Goal: Task Accomplishment & Management: Contribute content

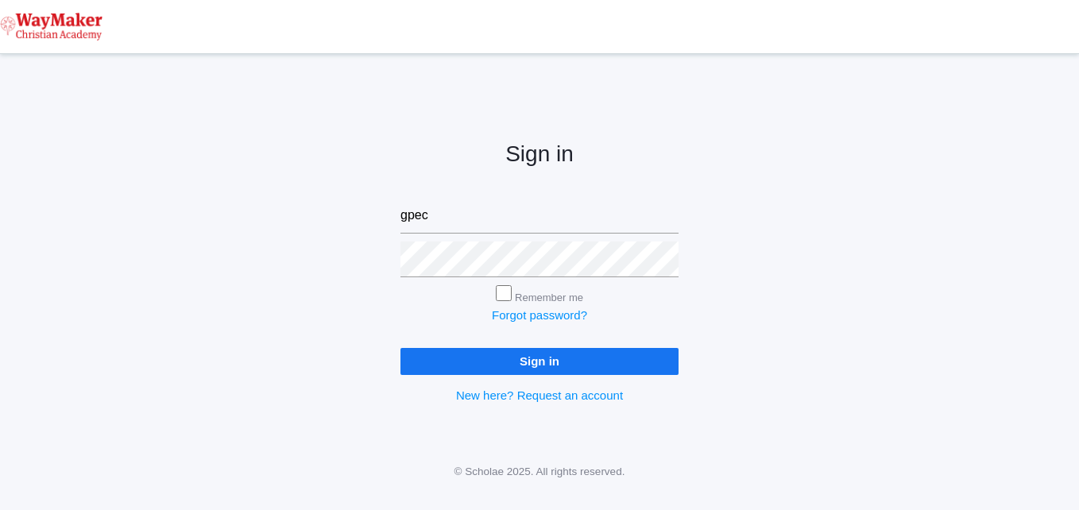
type input "[EMAIL_ADDRESS][DOMAIN_NAME]"
drag, startPoint x: 500, startPoint y: 300, endPoint x: 518, endPoint y: 307, distance: 19.6
drag, startPoint x: 518, startPoint y: 307, endPoint x: 445, endPoint y: 294, distance: 74.2
click at [445, 294] on div "Remember me" at bounding box center [540, 295] width 278 height 21
click at [505, 291] on input "Remember me" at bounding box center [504, 293] width 16 height 16
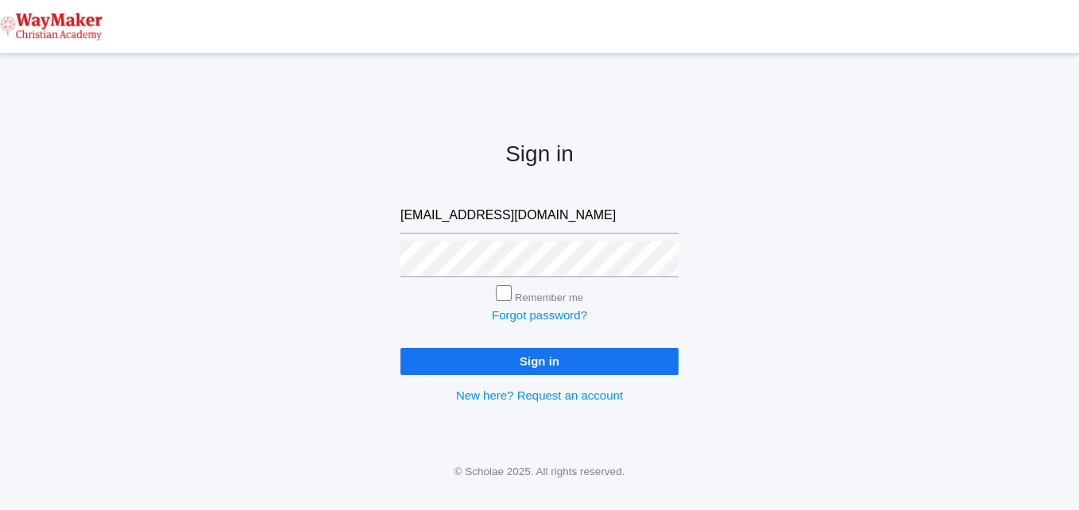
checkbox input "true"
click at [495, 360] on input "Sign in" at bounding box center [540, 361] width 278 height 26
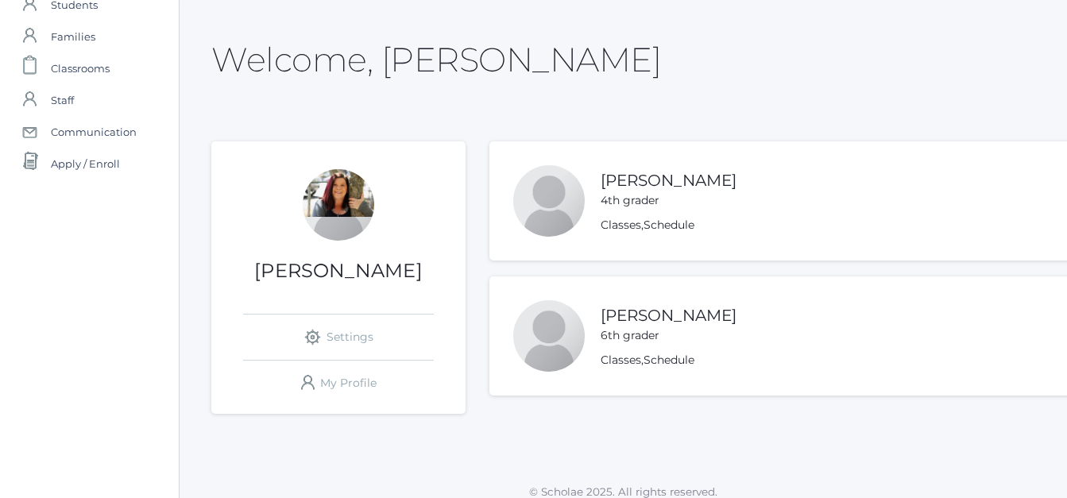
scroll to position [72, 0]
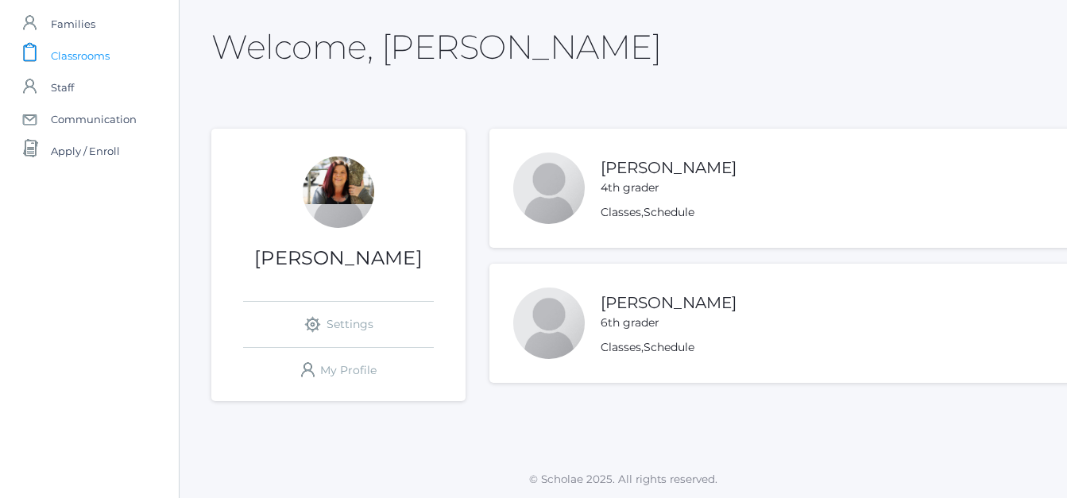
click at [99, 57] on span "Classrooms" at bounding box center [80, 56] width 59 height 32
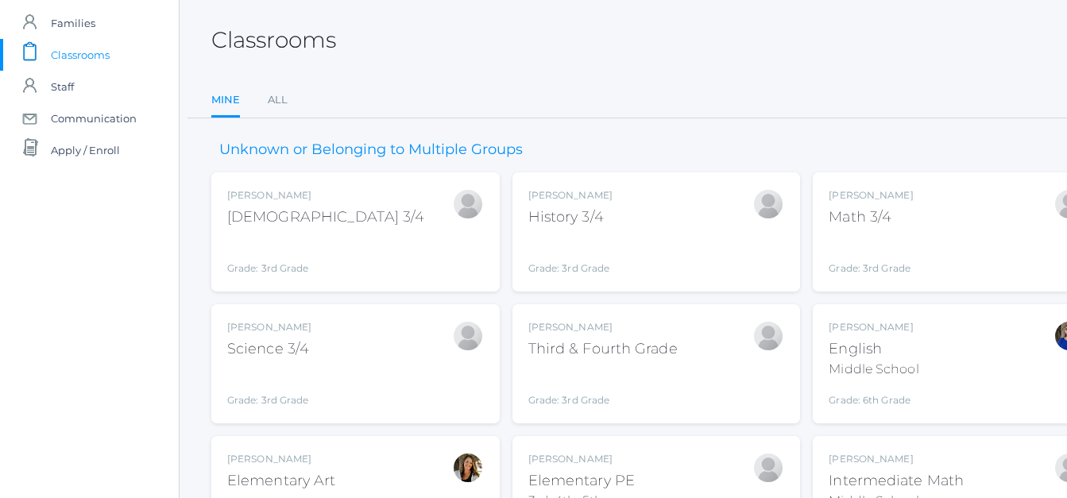
scroll to position [0, 6]
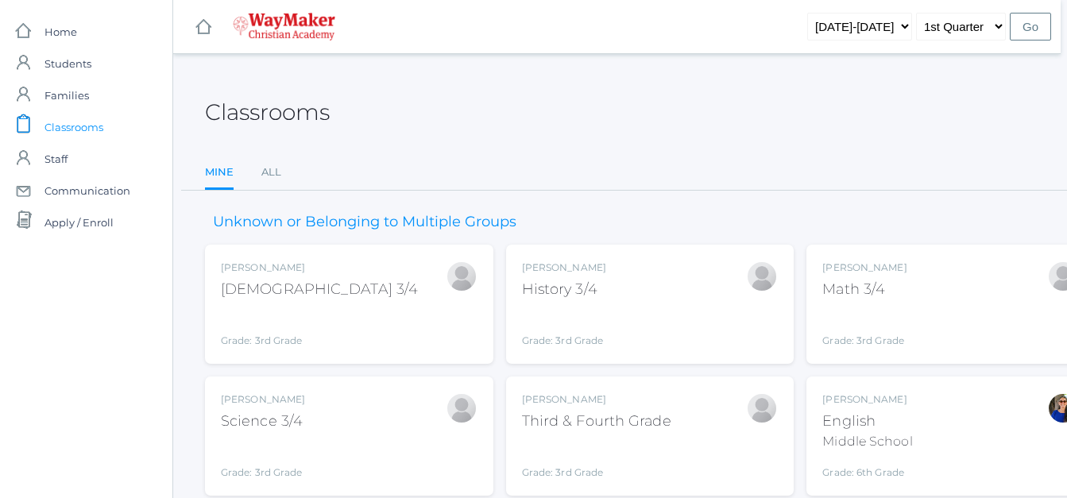
click at [219, 179] on link "Mine" at bounding box center [219, 174] width 29 height 34
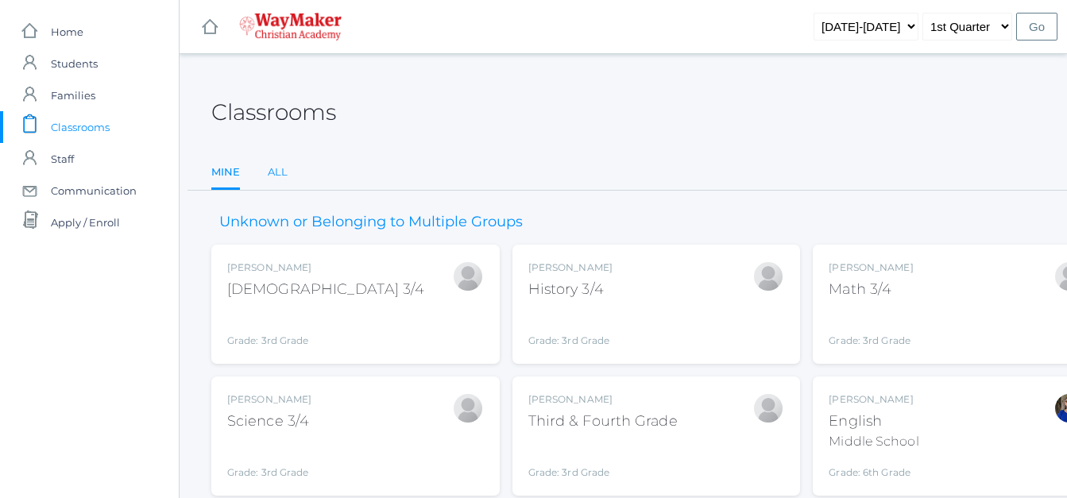
click at [277, 170] on link "All" at bounding box center [278, 173] width 20 height 32
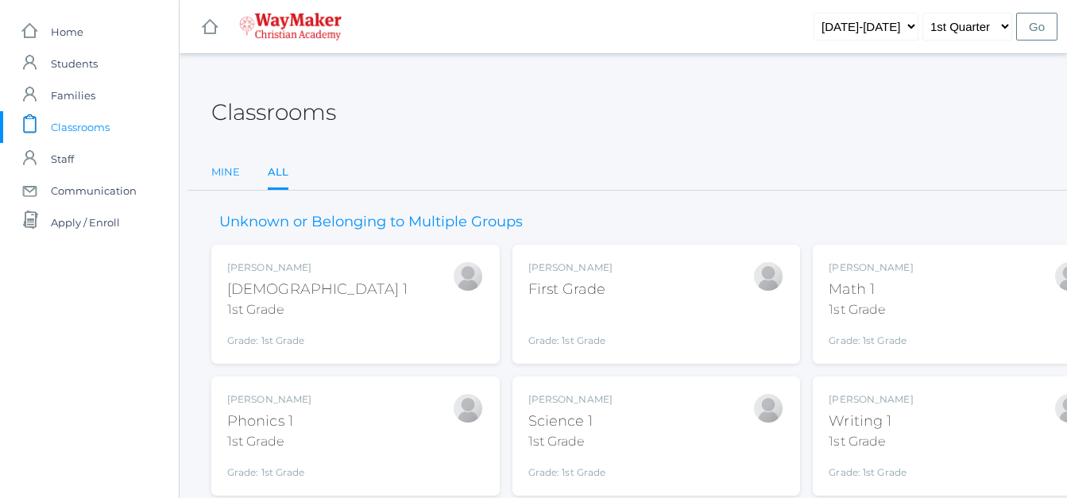
click at [222, 175] on link "Mine" at bounding box center [225, 173] width 29 height 32
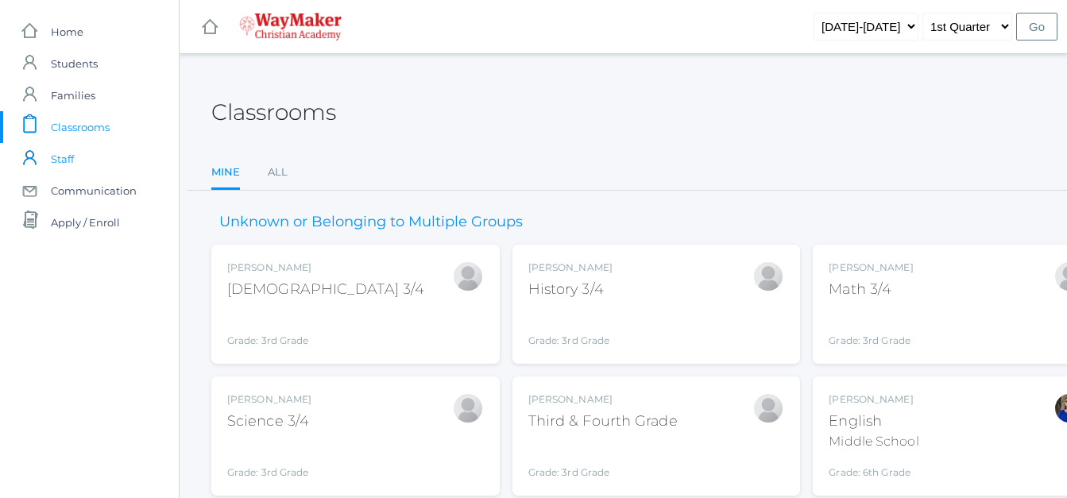
click at [63, 165] on span "Staff" at bounding box center [62, 159] width 23 height 32
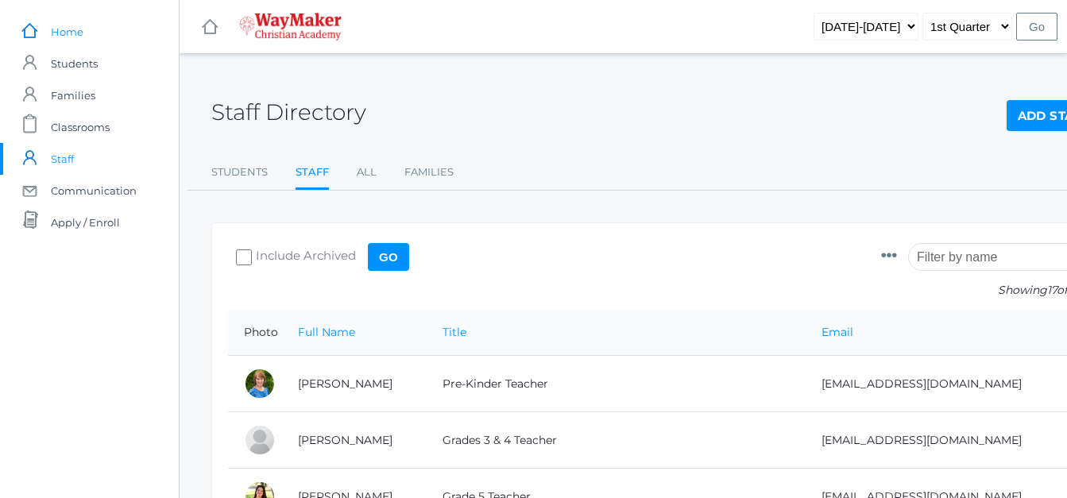
click at [64, 35] on span "Home" at bounding box center [67, 32] width 33 height 32
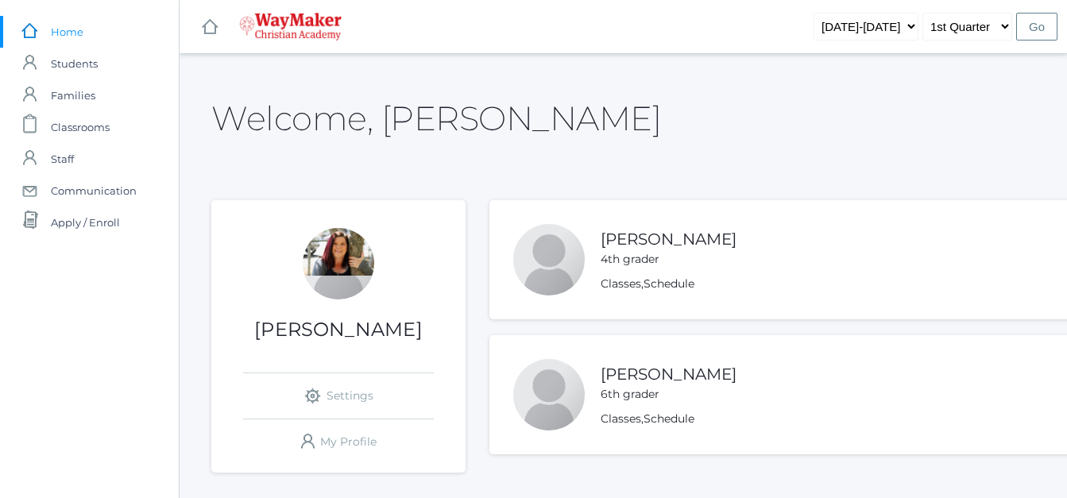
click at [347, 329] on h1 "Gina Pecor" at bounding box center [338, 329] width 254 height 21
click at [274, 343] on div "Gina Pecor icons/ui/navigation/settings Created with Sketch. Settings icons/use…" at bounding box center [338, 346] width 254 height 236
click at [78, 127] on span "Classrooms" at bounding box center [80, 127] width 59 height 32
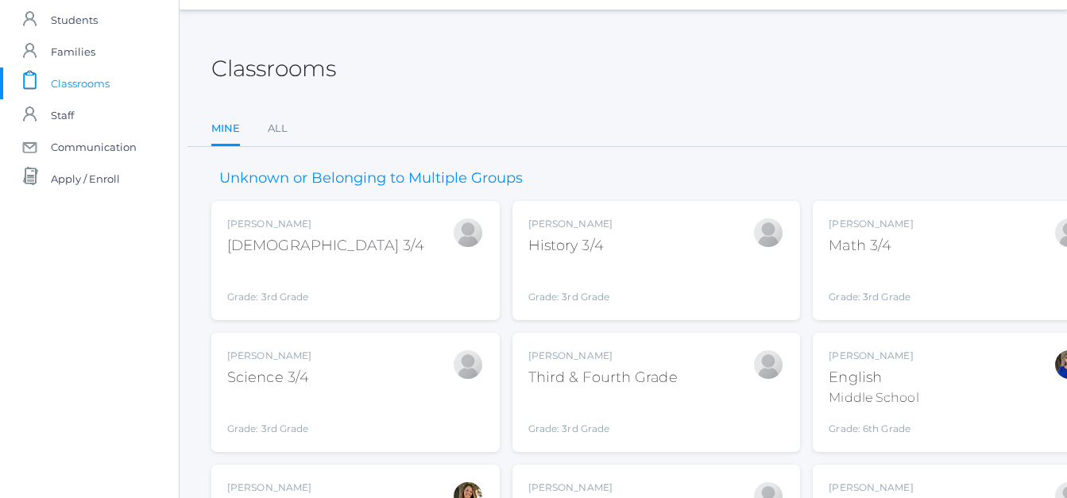
scroll to position [42, 0]
click at [279, 134] on link "All" at bounding box center [278, 130] width 20 height 32
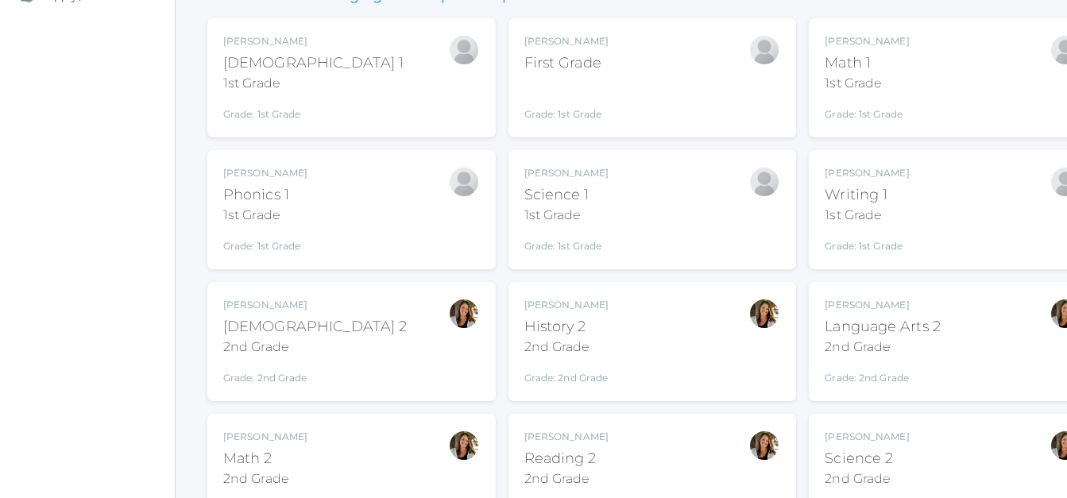
scroll to position [0, 4]
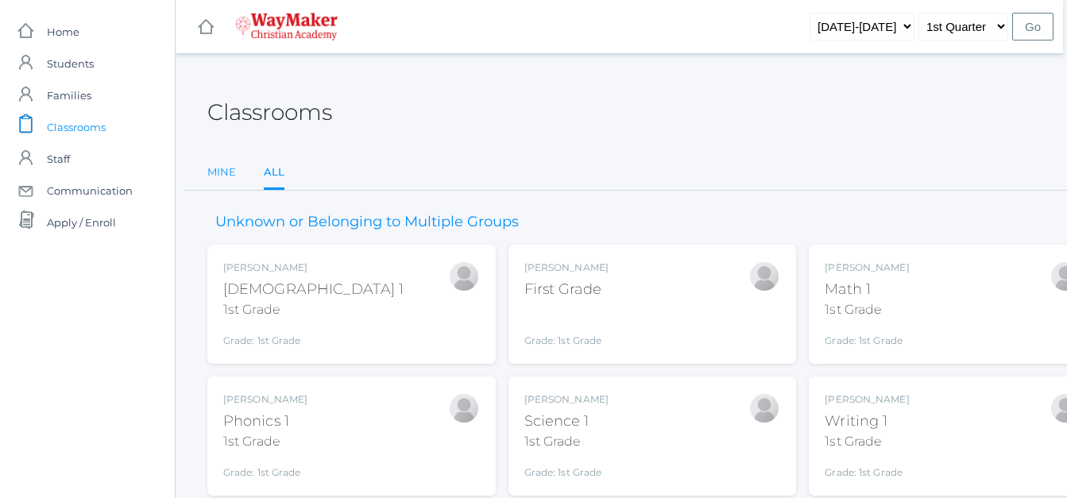
click at [224, 169] on link "Mine" at bounding box center [221, 173] width 29 height 32
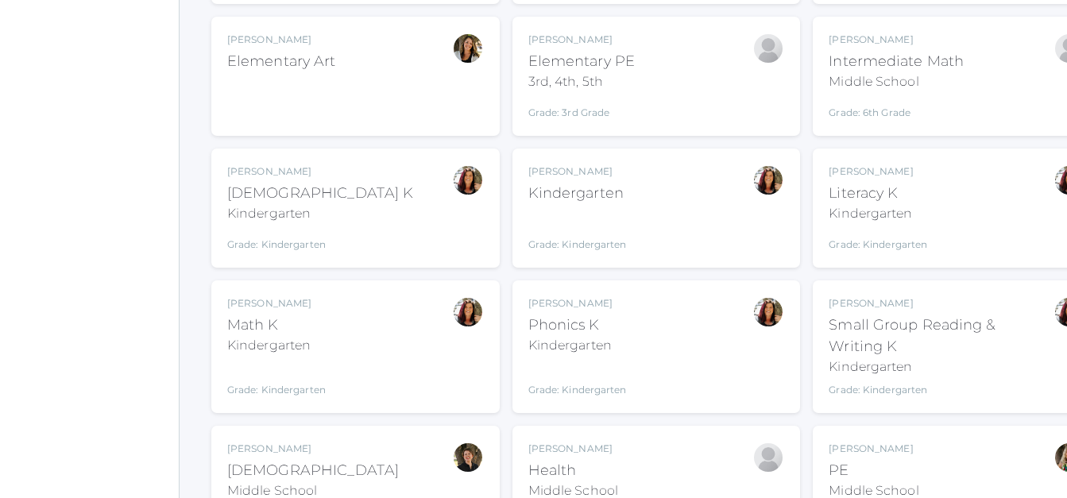
scroll to position [492, 10]
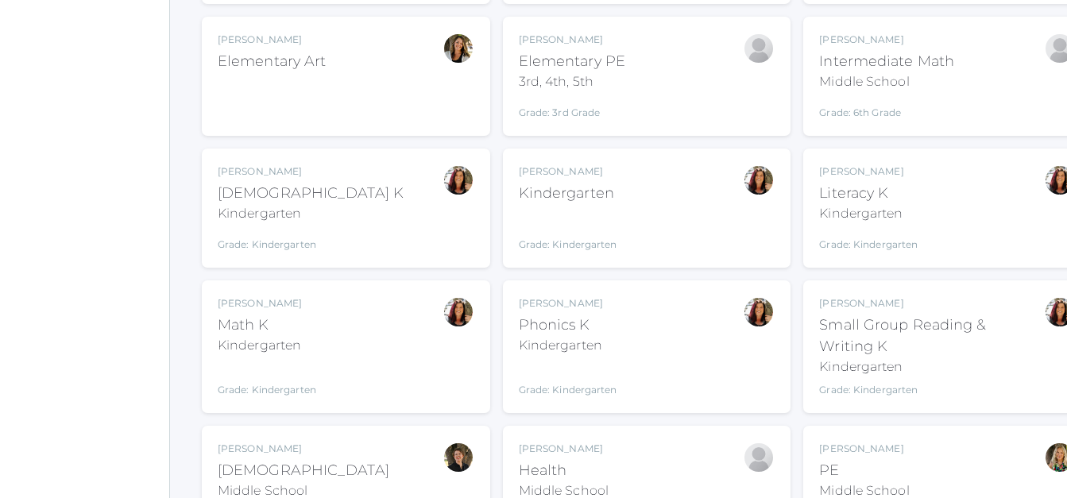
click at [271, 230] on div "Grade: Kindergarten" at bounding box center [311, 241] width 186 height 22
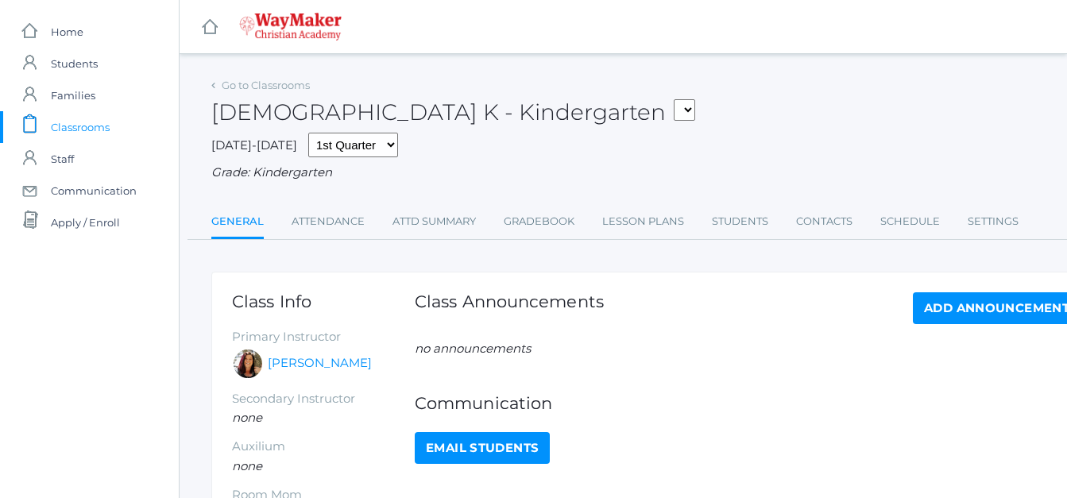
click at [674, 112] on select "KINDER - Small Group Reading & Writing K Kindergarten KINDER - Math K Kindergar…" at bounding box center [684, 109] width 21 height 21
click at [653, 220] on link "Lesson Plans" at bounding box center [643, 222] width 82 height 32
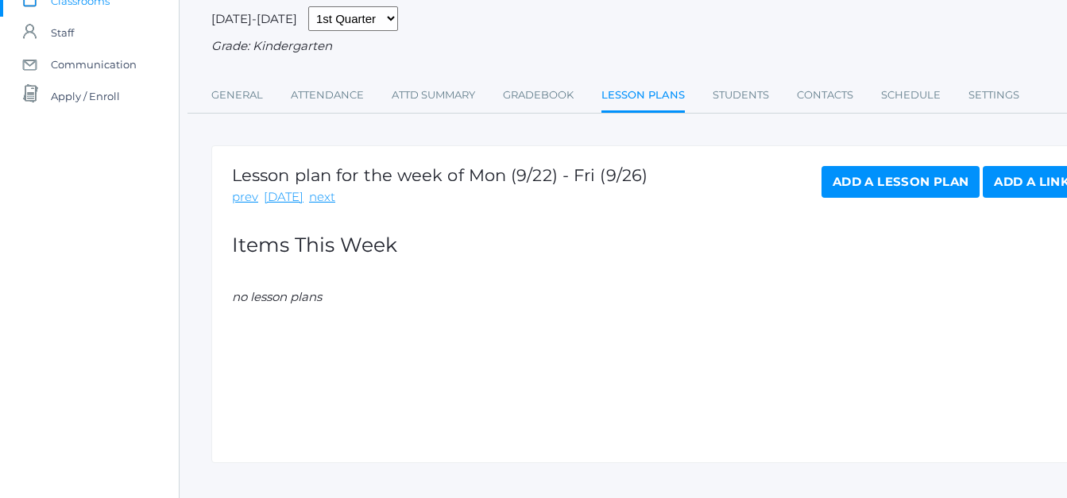
scroll to position [130, 0]
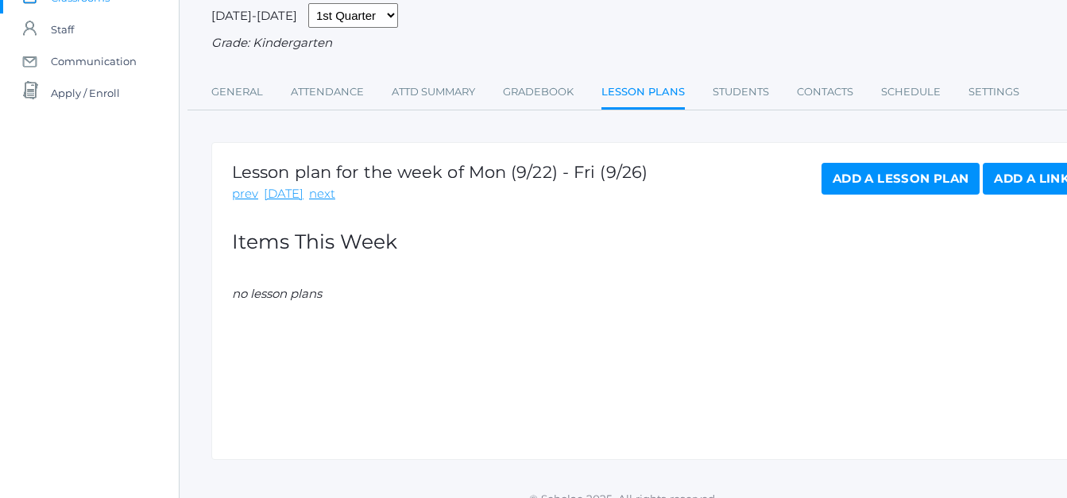
click at [881, 175] on link "Add a Lesson Plan" at bounding box center [901, 179] width 158 height 32
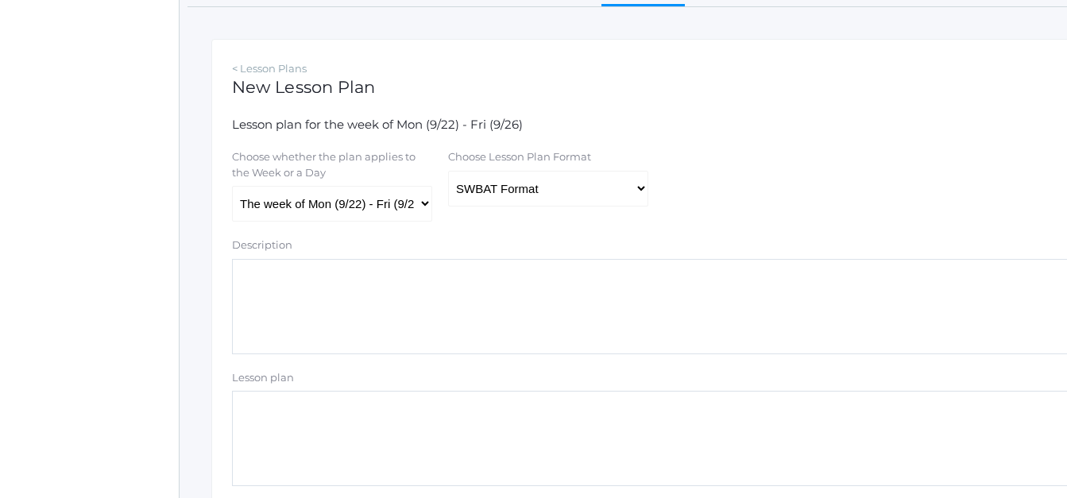
scroll to position [272, 0]
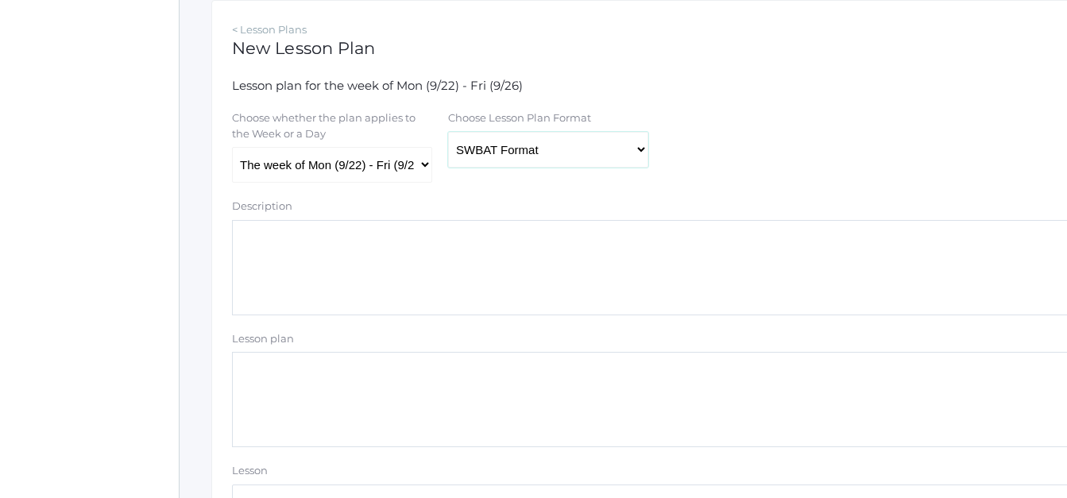
click at [643, 151] on select "Traditional Format SWBAT Format" at bounding box center [548, 150] width 200 height 36
select select "legacy"
click at [448, 134] on select "Traditional Format SWBAT Format" at bounding box center [548, 150] width 200 height 36
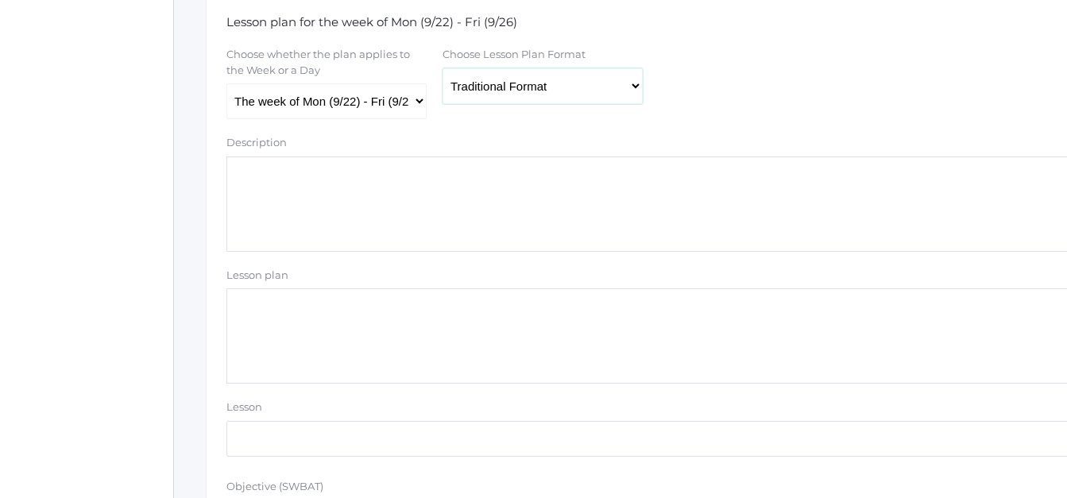
scroll to position [340, 6]
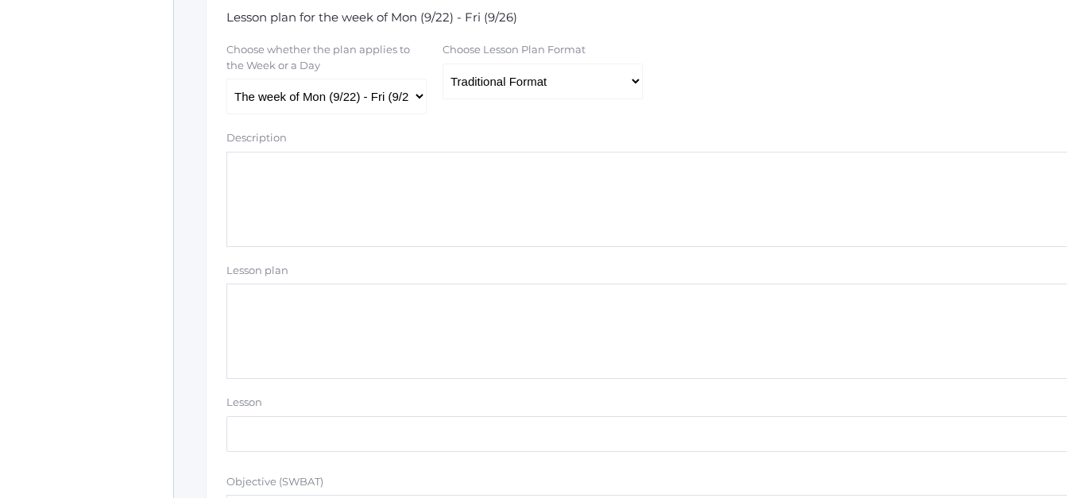
click at [270, 301] on textarea "Lesson plan" at bounding box center [651, 331] width 849 height 95
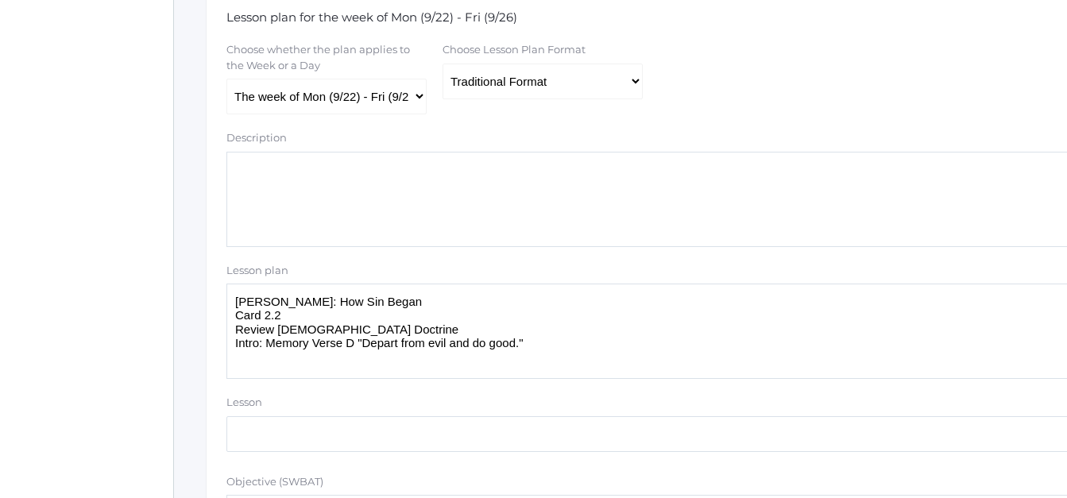
click at [556, 363] on textarea "Adam: How Sin Began Card 2.2 Review Bible Doctrine Intro: Memory Verse D "Depar…" at bounding box center [651, 331] width 849 height 95
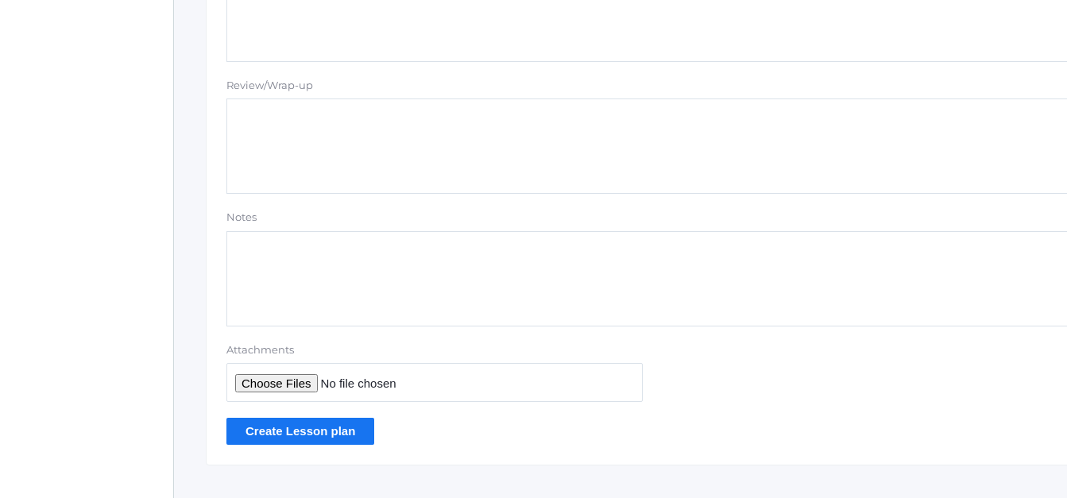
scroll to position [1488, 6]
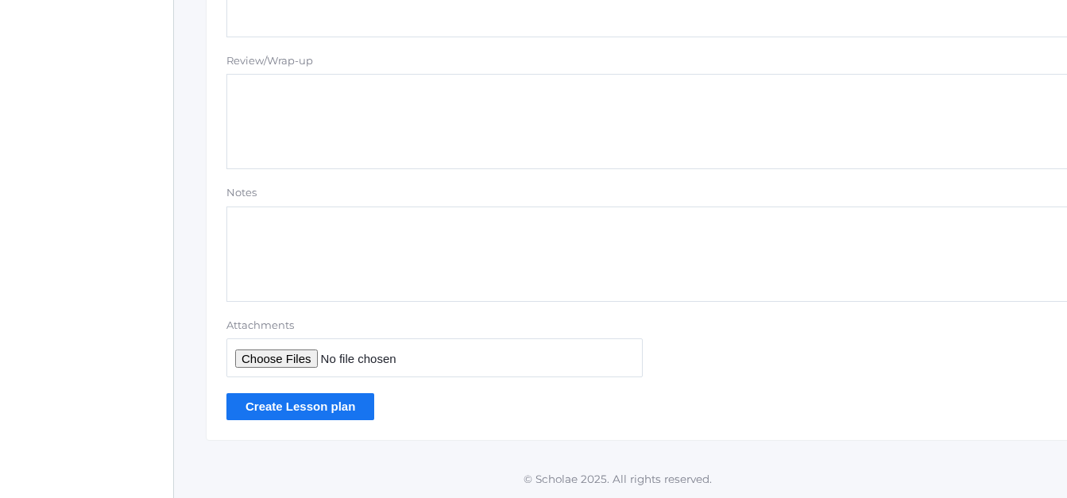
type textarea "Adam: How Sin Began Card 2.2 Review Bible Doctrine Intro: Memory Verse D "Depar…"
click at [321, 408] on input "Create Lesson plan" at bounding box center [301, 406] width 148 height 26
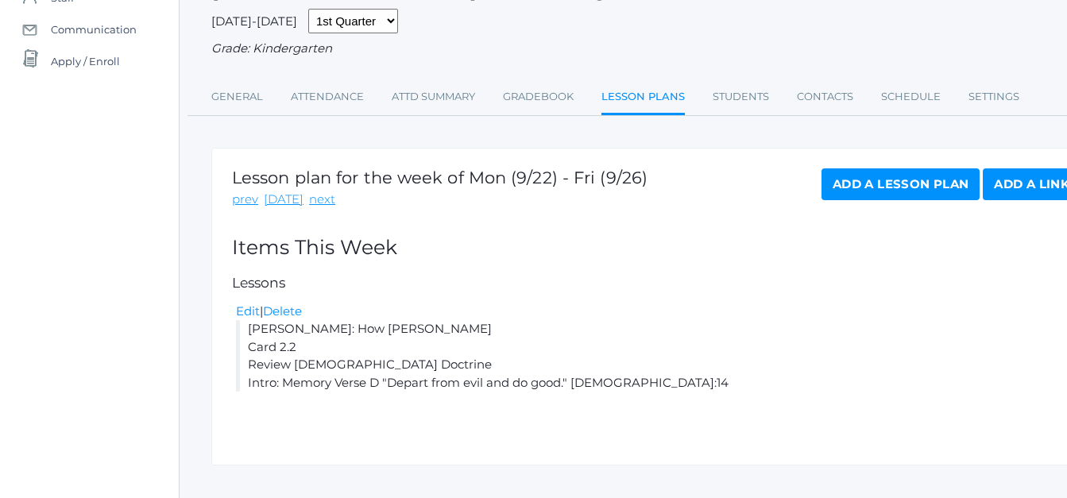
scroll to position [188, 0]
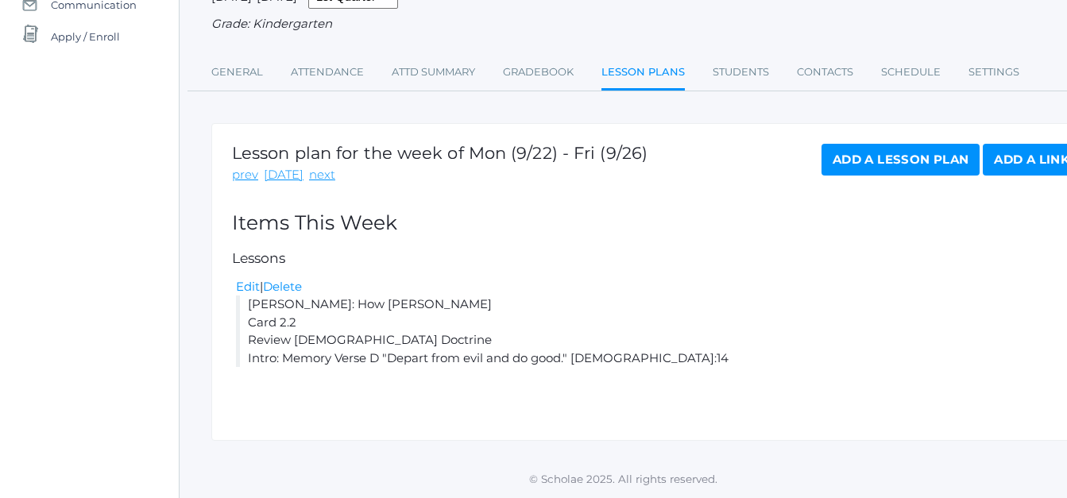
click at [854, 154] on link "Add a Lesson Plan" at bounding box center [901, 160] width 158 height 32
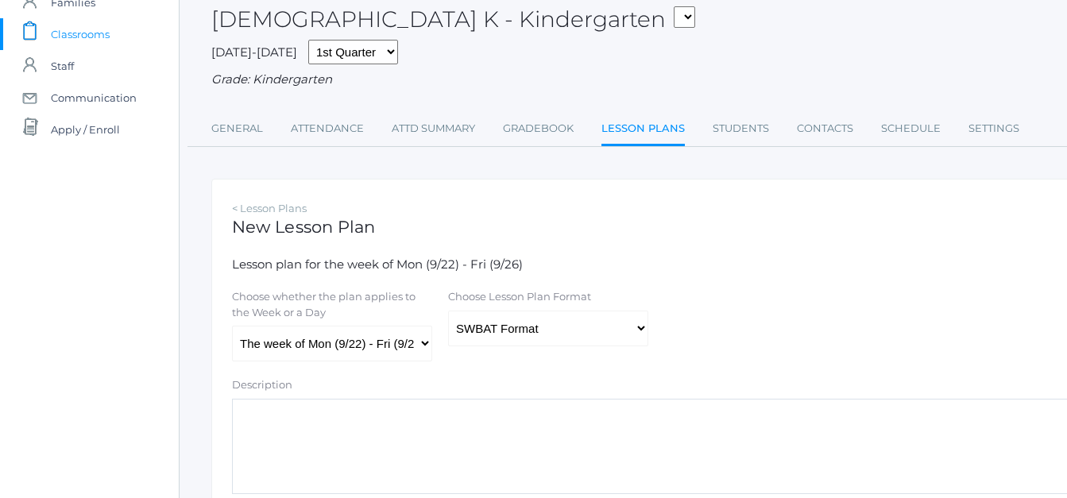
scroll to position [94, 0]
click at [424, 343] on select "The week of Mon (9/22) - Fri (9/26) Monday (9/22) Tuesday (9/23) Wednesday (9/2…" at bounding box center [332, 343] width 200 height 36
select select "2025-09-24"
click at [232, 327] on select "The week of Mon (9/22) - Fri (9/26) Monday (9/22) Tuesday (9/23) Wednesday (9/2…" at bounding box center [332, 343] width 200 height 36
click at [646, 136] on link "Lesson Plans" at bounding box center [643, 129] width 83 height 34
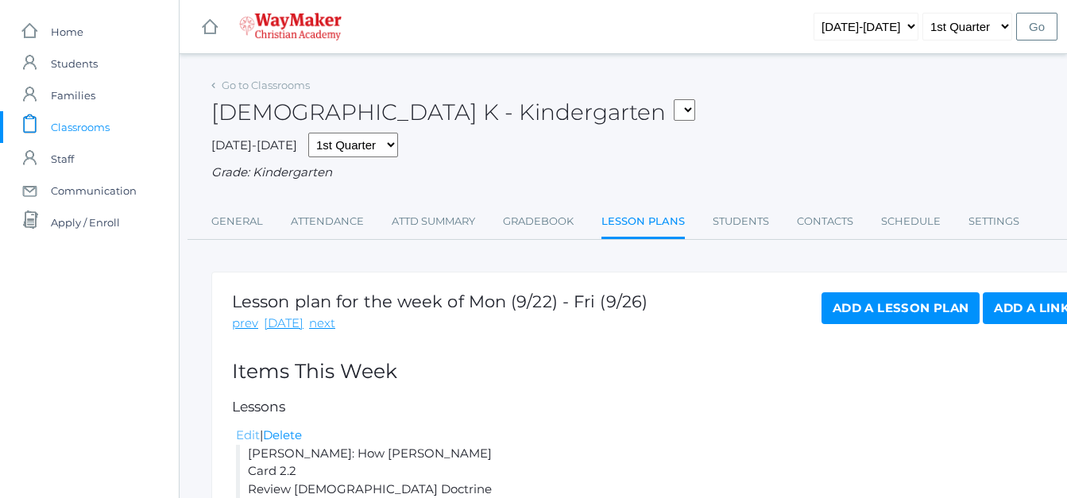
click at [236, 433] on link "Edit" at bounding box center [248, 435] width 24 height 15
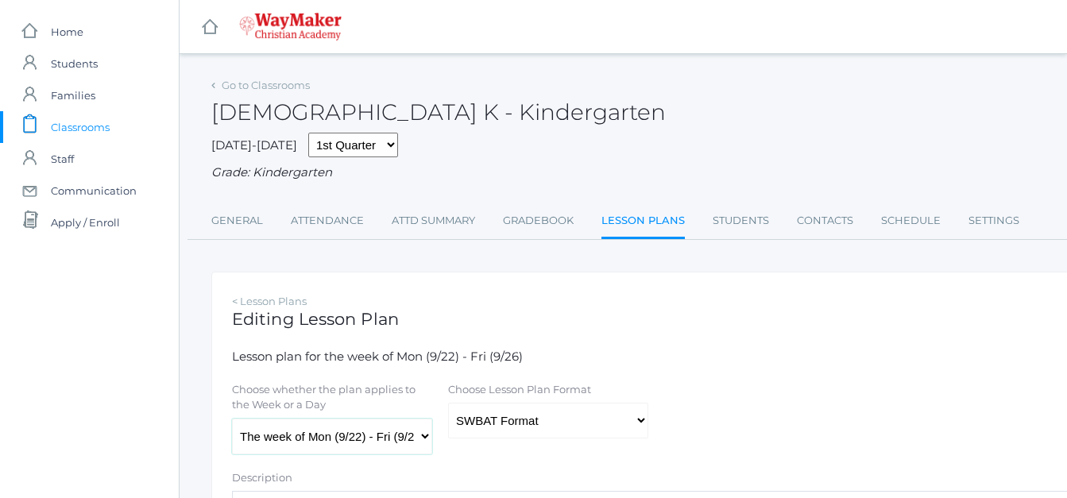
click at [429, 439] on select "The week of Mon (9/22) - Fri (9/26) Monday (9/22) Tuesday (9/23) Wednesday (9/2…" at bounding box center [332, 437] width 200 height 36
select select "2025-09-23"
click at [232, 420] on select "The week of Mon (9/22) - Fri (9/26) Monday (9/22) Tuesday (9/23) Wednesday (9/2…" at bounding box center [332, 437] width 200 height 36
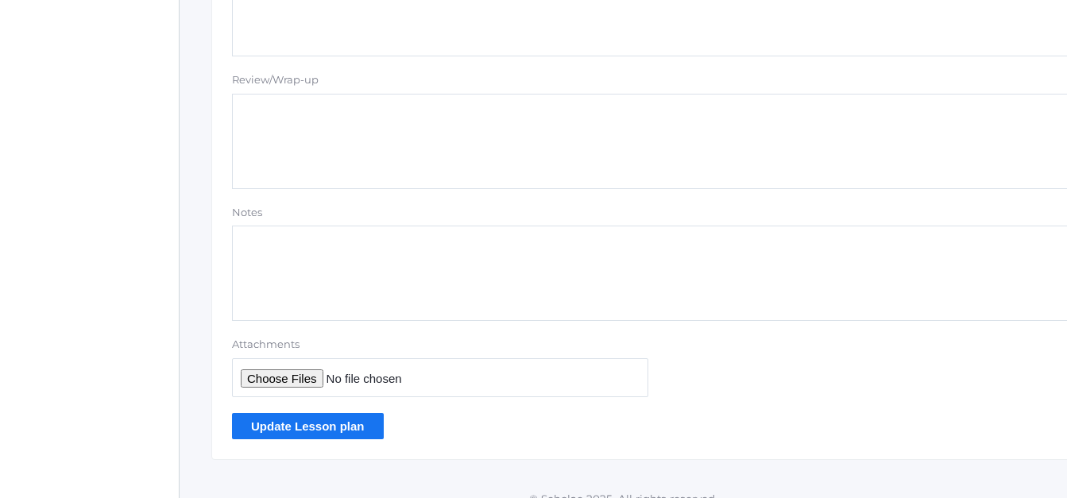
scroll to position [1488, 0]
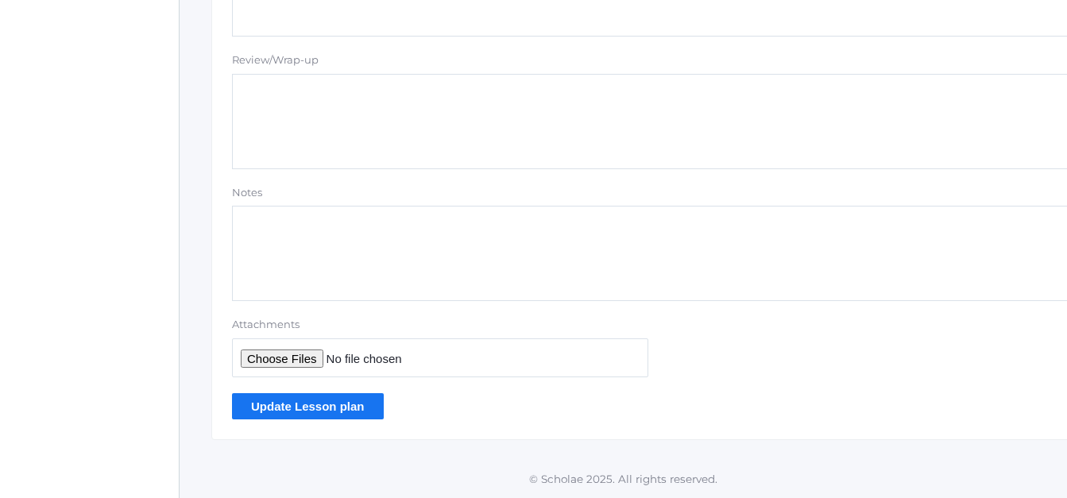
click at [332, 409] on input "Update Lesson plan" at bounding box center [308, 406] width 152 height 26
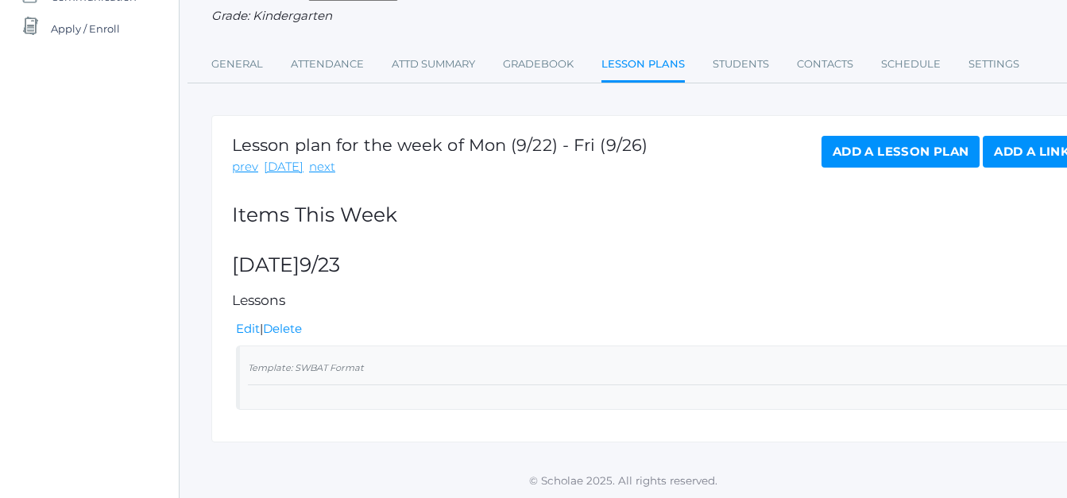
scroll to position [198, 0]
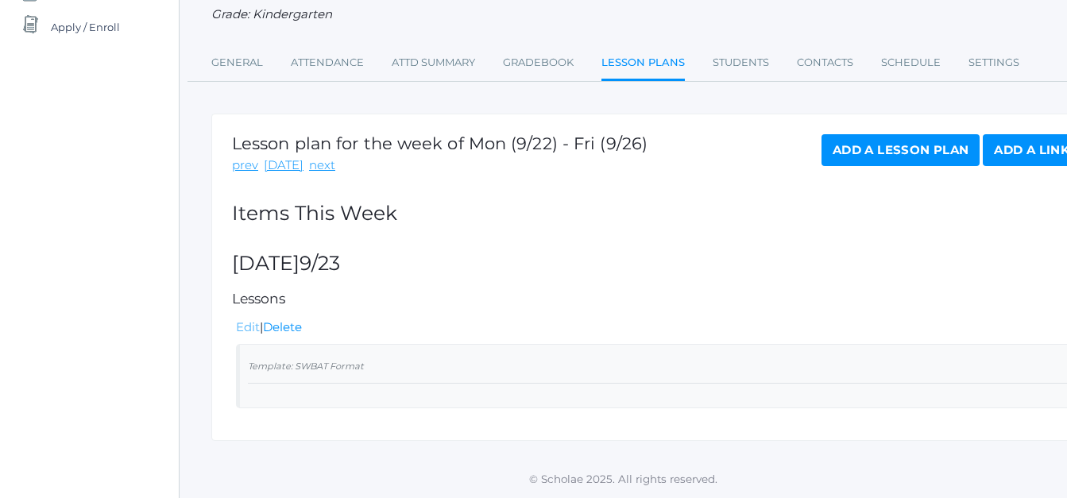
click at [247, 328] on link "Edit" at bounding box center [248, 326] width 24 height 15
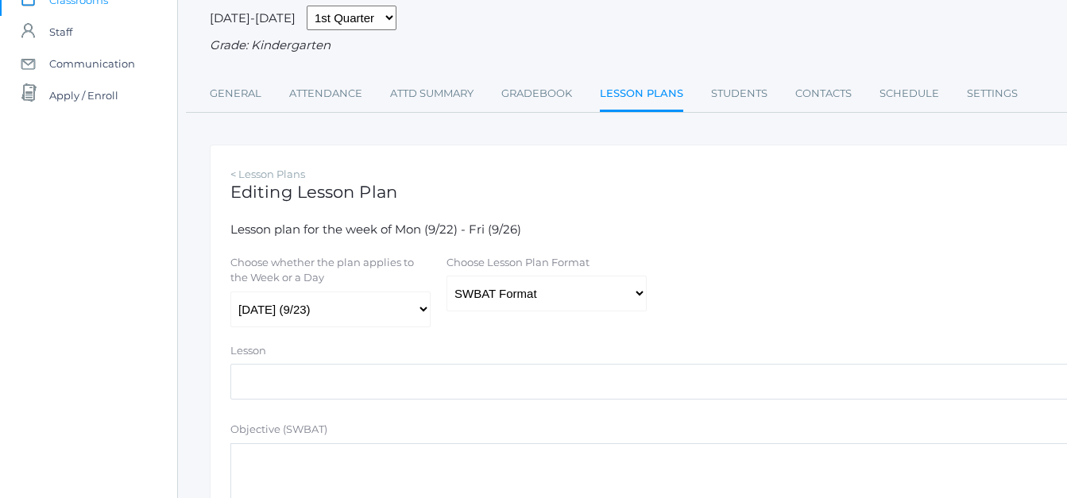
scroll to position [138, 2]
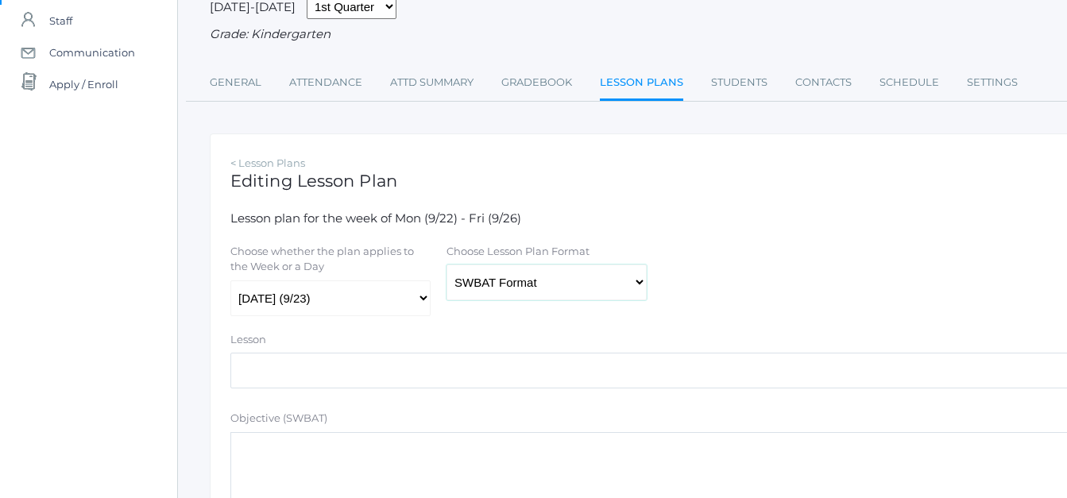
click at [640, 286] on select "Traditional Format SWBAT Format" at bounding box center [547, 283] width 200 height 36
select select "legacy"
click at [447, 267] on select "Traditional Format SWBAT Format" at bounding box center [547, 283] width 200 height 36
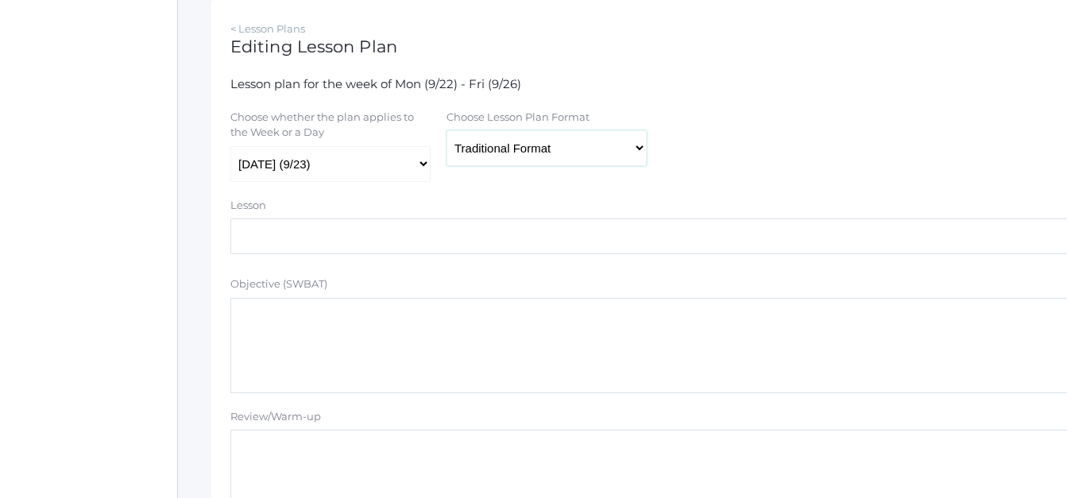
scroll to position [263, 2]
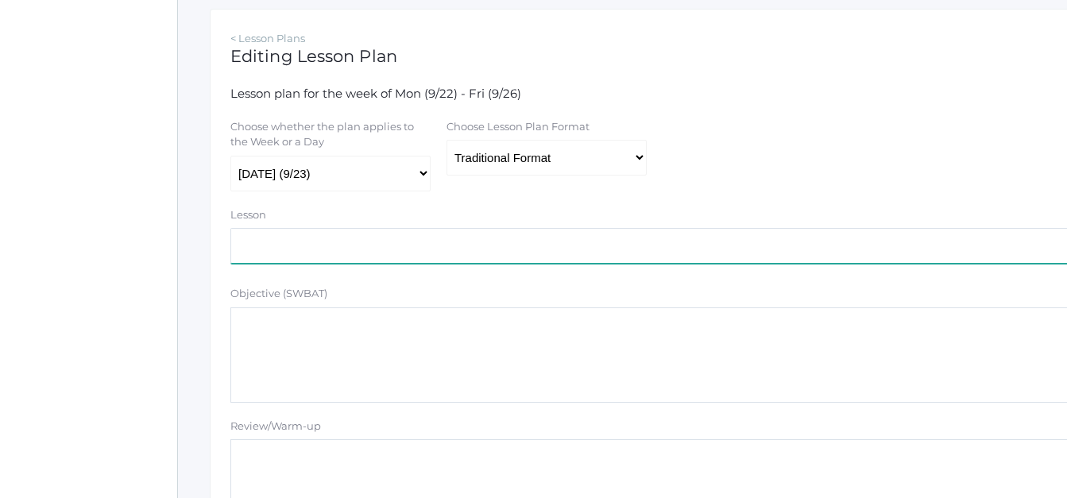
click at [261, 246] on input "text" at bounding box center [654, 246] width 849 height 36
type input "[PERSON_NAME]: How [PERSON_NAME]"
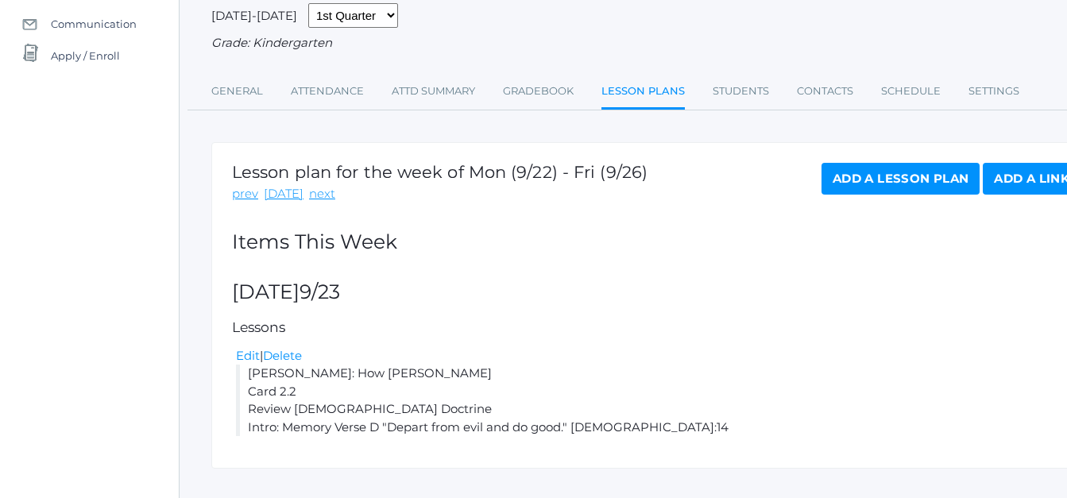
scroll to position [197, 0]
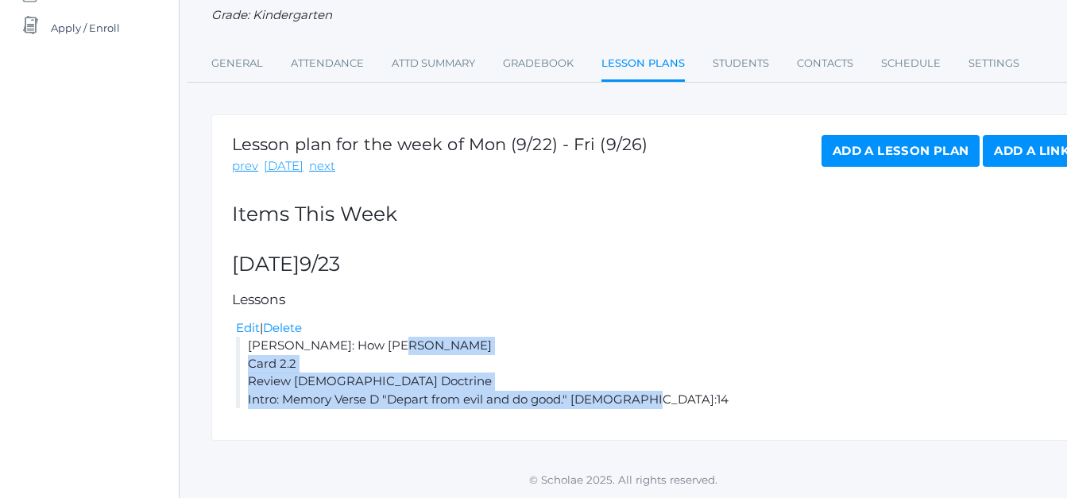
drag, startPoint x: 653, startPoint y: 394, endPoint x: 249, endPoint y: 336, distance: 408.7
click at [249, 337] on li "Adam: How Sin Began Card 2.2 Review Bible Doctrine Intro: Memory Verse D "Depar…" at bounding box center [658, 373] width 845 height 72
copy li "Adam: How Sin Began Card 2.2 Review Bible Doctrine Intro: Memory Verse D "Depar…"
click at [872, 145] on link "Add a Lesson Plan" at bounding box center [901, 151] width 158 height 32
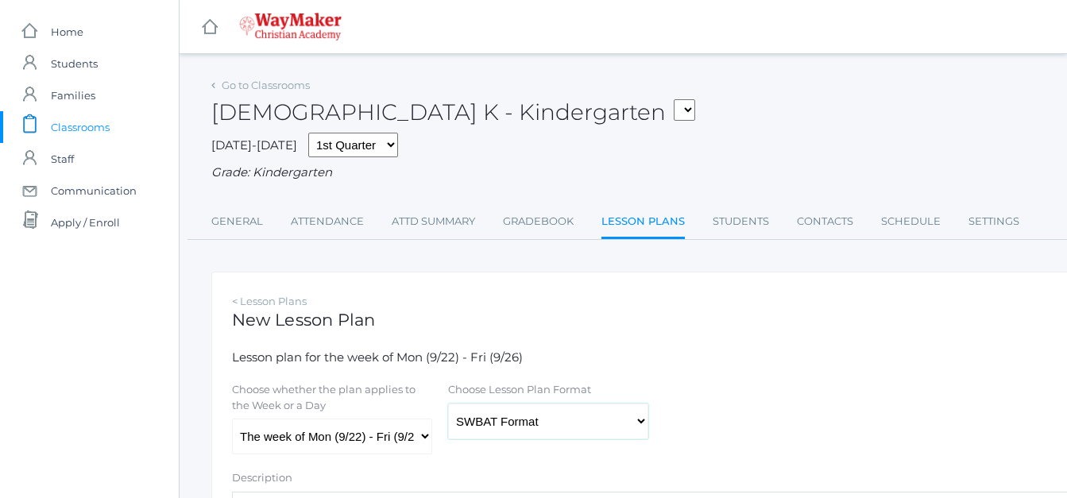
click at [641, 423] on select "Traditional Format SWBAT Format" at bounding box center [548, 422] width 200 height 36
select select "legacy"
click at [448, 405] on select "Traditional Format SWBAT Format" at bounding box center [548, 422] width 200 height 36
click at [423, 439] on select "The week of Mon (9/22) - Fri (9/26) [DATE] (9/22) [DATE] (9/23) [DATE] (9/24) […" at bounding box center [332, 437] width 200 height 36
select select "2025-09-24"
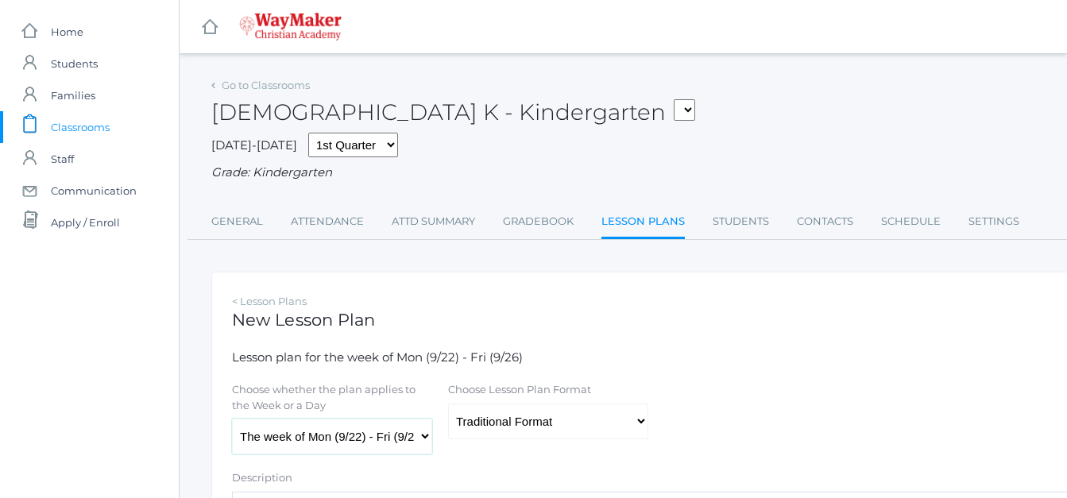
click at [232, 420] on select "The week of Mon (9/22) - Fri (9/26) [DATE] (9/22) [DATE] (9/23) [DATE] (9/24) […" at bounding box center [332, 437] width 200 height 36
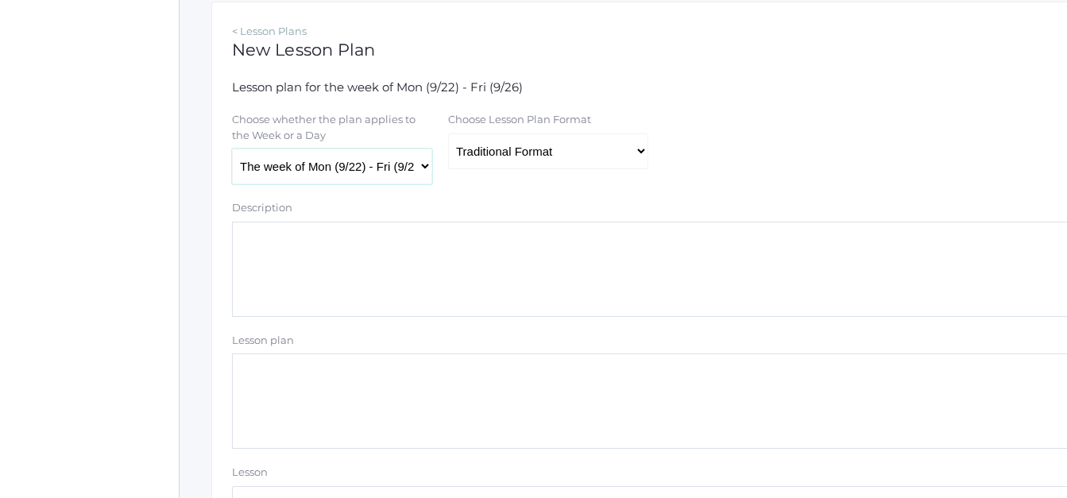
scroll to position [274, 0]
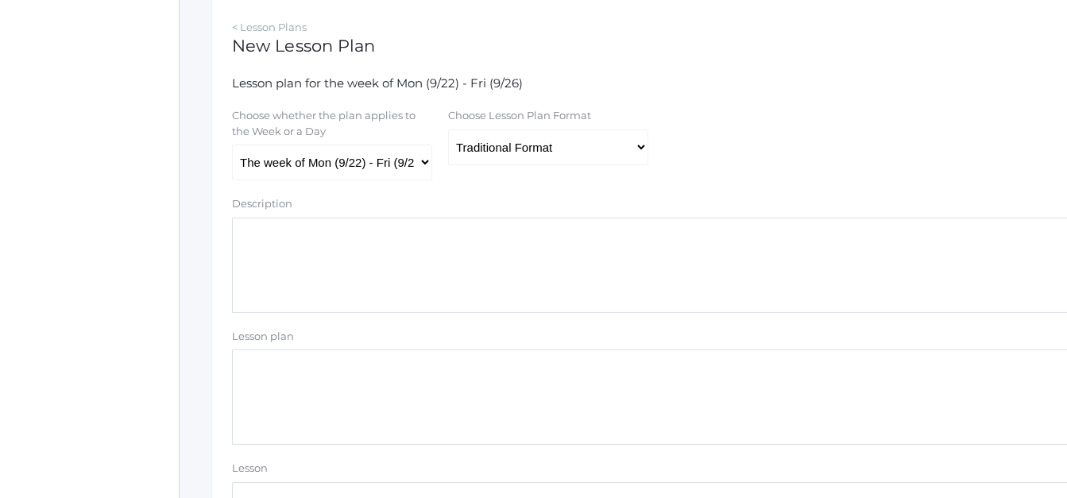
click at [239, 376] on textarea "Lesson plan" at bounding box center [656, 397] width 849 height 95
paste textarea "Adam: How Sin Began Card 2.2 Review Bible Doctrine Intro: Memory Verse D "Depar…"
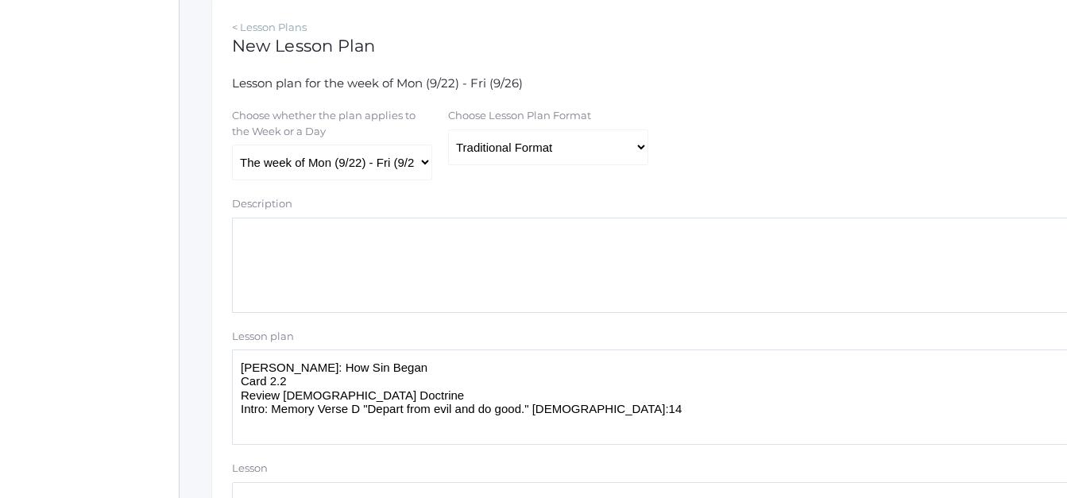
click at [296, 384] on textarea "Adam: How Sin Began Card 2.2 Review Bible Doctrine Intro: Memory Verse D "Depar…" at bounding box center [656, 397] width 849 height 95
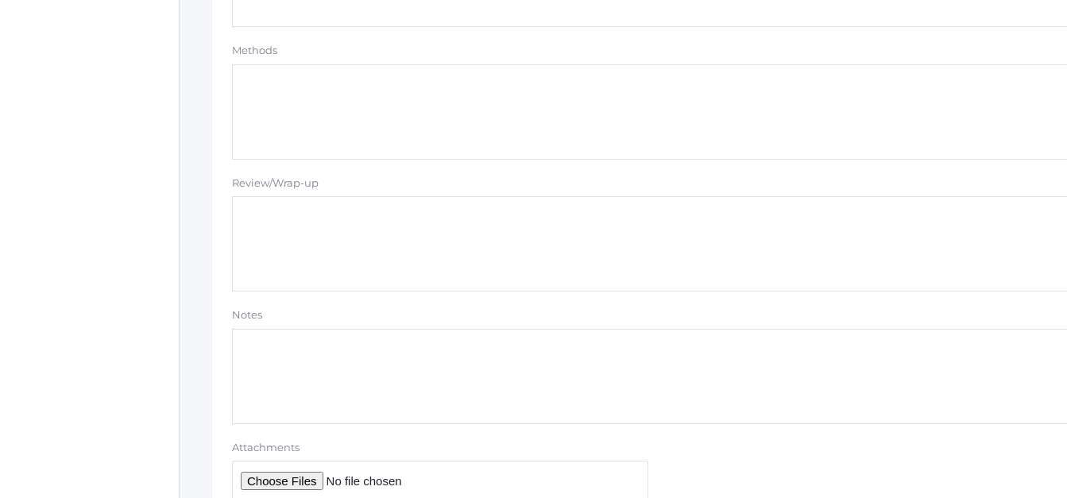
scroll to position [1488, 0]
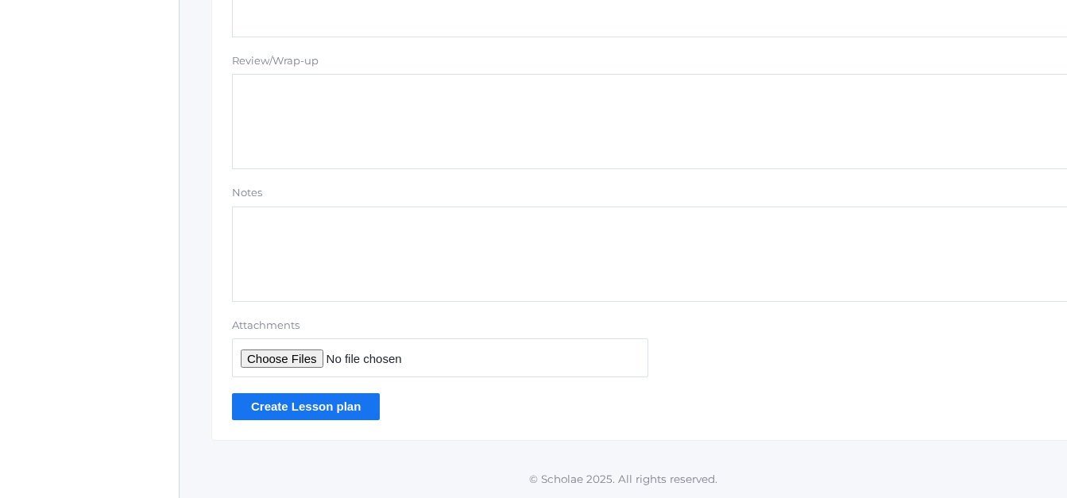
type textarea "Adam: How Sin Began Card 2.3 Review Bible Doctrine Intro: Memory Verse D "Depar…"
click at [314, 405] on input "Create Lesson plan" at bounding box center [306, 406] width 148 height 26
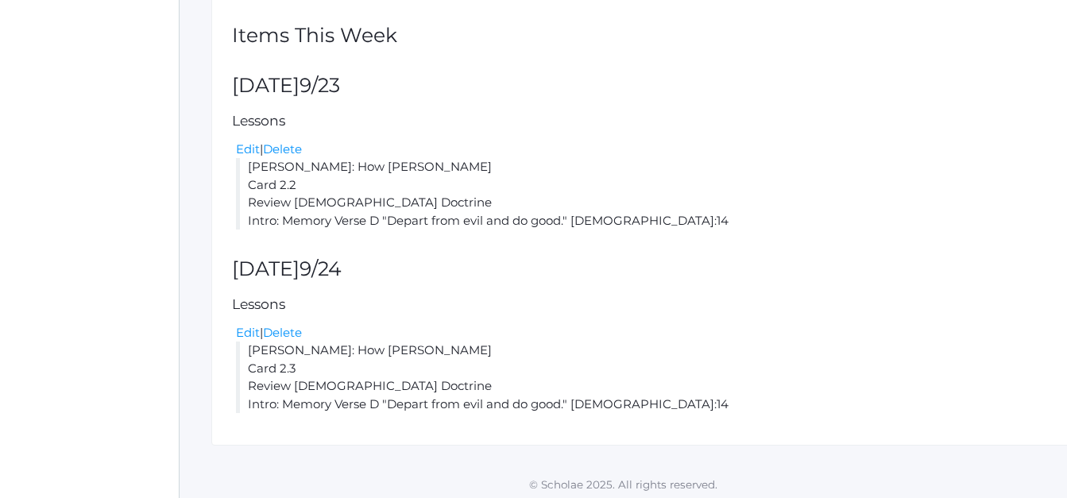
scroll to position [377, 0]
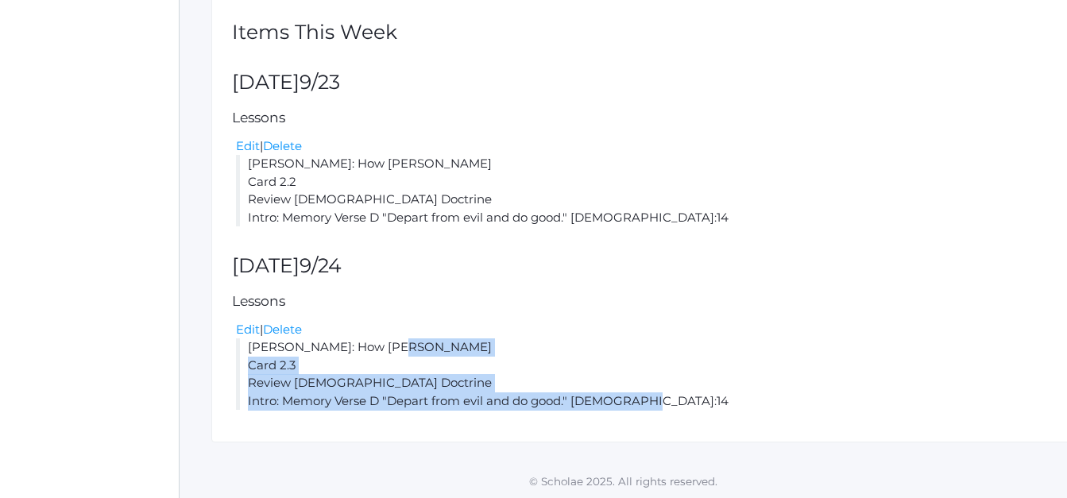
drag, startPoint x: 643, startPoint y: 398, endPoint x: 245, endPoint y: 346, distance: 401.6
click at [245, 346] on li "[PERSON_NAME]: How Sin Began Card 2.3 Review [DEMOGRAPHIC_DATA] Doctrine Intro:…" at bounding box center [658, 375] width 845 height 72
copy li "[PERSON_NAME]: How Sin Began Card 2.3 Review [DEMOGRAPHIC_DATA] Doctrine Intro:…"
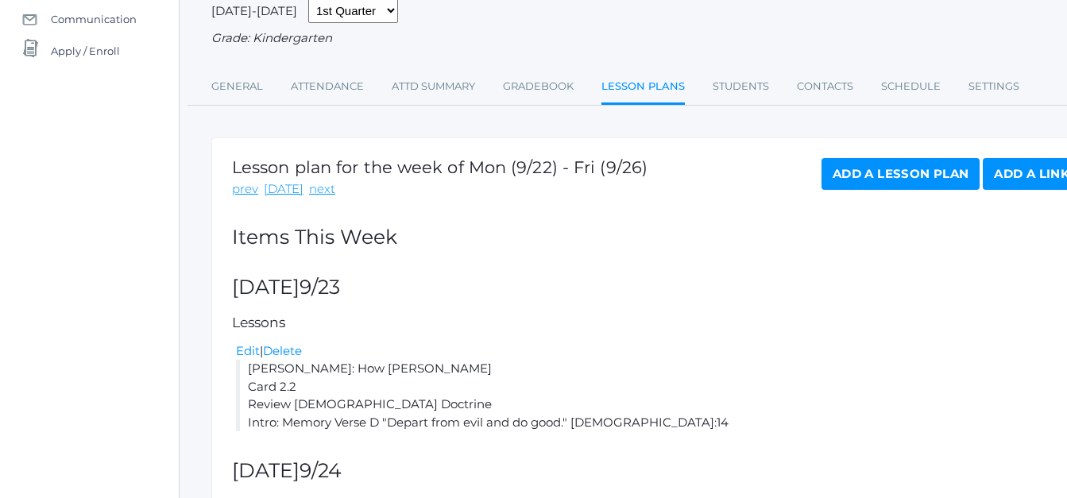
scroll to position [167, 0]
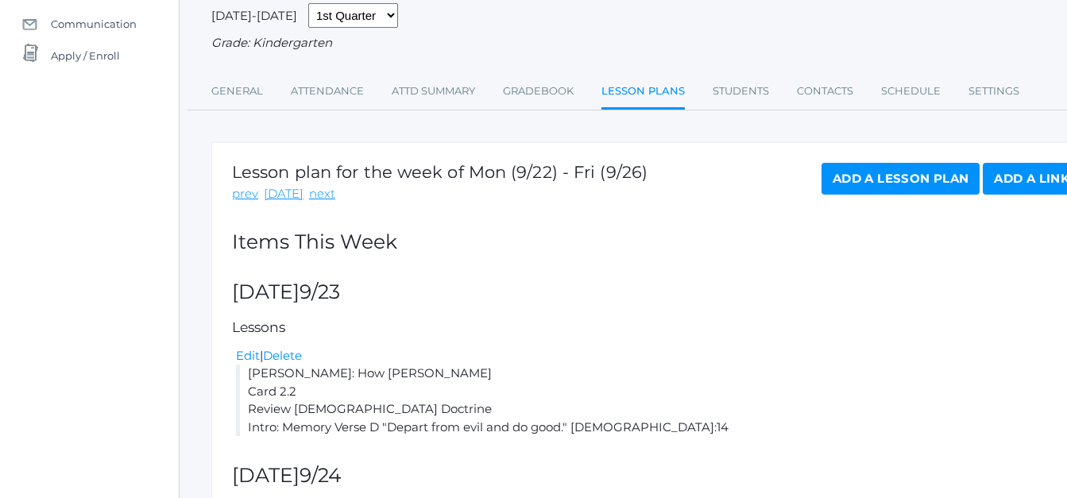
click at [842, 175] on link "Add a Lesson Plan" at bounding box center [901, 179] width 158 height 32
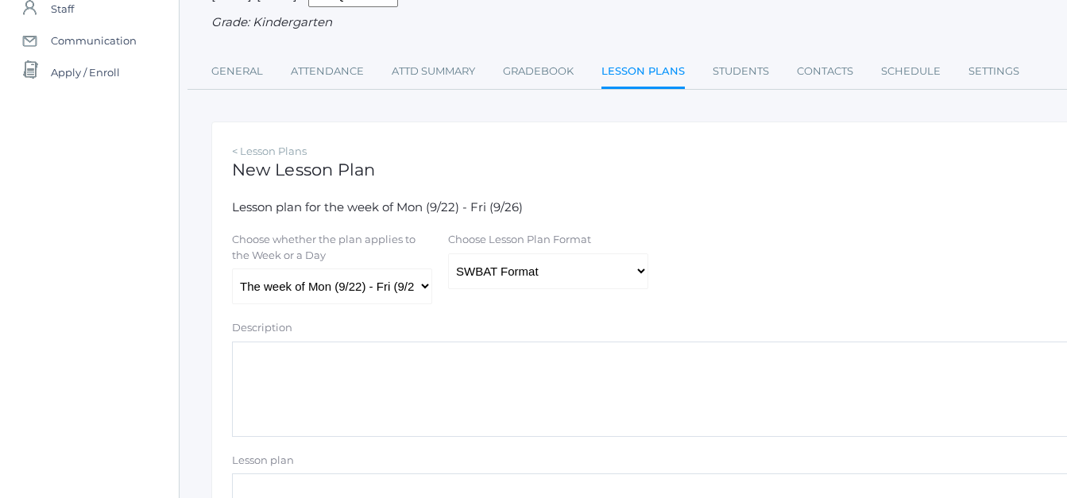
scroll to position [154, 0]
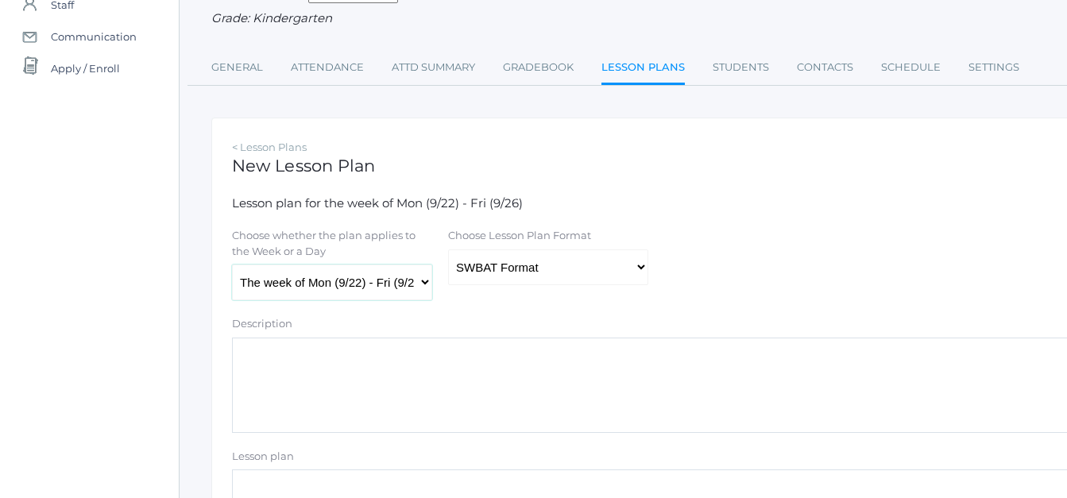
click at [422, 281] on select "The week of Mon (9/22) - Fri (9/26) [DATE] (9/22) [DATE] (9/23) [DATE] (9/24) […" at bounding box center [332, 283] width 200 height 36
click at [232, 266] on select "The week of Mon (9/22) - Fri (9/26) [DATE] (9/22) [DATE] (9/23) [DATE] (9/24) […" at bounding box center [332, 283] width 200 height 36
click at [420, 289] on select "The week of Mon (9/22) - Fri (9/26) [DATE] (9/22) [DATE] (9/23) [DATE] (9/24) […" at bounding box center [332, 283] width 200 height 36
select select "2025-09-25"
click at [232, 266] on select "The week of Mon (9/22) - Fri (9/26) [DATE] (9/22) [DATE] (9/23) [DATE] (9/24) […" at bounding box center [332, 283] width 200 height 36
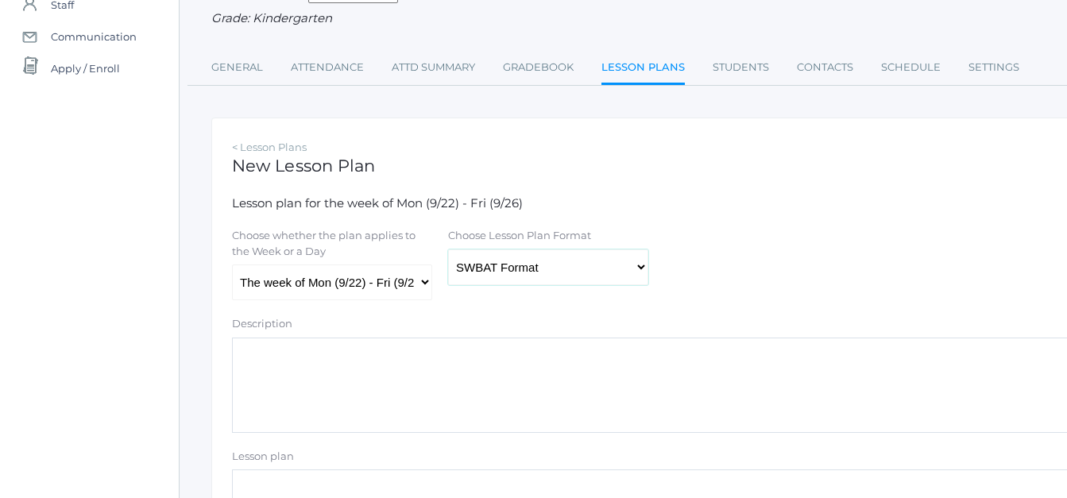
click at [637, 270] on select "Traditional Format SWBAT Format" at bounding box center [548, 268] width 200 height 36
select select "legacy"
click at [448, 251] on select "Traditional Format SWBAT Format" at bounding box center [548, 268] width 200 height 36
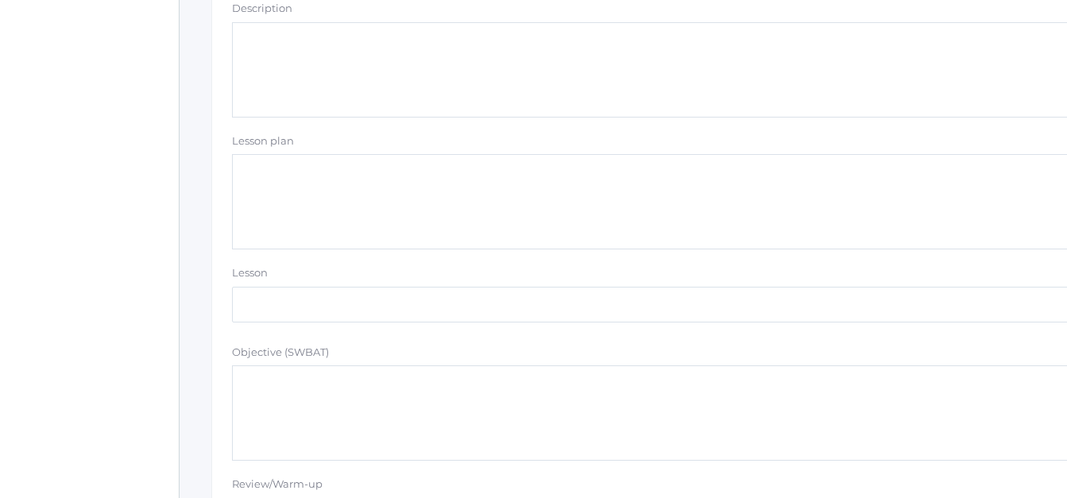
scroll to position [476, 0]
click at [251, 182] on textarea "Lesson plan" at bounding box center [656, 195] width 849 height 95
paste textarea "Adam: How Sin Began Card 2.3 Review Bible Doctrine Intro: Memory Verse D "Depar…"
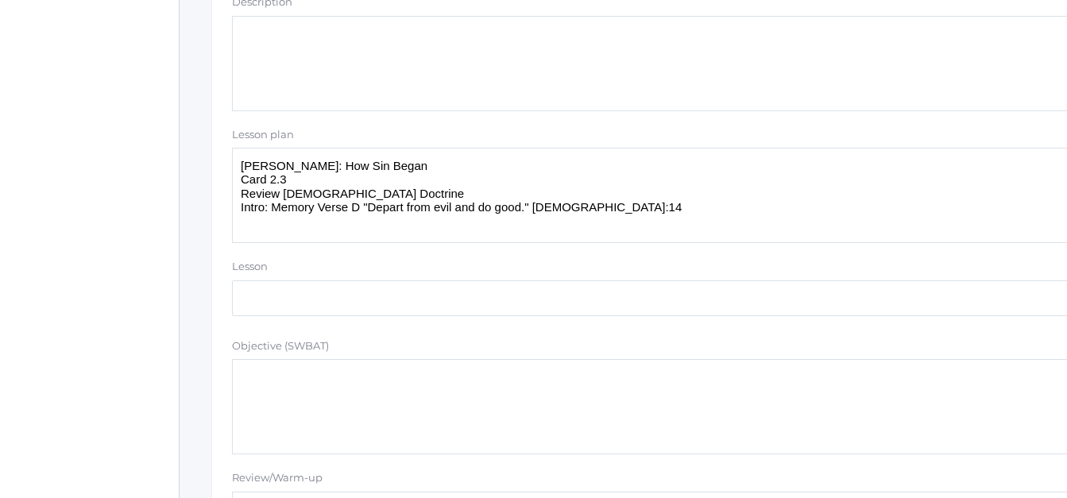
click at [292, 184] on textarea "Adam: How Sin Began Card 2.3 Review Bible Doctrine Intro: Memory Verse D "Depar…" at bounding box center [656, 195] width 849 height 95
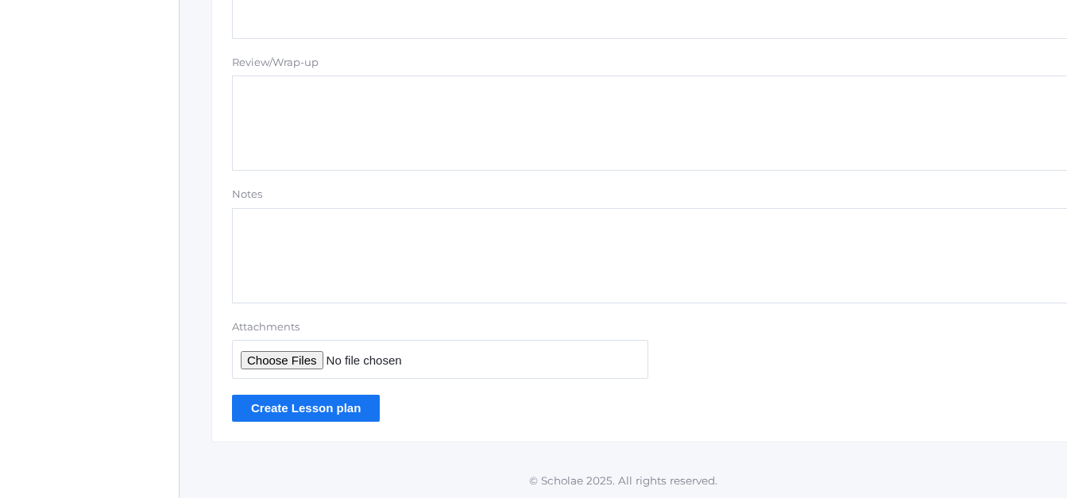
scroll to position [1488, 0]
type textarea "Adam: How Sin Began Card 2.4 Review Bible Doctrine Intro: Memory Verse D "Depar…"
click at [339, 402] on input "Create Lesson plan" at bounding box center [306, 406] width 148 height 26
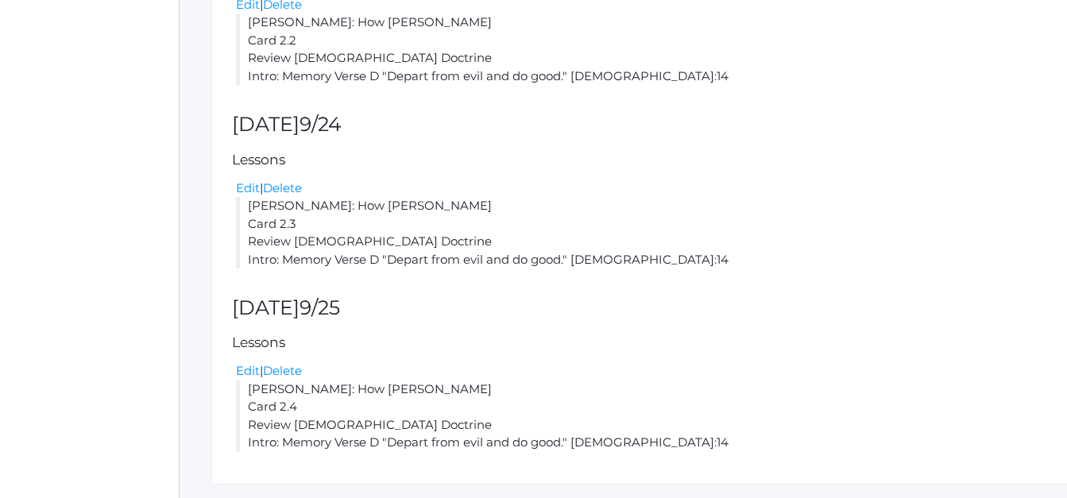
scroll to position [520, 0]
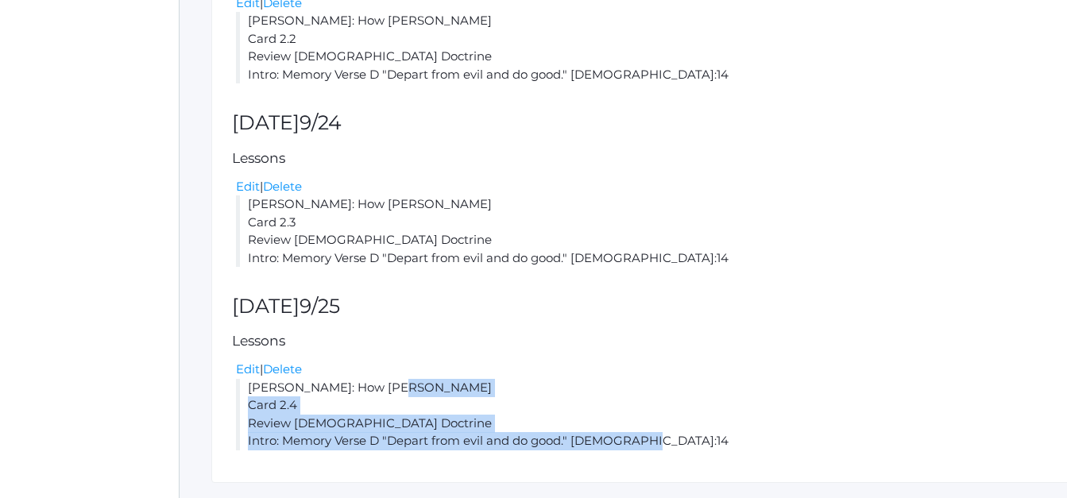
drag, startPoint x: 246, startPoint y: 386, endPoint x: 665, endPoint y: 456, distance: 424.6
click at [665, 456] on div "Lesson plan for the week of Mon (9/22) - Fri (9/26) prev [DATE] next Add a Less…" at bounding box center [656, 136] width 890 height 694
copy li "[PERSON_NAME]: How Sin Began Card 2.4 Review [DEMOGRAPHIC_DATA] Doctrine Intro:…"
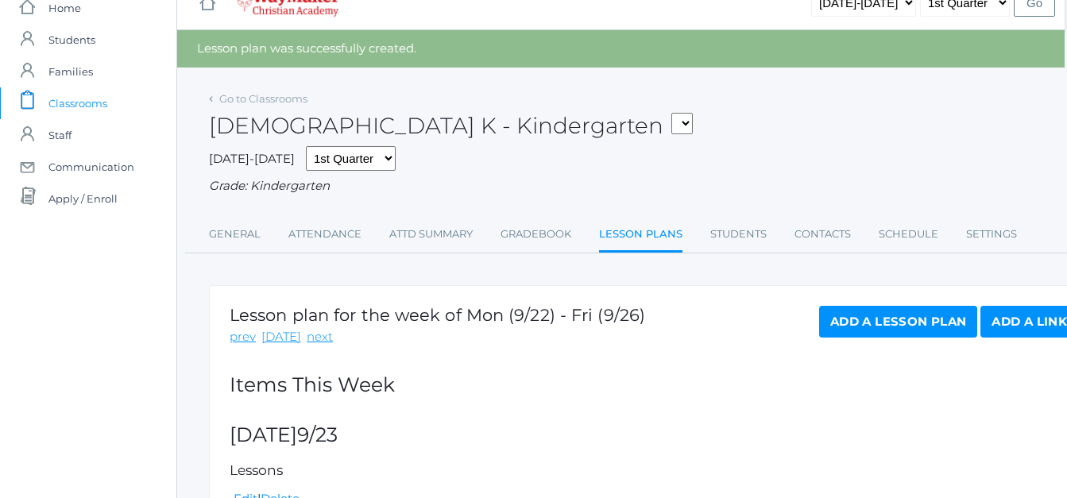
scroll to position [0, 2]
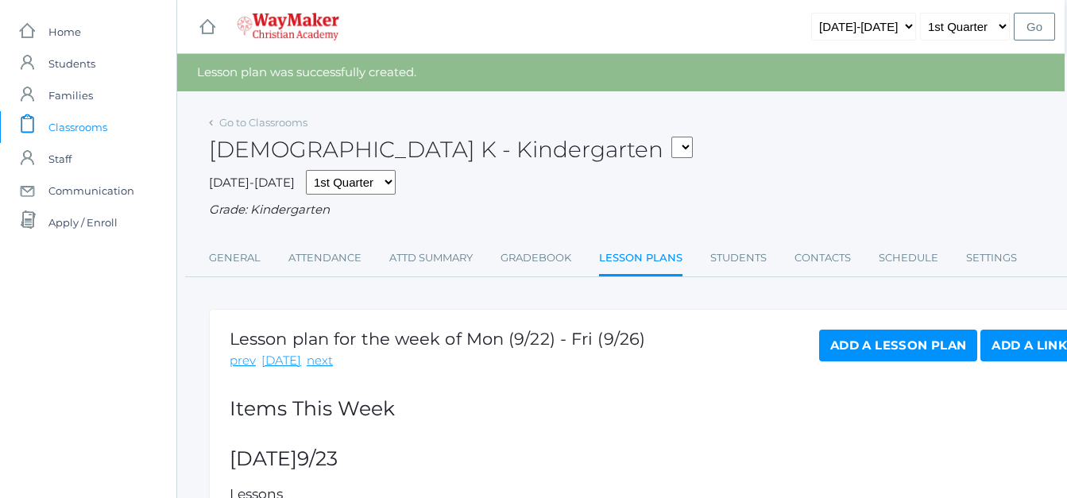
click at [893, 350] on link "Add a Lesson Plan" at bounding box center [898, 346] width 158 height 32
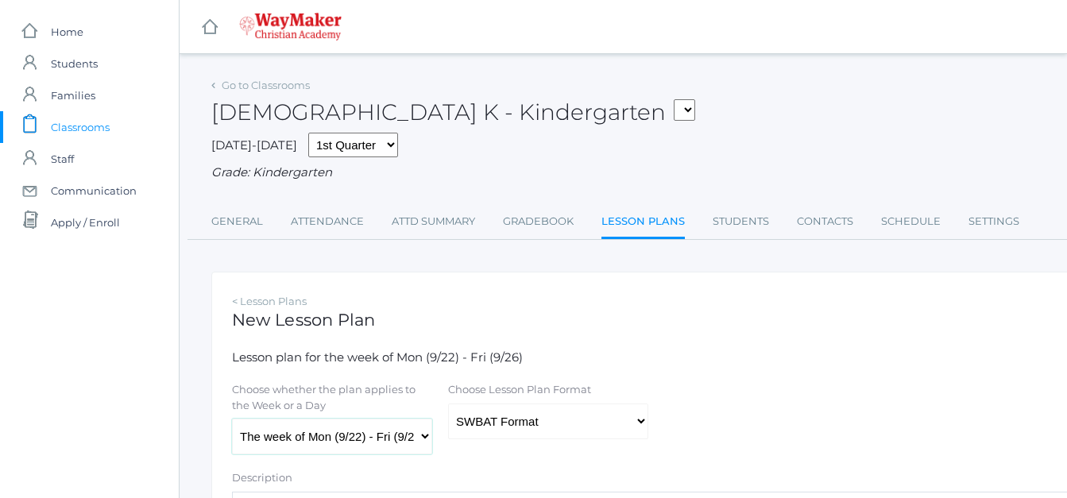
click at [423, 436] on select "The week of Mon (9/22) - Fri (9/26) [DATE] (9/22) [DATE] (9/23) [DATE] (9/24) […" at bounding box center [332, 437] width 200 height 36
select select "[DATE]"
click at [232, 420] on select "The week of Mon (9/22) - Fri (9/26) [DATE] (9/22) [DATE] (9/23) [DATE] (9/24) […" at bounding box center [332, 437] width 200 height 36
click at [637, 420] on select "Traditional Format SWBAT Format" at bounding box center [548, 422] width 200 height 36
select select "legacy"
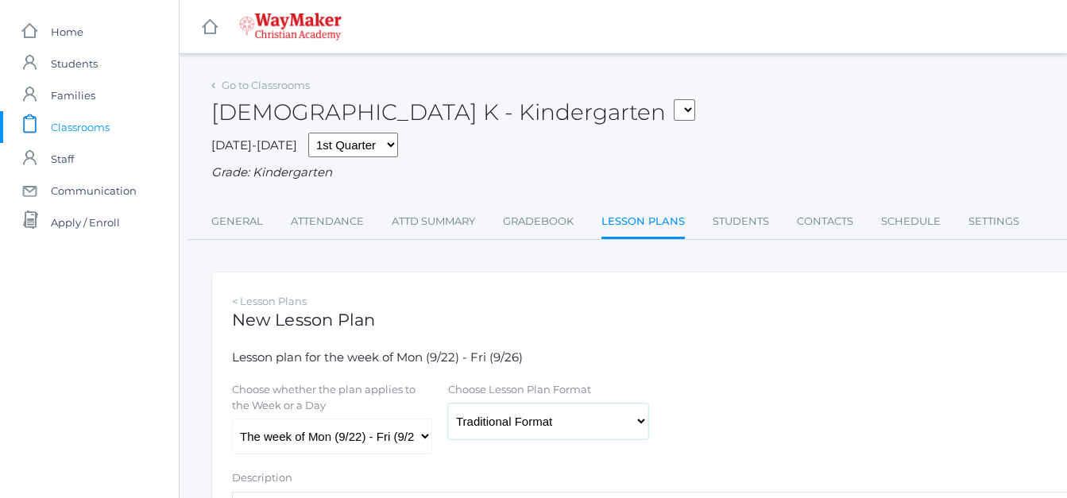
click at [448, 405] on select "Traditional Format SWBAT Format" at bounding box center [548, 422] width 200 height 36
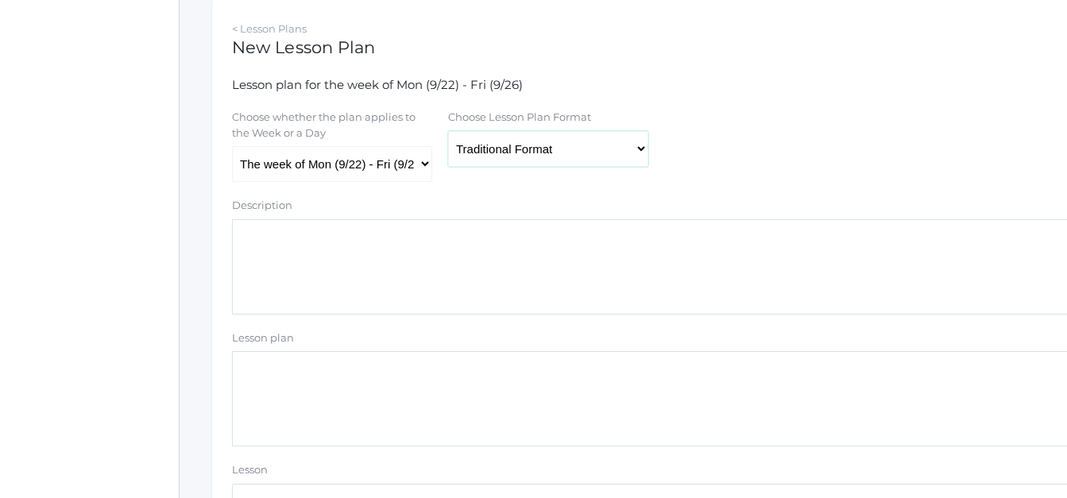
scroll to position [310, 0]
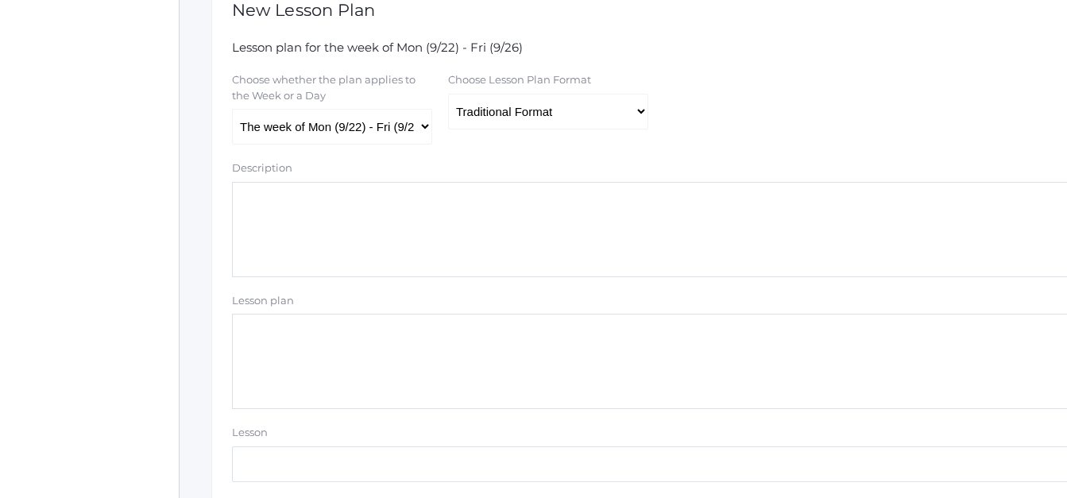
paste textarea "[PERSON_NAME]: How Sin Began Card 2.4 Review [DEMOGRAPHIC_DATA] Doctrine Intro:…"
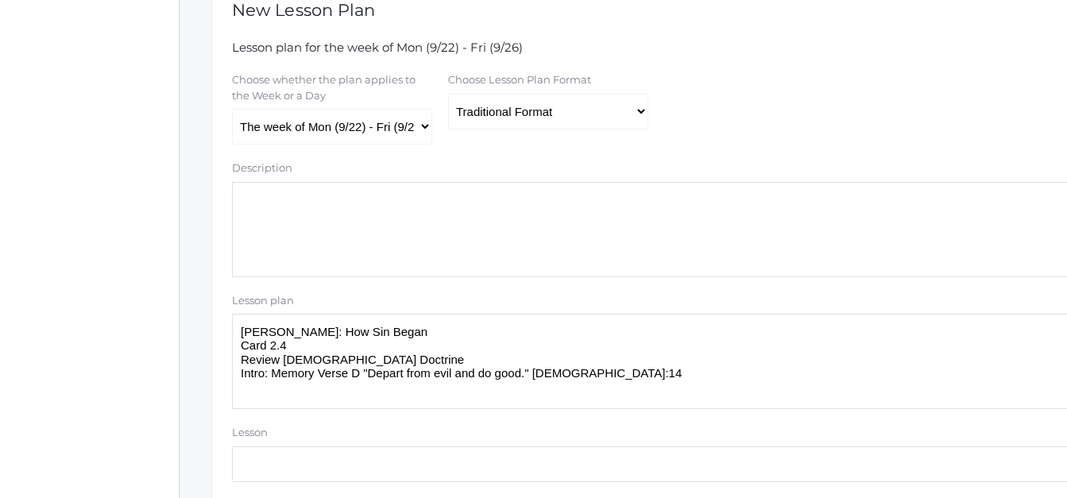
click at [296, 349] on textarea "[PERSON_NAME]: How Sin Began Card 2.4 Review [DEMOGRAPHIC_DATA] Doctrine Intro:…" at bounding box center [656, 361] width 849 height 95
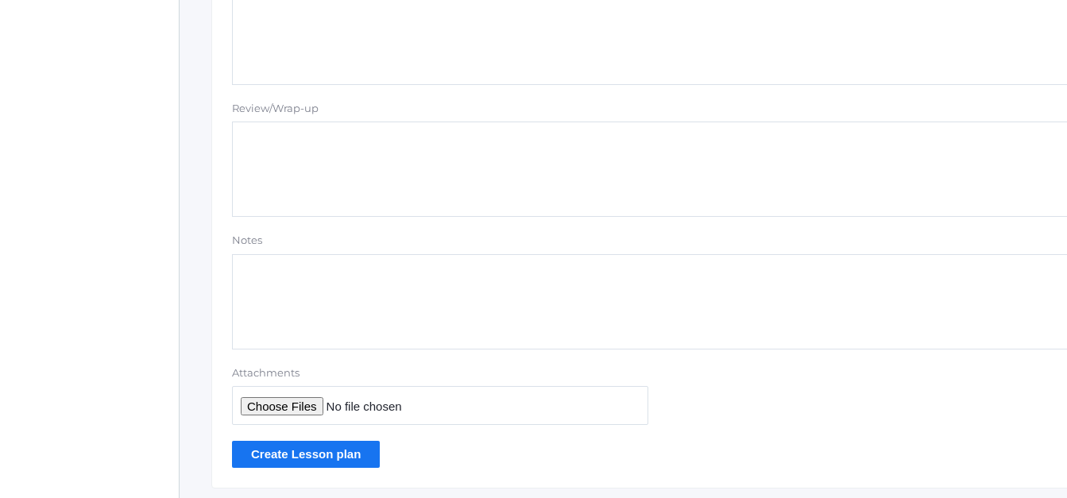
scroll to position [1488, 0]
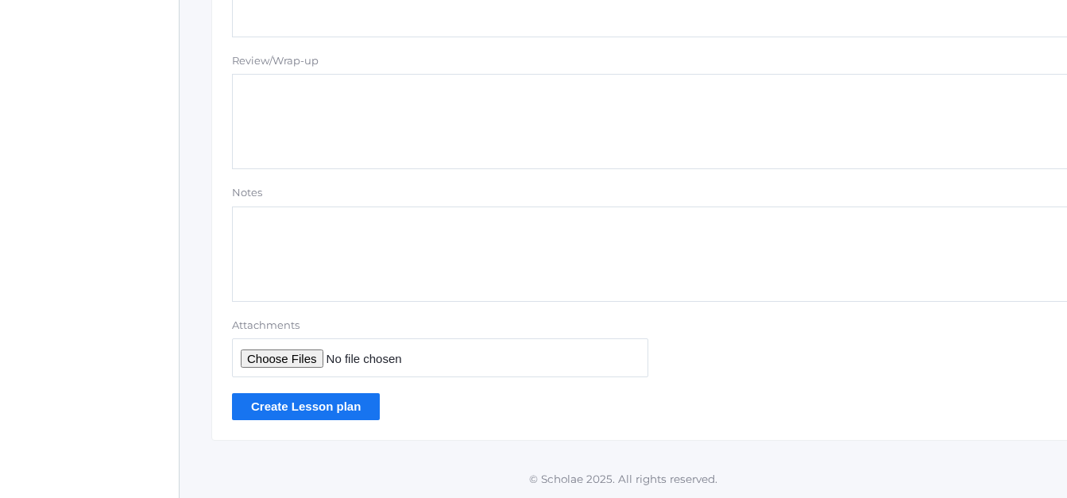
type textarea "[PERSON_NAME]: How Sin Began Card 2.5 Review [DEMOGRAPHIC_DATA] Doctrine Intro:…"
click at [299, 404] on input "Create Lesson plan" at bounding box center [306, 406] width 148 height 26
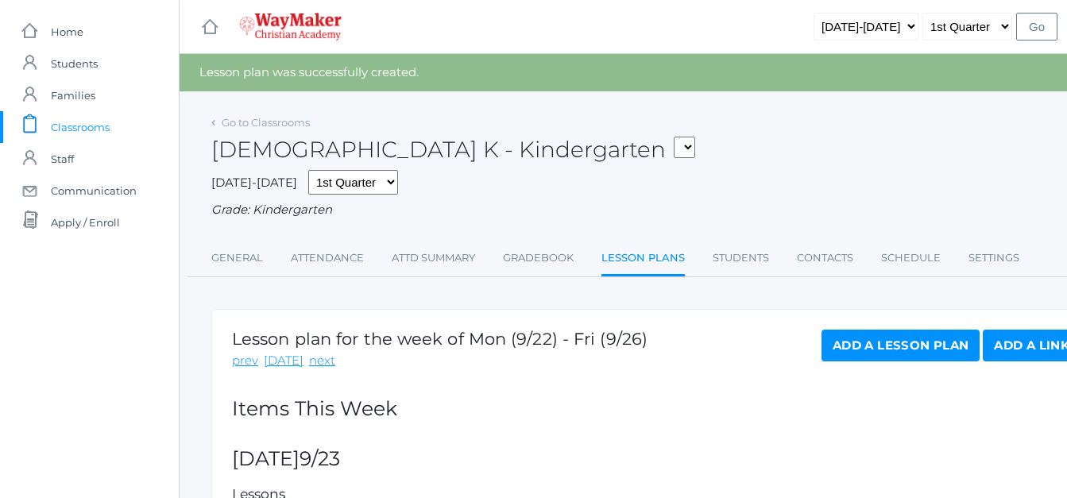
click at [674, 149] on select "KINDER - Small Group Reading & Writing K Kindergarten KINDER - Math K Kindergar…" at bounding box center [684, 147] width 21 height 21
select select "2555"
click at [674, 137] on select "KINDER - Small Group Reading & Writing K Kindergarten KINDER - Math K Kindergar…" at bounding box center [684, 147] width 21 height 21
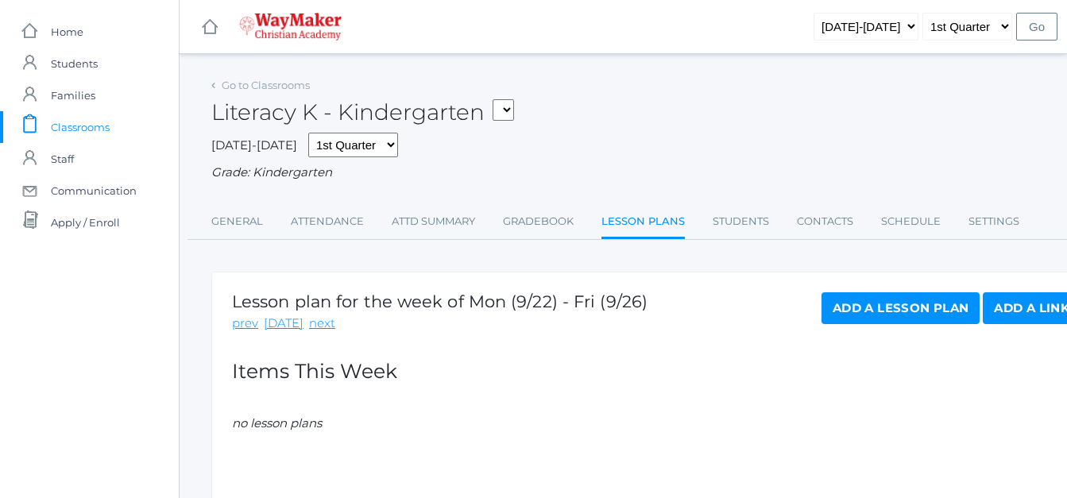
click at [624, 226] on link "Lesson Plans" at bounding box center [643, 223] width 83 height 34
click at [850, 316] on link "Add a Lesson Plan" at bounding box center [901, 308] width 158 height 32
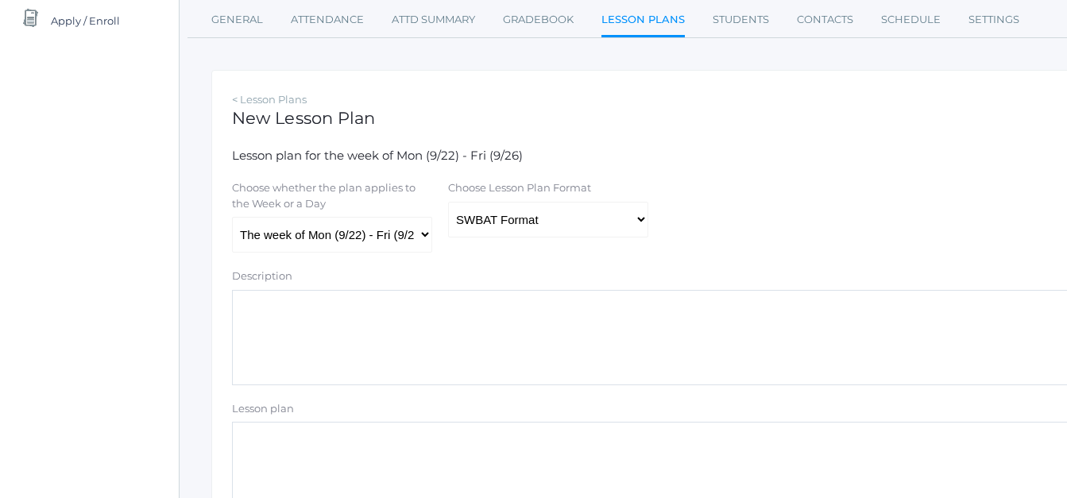
scroll to position [212, 0]
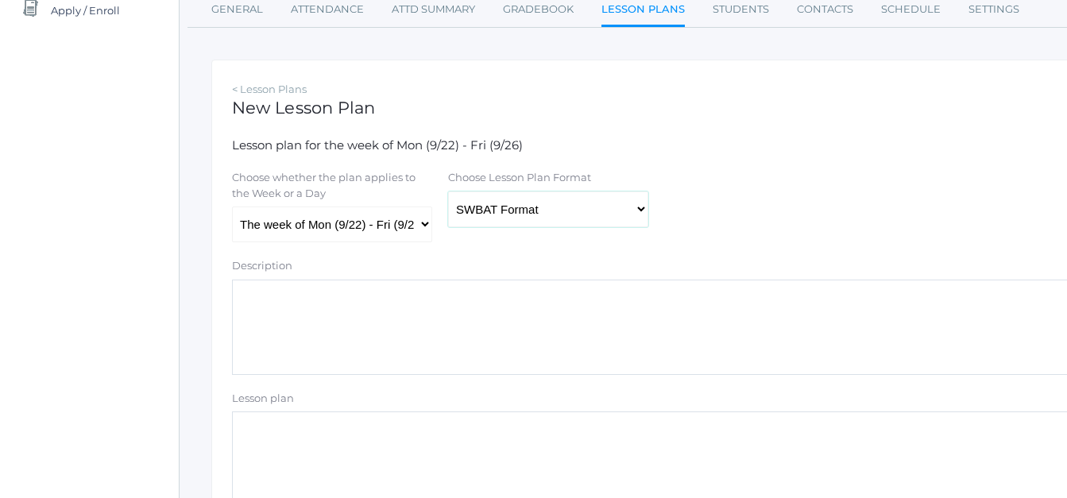
click at [640, 211] on select "Traditional Format SWBAT Format" at bounding box center [548, 210] width 200 height 36
select select "legacy"
click at [448, 193] on select "Traditional Format SWBAT Format" at bounding box center [548, 210] width 200 height 36
click at [427, 226] on select "The week of Mon (9/22) - Fri (9/26) [DATE] (9/22) [DATE] (9/23) [DATE] (9/24) […" at bounding box center [332, 225] width 200 height 36
select select "2025-09-23"
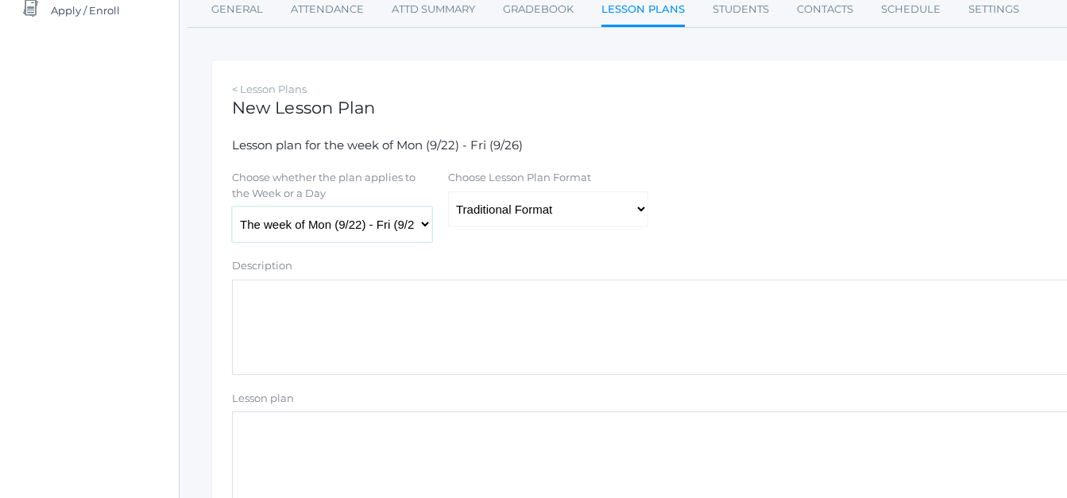
click at [232, 208] on select "The week of Mon (9/22) - Fri (9/26) [DATE] (9/22) [DATE] (9/23) [DATE] (9/24) […" at bounding box center [332, 225] width 200 height 36
click at [253, 435] on textarea "Lesson plan" at bounding box center [656, 459] width 849 height 95
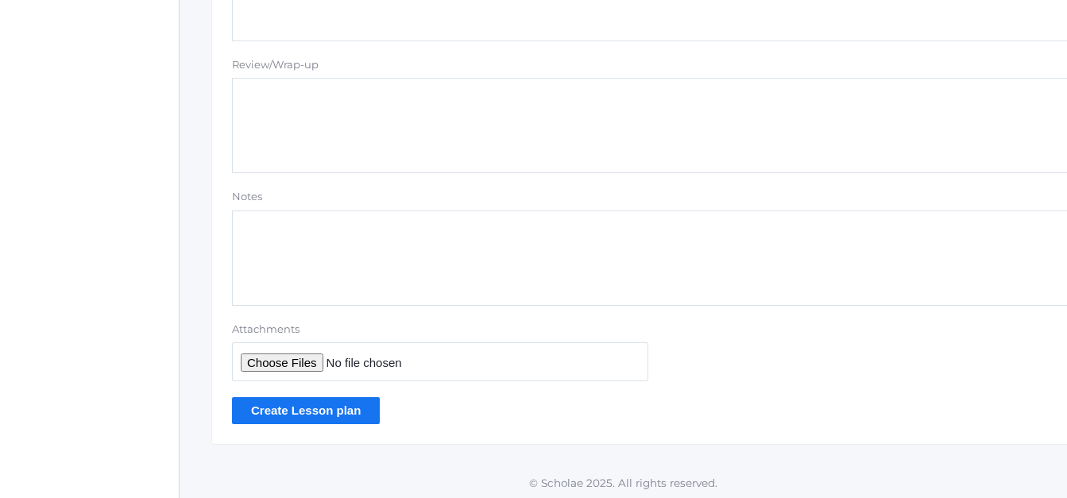
scroll to position [1488, 0]
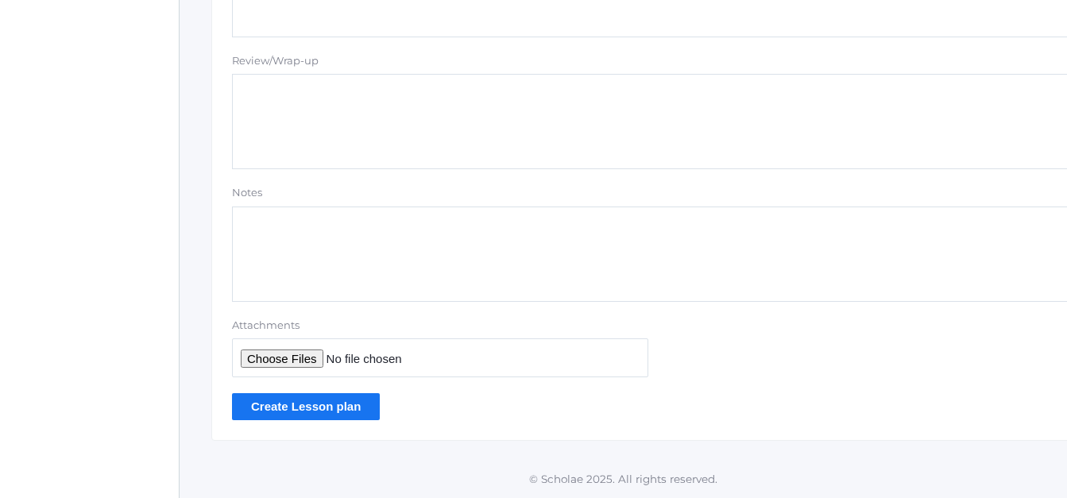
type textarea "Story: TBD Parts of Book Author & Illustrator Read and discuss"
click at [312, 405] on input "Create Lesson plan" at bounding box center [306, 406] width 148 height 26
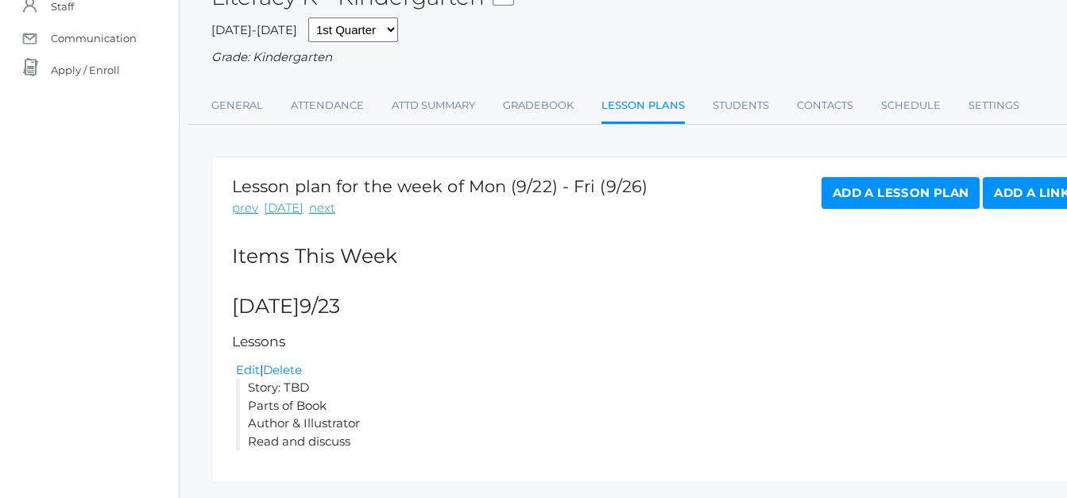
scroll to position [162, 0]
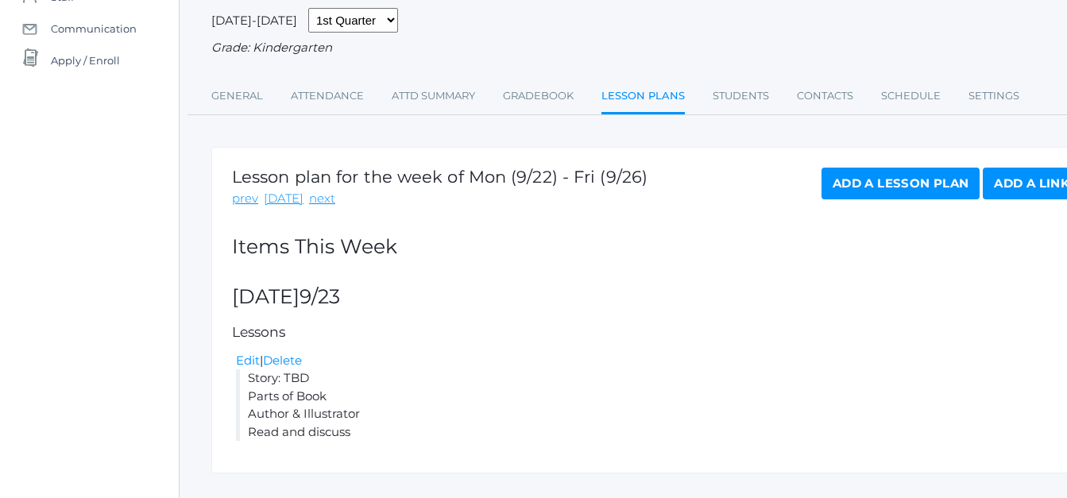
drag, startPoint x: 363, startPoint y: 432, endPoint x: 246, endPoint y: 381, distance: 127.4
click at [246, 381] on li "Story: TBD Parts of Book Author & Illustrator Read and discuss" at bounding box center [658, 406] width 845 height 72
copy li "Story: TBD Parts of Book Author & Illustrator Read and discuss"
click at [866, 180] on link "Add a Lesson Plan" at bounding box center [901, 184] width 158 height 32
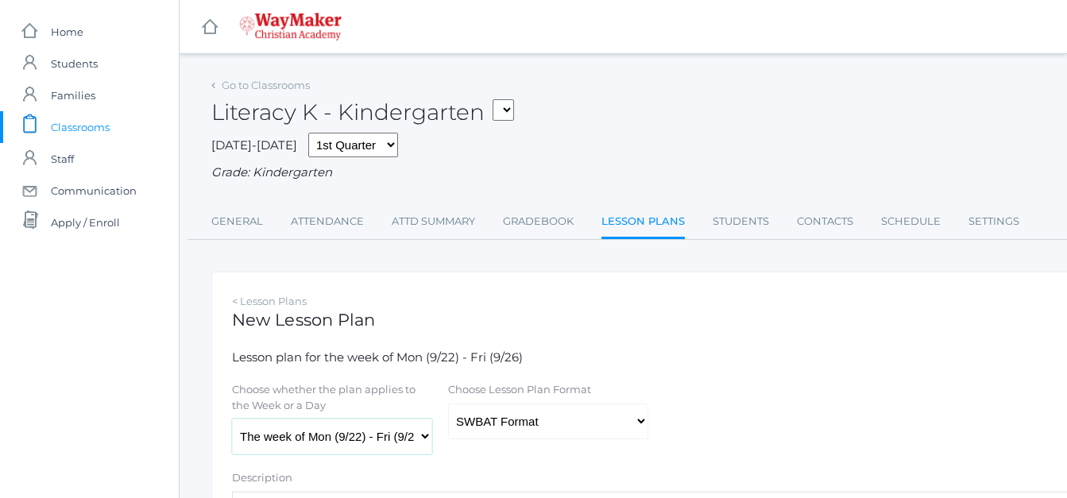
click at [421, 437] on select "The week of Mon (9/22) - Fri (9/26) [DATE] (9/22) [DATE] (9/23) [DATE] (9/24) […" at bounding box center [332, 437] width 200 height 36
select select "[DATE]"
click at [232, 420] on select "The week of Mon (9/22) - Fri (9/26) [DATE] (9/22) [DATE] (9/23) [DATE] (9/24) […" at bounding box center [332, 437] width 200 height 36
click at [645, 424] on select "Traditional Format SWBAT Format" at bounding box center [548, 422] width 200 height 36
select select "legacy"
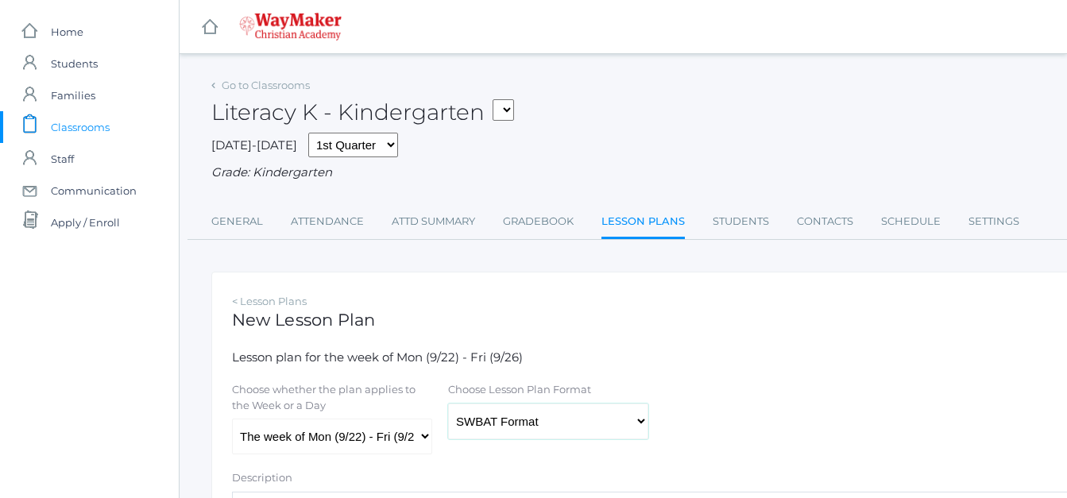
click at [448, 405] on select "Traditional Format SWBAT Format" at bounding box center [548, 422] width 200 height 36
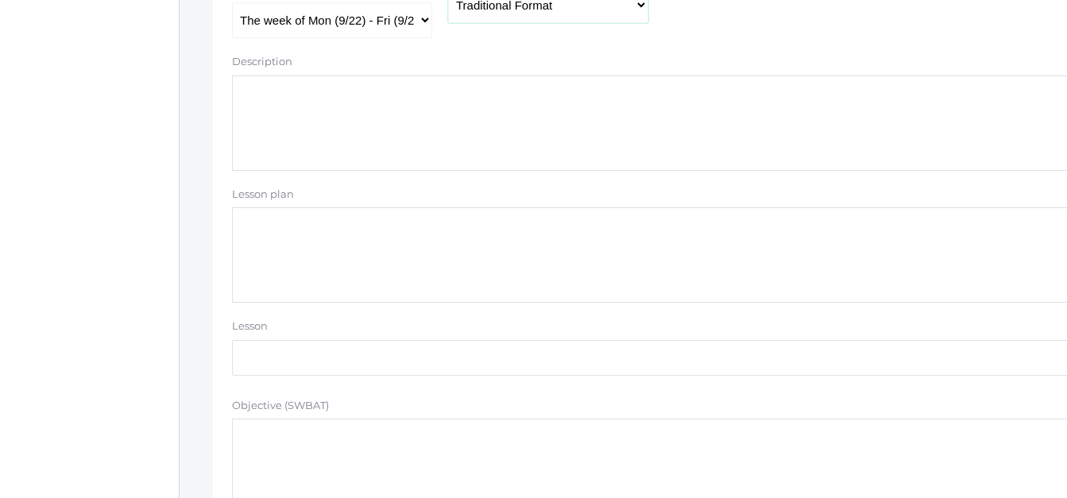
scroll to position [424, 0]
paste textarea "Story: TBD Parts of Book Author & Illustrator Read and discuss"
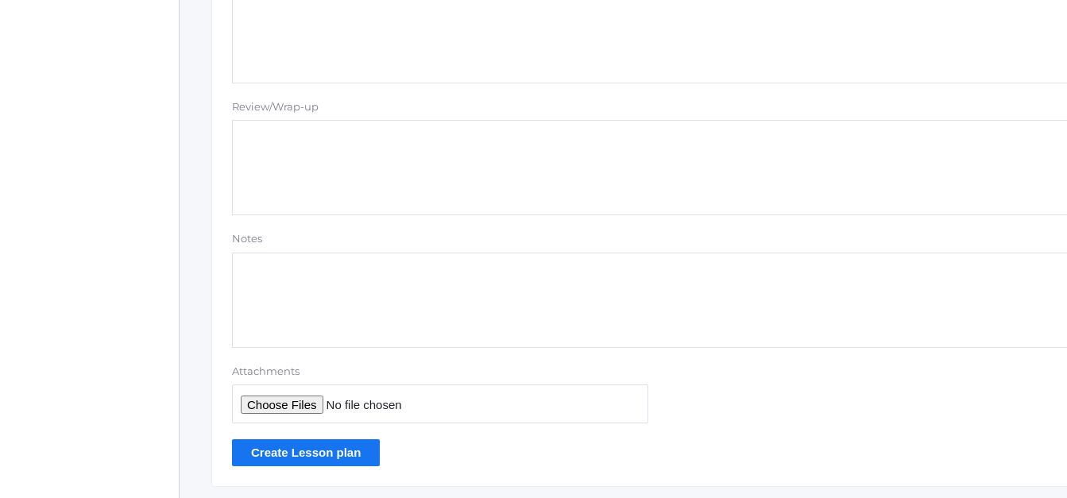
scroll to position [1488, 0]
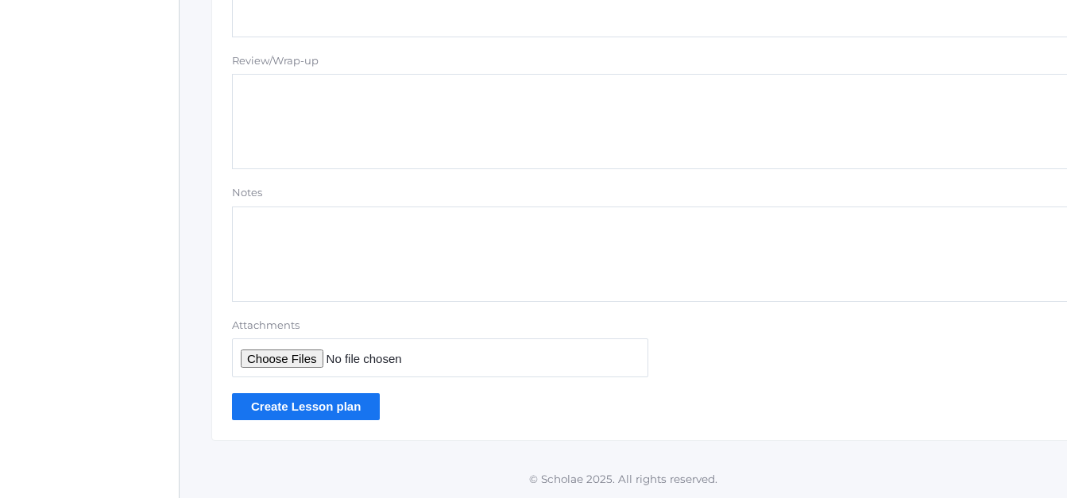
type textarea "Story: TBD Parts of Book Author & Illustrator Read and discuss"
click at [342, 405] on input "Create Lesson plan" at bounding box center [306, 406] width 148 height 26
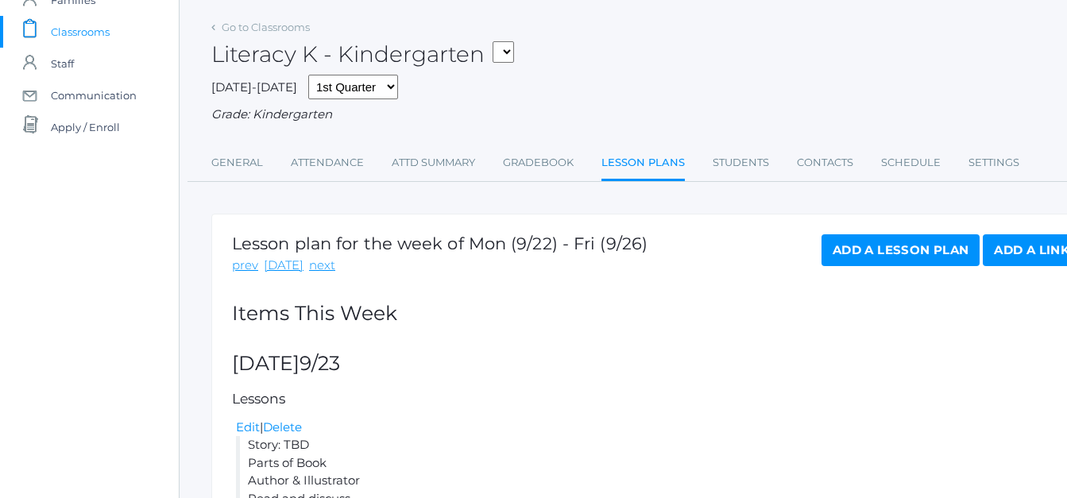
scroll to position [91, 0]
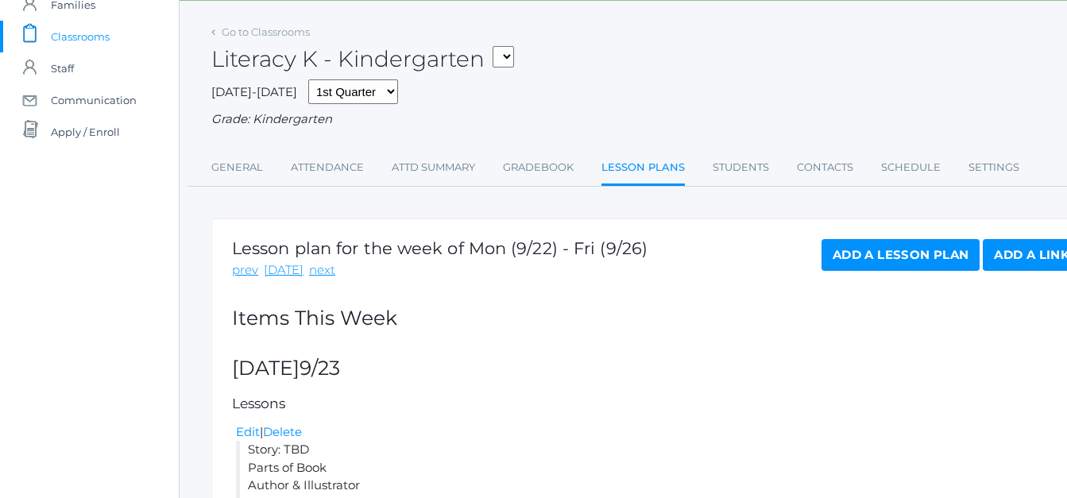
click at [851, 250] on link "Add a Lesson Plan" at bounding box center [901, 255] width 158 height 32
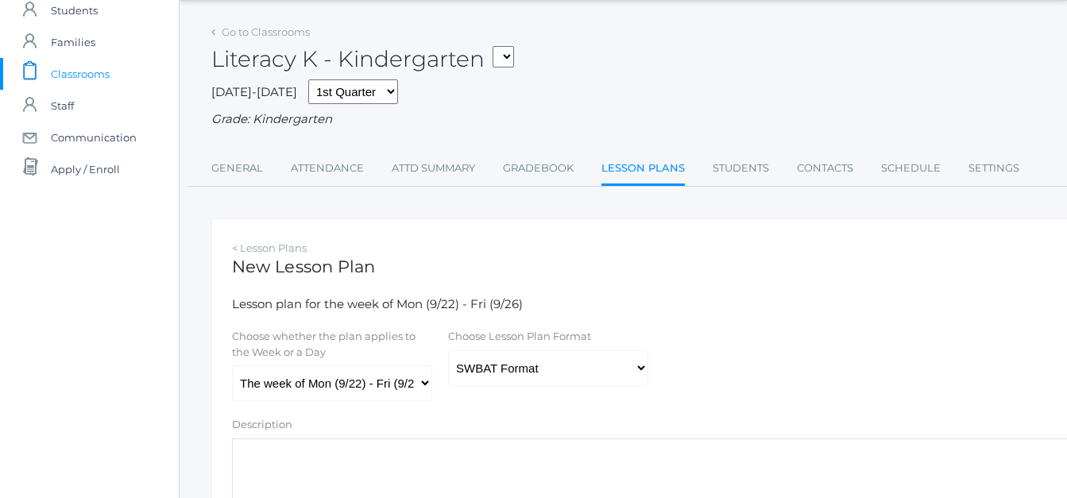
scroll to position [118, 0]
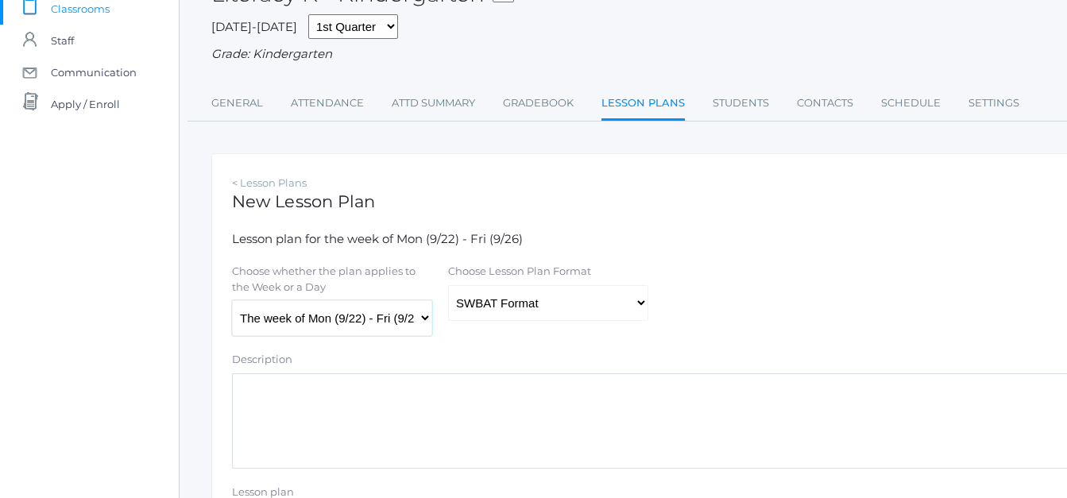
click at [421, 320] on select "The week of Mon (9/22) - Fri (9/26) [DATE] (9/22) [DATE] (9/23) [DATE] (9/24) […" at bounding box center [332, 318] width 200 height 36
select select "2025-09-25"
click at [232, 302] on select "The week of Mon (9/22) - Fri (9/26) [DATE] (9/22) [DATE] (9/23) [DATE] (9/24) […" at bounding box center [332, 318] width 200 height 36
click at [635, 304] on select "Traditional Format SWBAT Format" at bounding box center [548, 303] width 200 height 36
select select "legacy"
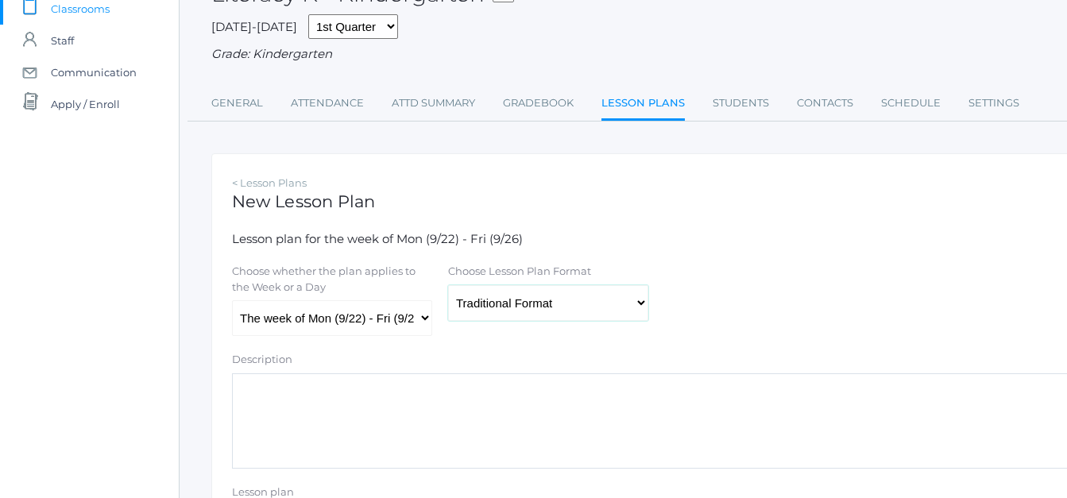
click at [448, 287] on select "Traditional Format SWBAT Format" at bounding box center [548, 303] width 200 height 36
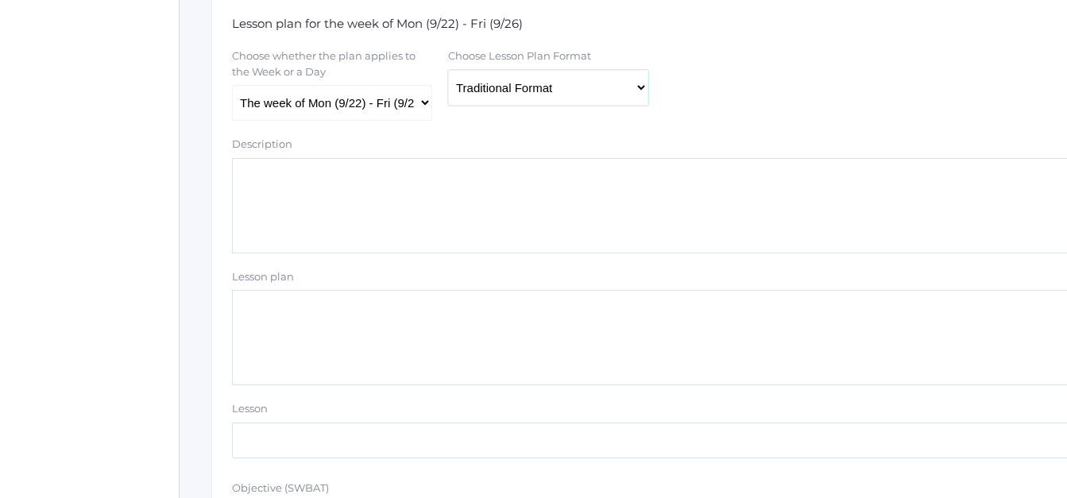
scroll to position [378, 0]
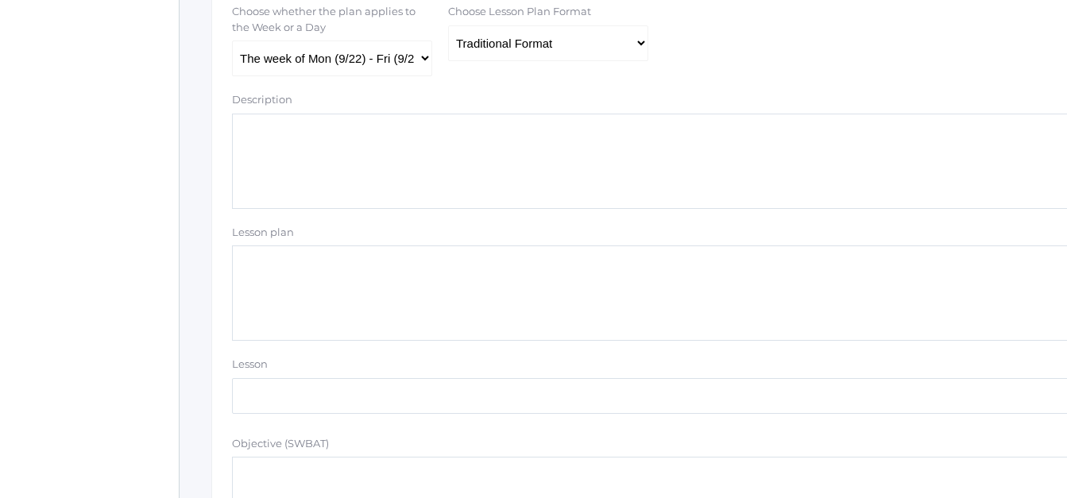
paste textarea "Story: TBD Parts of Book Author & Illustrator Read and discuss"
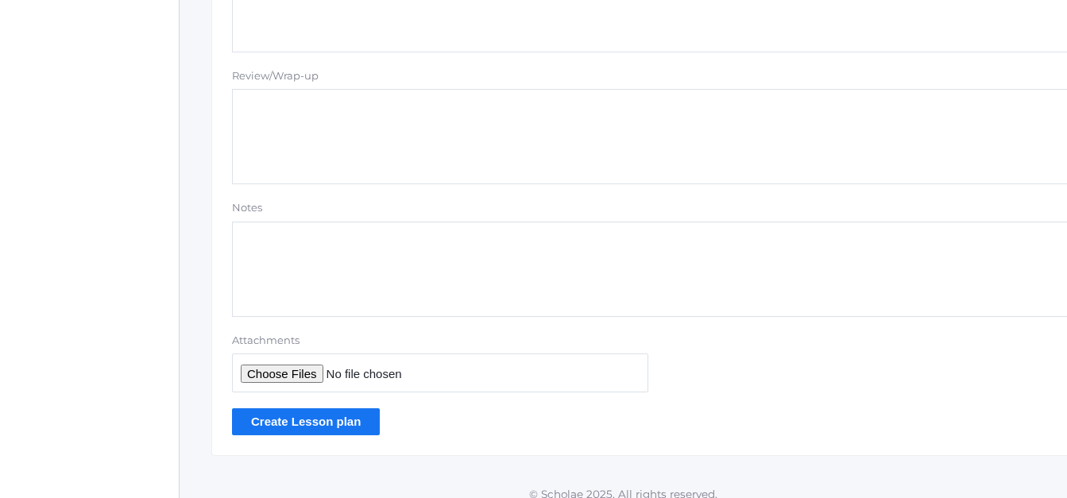
scroll to position [1488, 0]
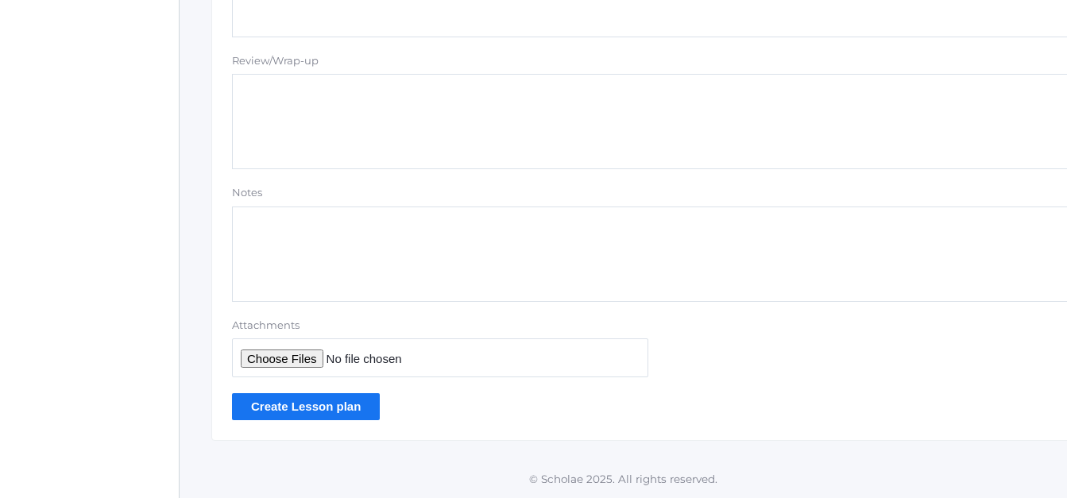
type textarea "Story: TBD Parts of Book Author & Illustrator Read and discuss"
click at [268, 404] on input "Create Lesson plan" at bounding box center [306, 406] width 148 height 26
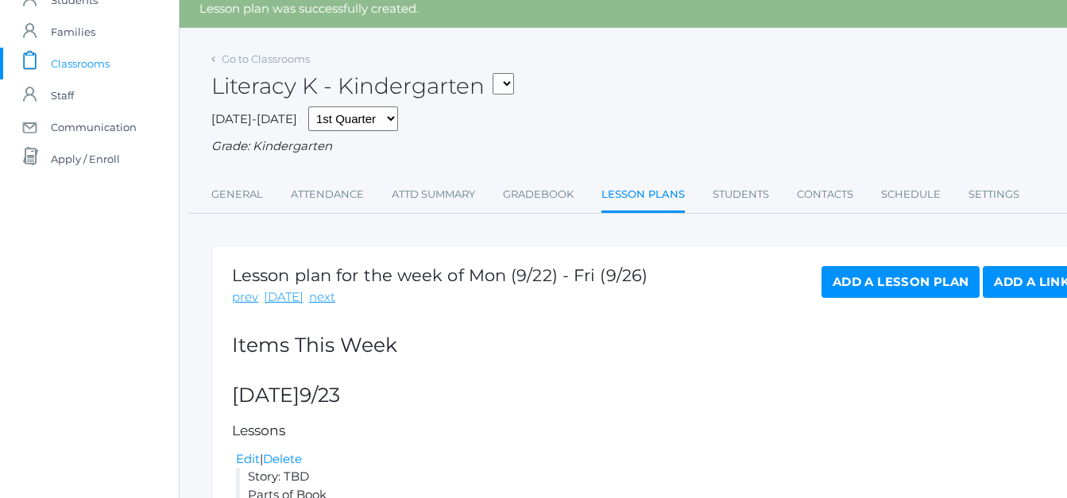
scroll to position [60, 0]
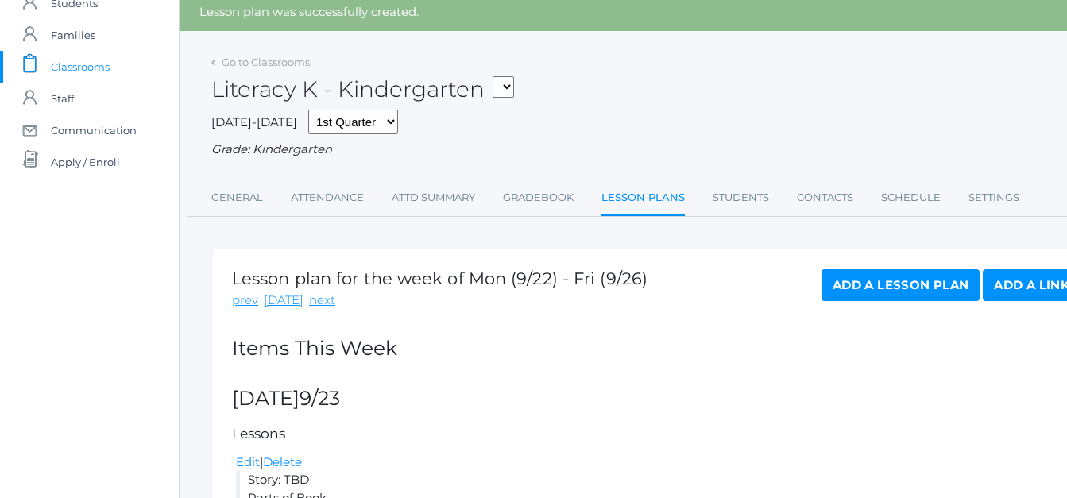
click at [943, 301] on link "Add a Lesson Plan" at bounding box center [901, 285] width 158 height 32
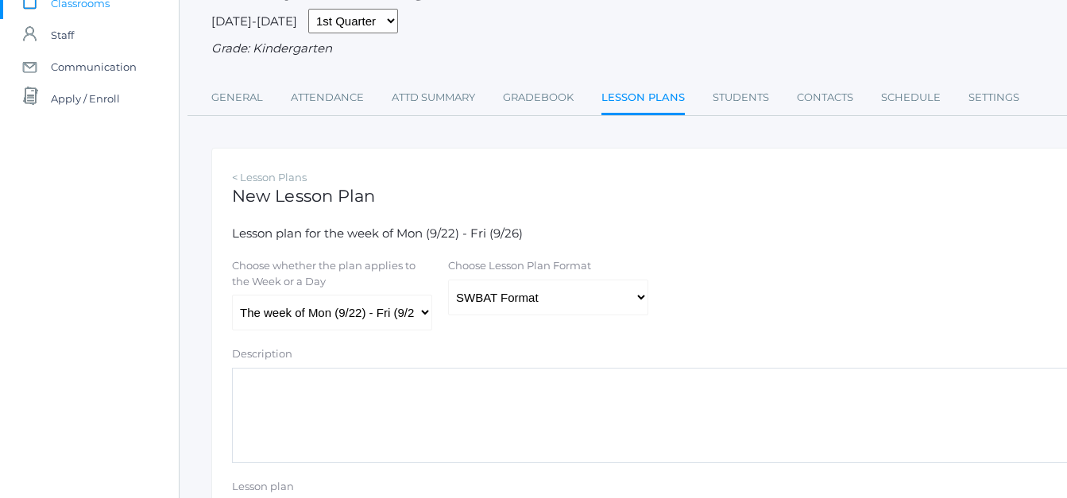
scroll to position [125, 0]
click at [430, 309] on select "The week of Mon (9/22) - Fri (9/26) Monday (9/22) Tuesday (9/23) Wednesday (9/2…" at bounding box center [332, 312] width 200 height 36
select select "2025-09-26"
click at [232, 296] on select "The week of Mon (9/22) - Fri (9/26) Monday (9/22) Tuesday (9/23) Wednesday (9/2…" at bounding box center [332, 312] width 200 height 36
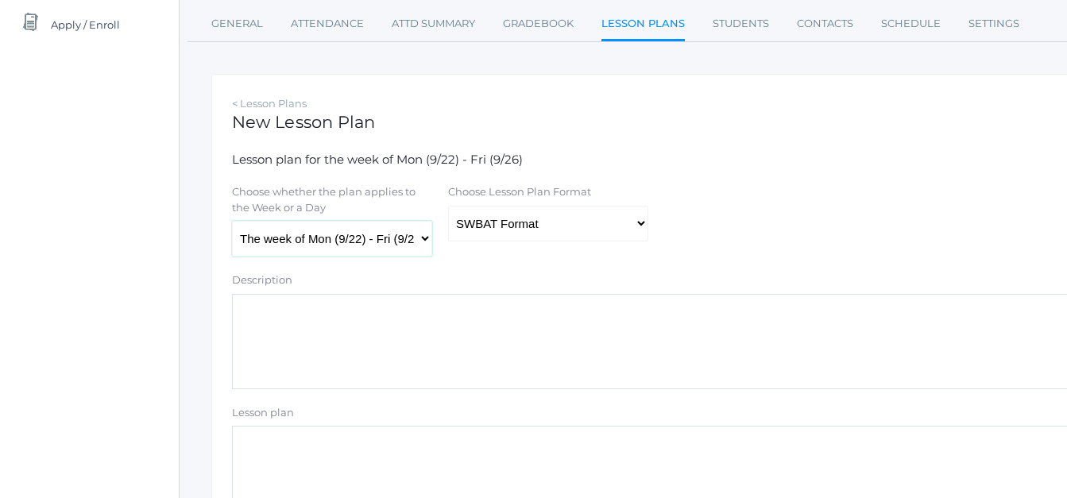
scroll to position [199, 0]
click at [645, 227] on select "Traditional Format SWBAT Format" at bounding box center [548, 223] width 200 height 36
select select "legacy"
click at [448, 207] on select "Traditional Format SWBAT Format" at bounding box center [548, 223] width 200 height 36
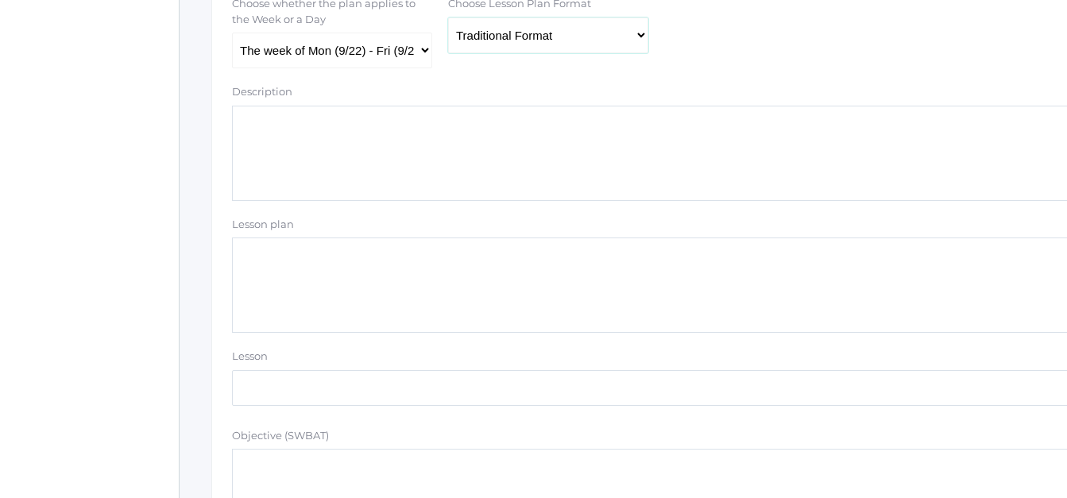
scroll to position [389, 0]
paste textarea "Story: TBD Parts of Book Author & Illustrator Read and discuss"
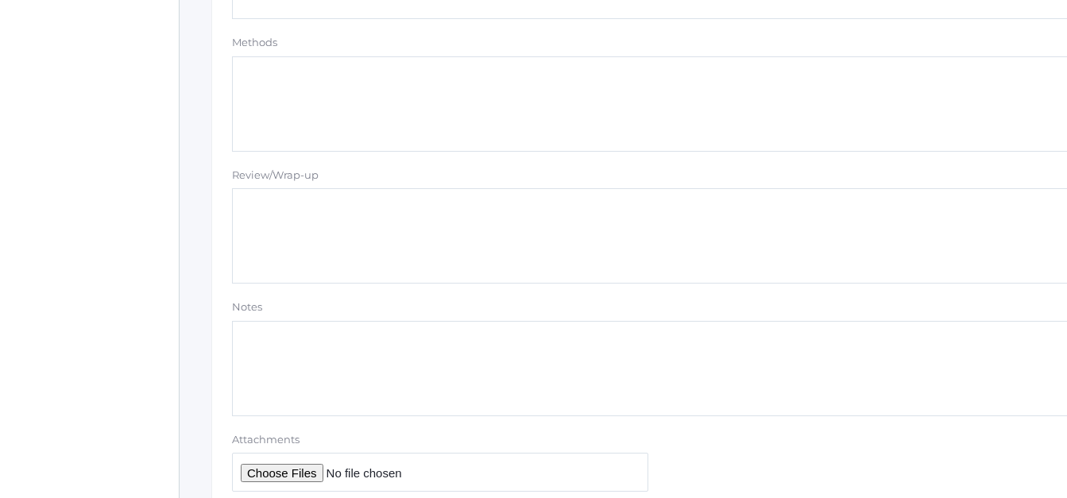
scroll to position [1488, 0]
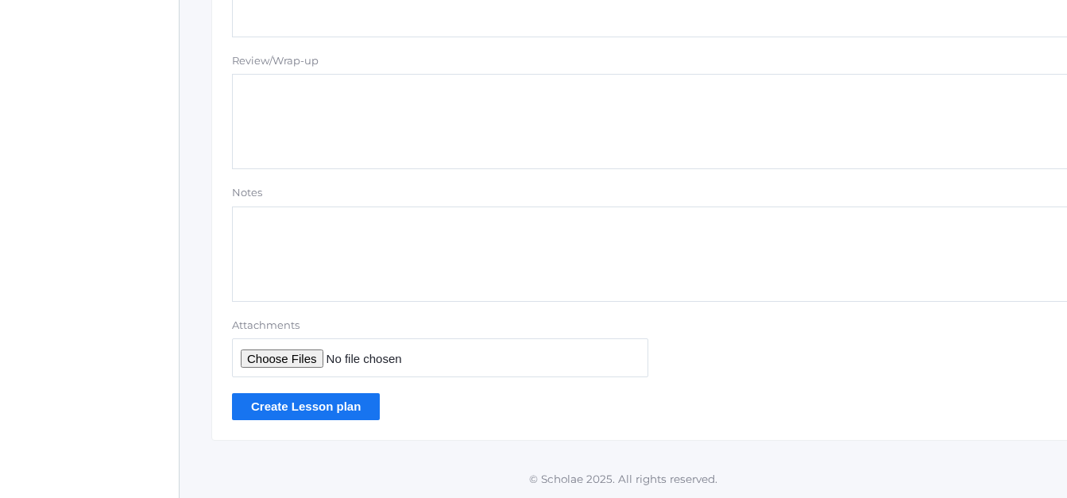
type textarea "Story: TBD Parts of Book Author & Illustrator Read and discuss"
click at [268, 410] on input "Create Lesson plan" at bounding box center [306, 406] width 148 height 26
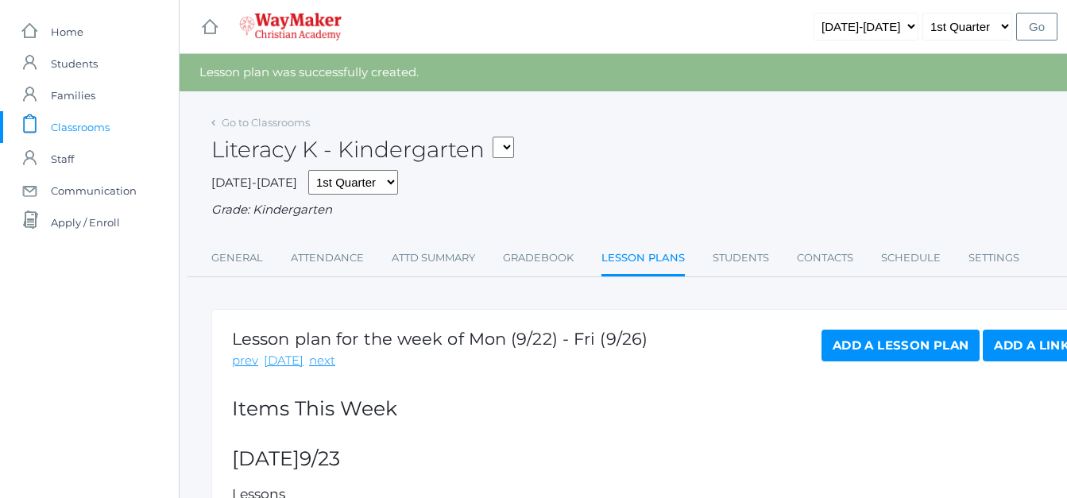
drag, startPoint x: 509, startPoint y: 145, endPoint x: 458, endPoint y: 172, distance: 58.3
click at [458, 172] on div "[DATE]-[DATE] 1st Quarter 2nd Quarter 3rd Quarter 4th Quarter Grade: Kindergart…" at bounding box center [656, 194] width 890 height 49
click at [512, 144] on select "KINDER - Small Group Reading & Writing K Kindergarten KINDER - Math K Kindergar…" at bounding box center [503, 147] width 21 height 21
select select "2556"
click at [498, 137] on select "KINDER - Small Group Reading & Writing K Kindergarten KINDER - Math K Kindergar…" at bounding box center [503, 147] width 21 height 21
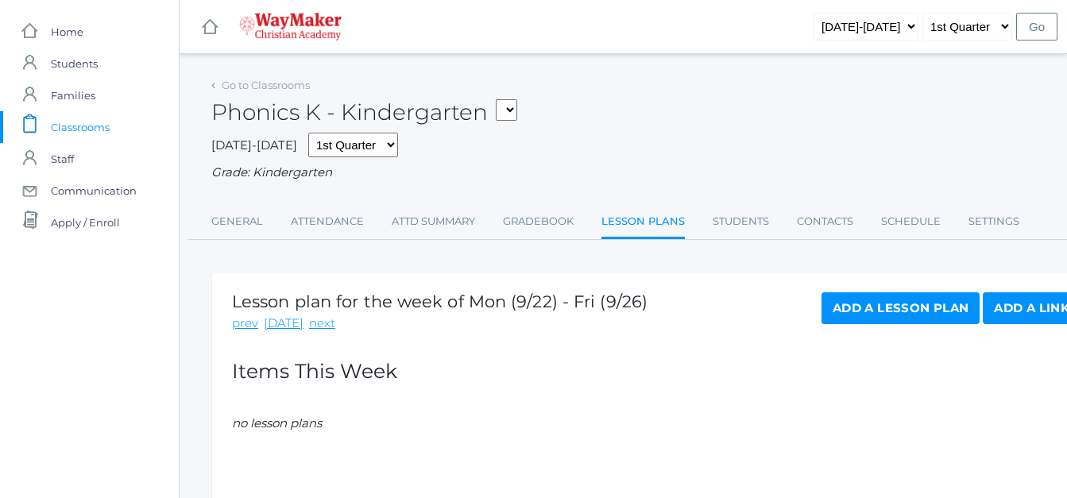
click at [834, 305] on link "Add a Lesson Plan" at bounding box center [901, 308] width 158 height 32
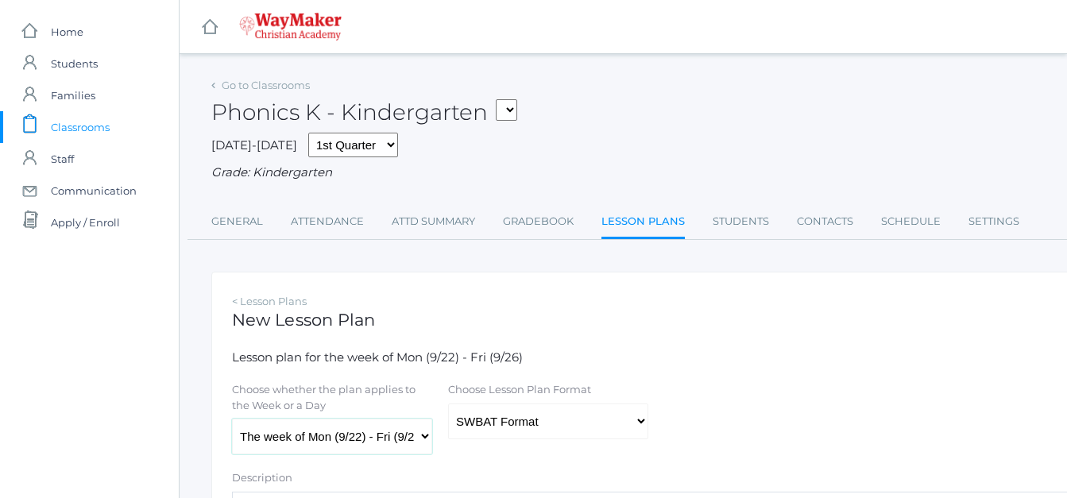
click at [420, 438] on select "The week of Mon (9/22) - Fri (9/26) [DATE] (9/22) [DATE] (9/23) [DATE] (9/24) […" at bounding box center [332, 437] width 200 height 36
select select "2025-09-23"
click at [232, 420] on select "The week of Mon (9/22) - Fri (9/26) [DATE] (9/22) [DATE] (9/23) [DATE] (9/24) […" at bounding box center [332, 437] width 200 height 36
drag, startPoint x: 641, startPoint y: 423, endPoint x: 629, endPoint y: 423, distance: 11.1
click at [629, 423] on select "Traditional Format SWBAT Format" at bounding box center [548, 422] width 200 height 36
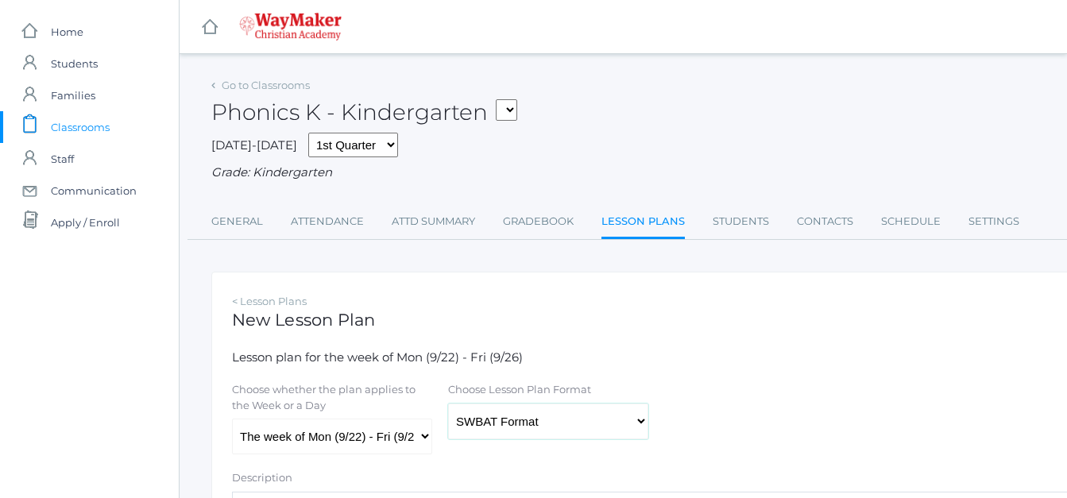
select select "legacy"
click at [448, 405] on select "Traditional Format SWBAT Format" at bounding box center [548, 422] width 200 height 36
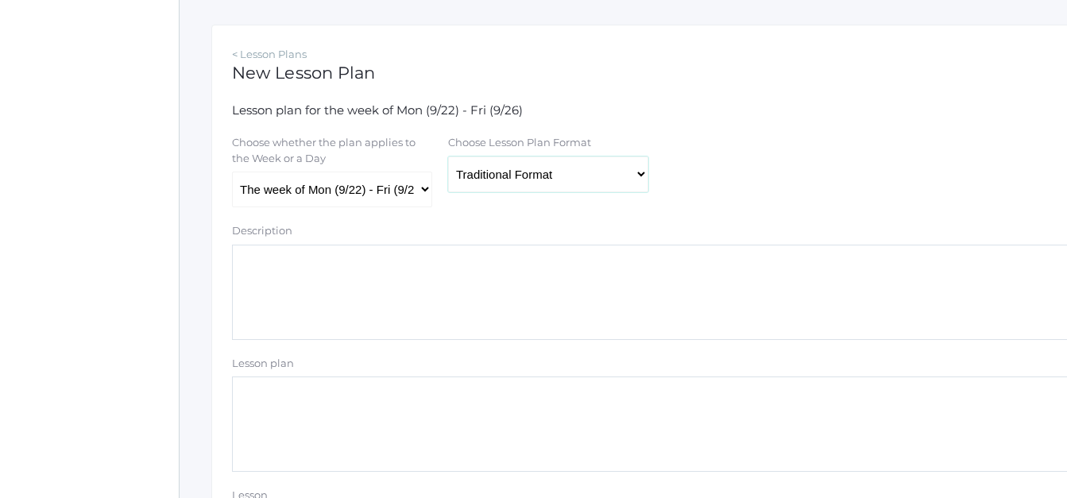
scroll to position [257, 0]
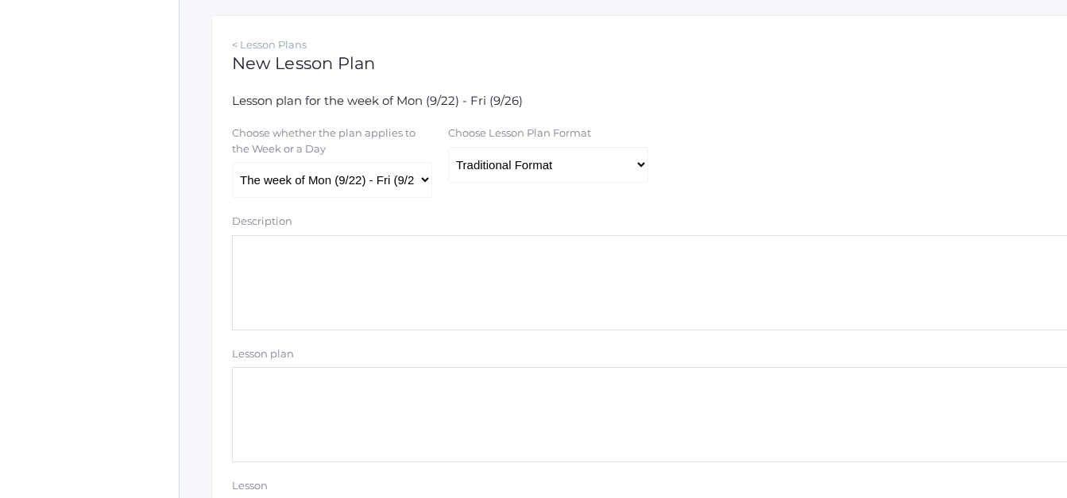
click at [267, 381] on textarea "Lesson plan" at bounding box center [656, 414] width 849 height 95
click at [238, 379] on textarea "Vowel Sounds Song Conso" at bounding box center [656, 414] width 849 height 95
click at [281, 424] on textarea "Sign Language ABC's Vowel Sounds Song Conso" at bounding box center [656, 414] width 849 height 95
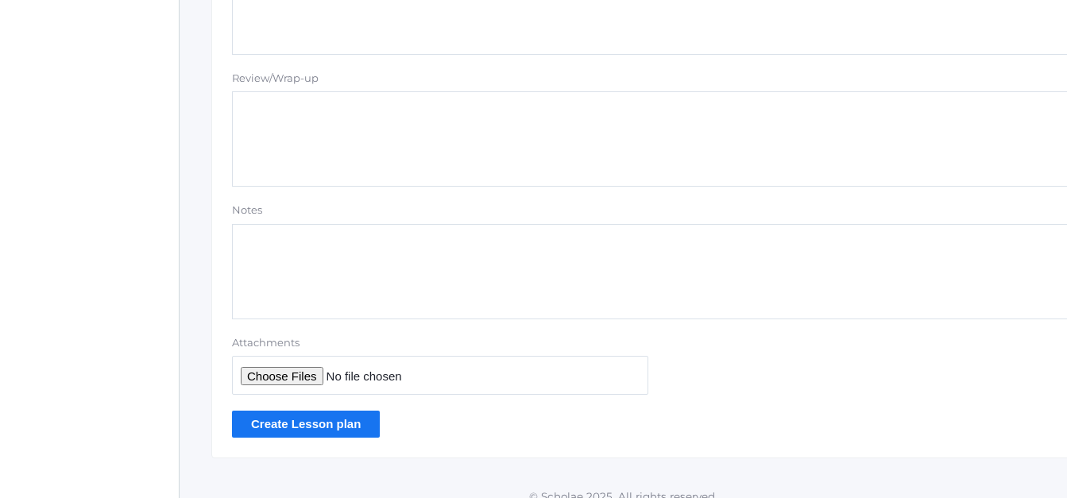
scroll to position [1488, 0]
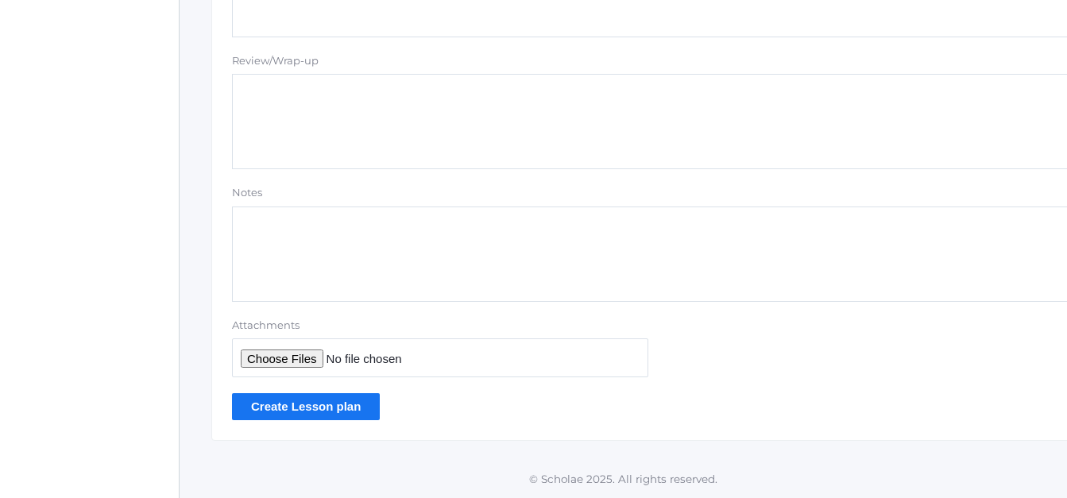
type textarea "Sign Language ABC's Vowel Sounds Song Consonant Sounds Song Identify & write th…"
click at [343, 407] on input "Create Lesson plan" at bounding box center [306, 406] width 148 height 26
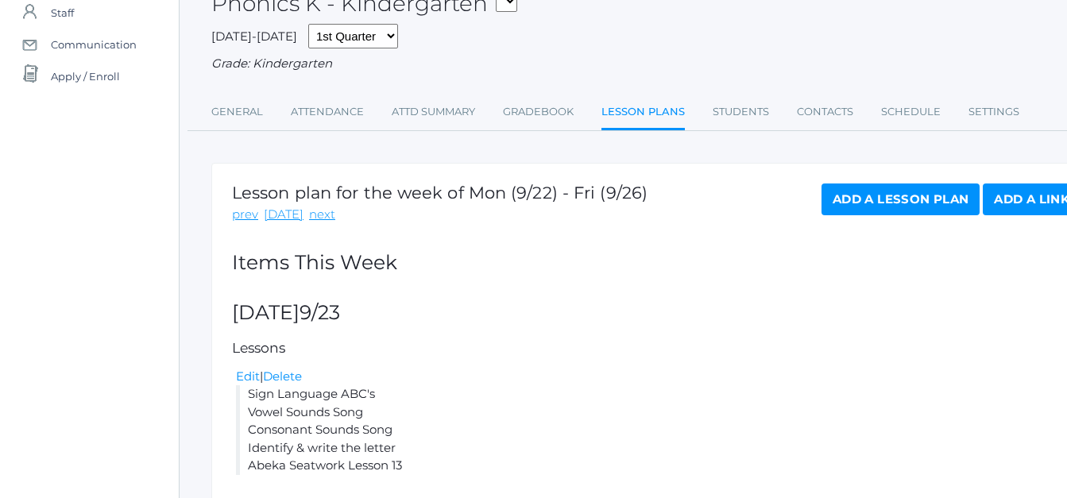
scroll to position [215, 0]
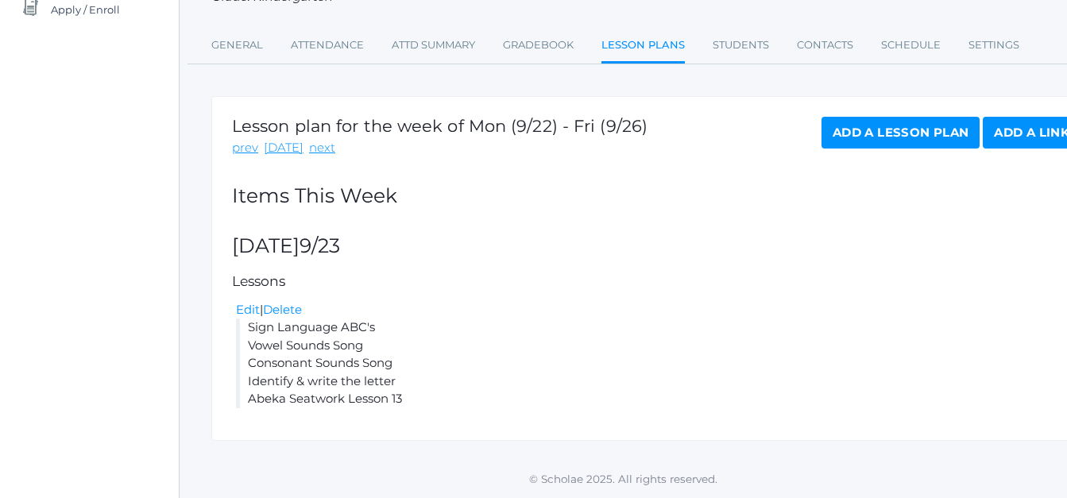
drag, startPoint x: 412, startPoint y: 404, endPoint x: 251, endPoint y: 326, distance: 179.2
click at [251, 326] on li "Sign Language ABC's Vowel Sounds Song Consonant Sounds Song Identify & write th…" at bounding box center [658, 364] width 845 height 90
copy li "Sign Language ABC's Vowel Sounds Song Consonant Sounds Song Identify & write th…"
click at [869, 124] on link "Add a Lesson Plan" at bounding box center [901, 133] width 158 height 32
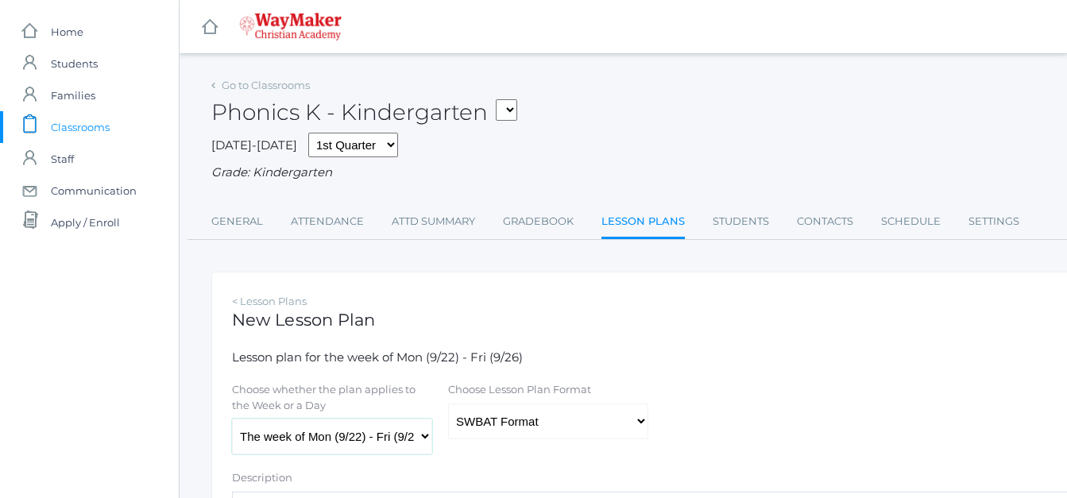
click at [419, 440] on select "The week of Mon (9/22) - Fri (9/26) [DATE] (9/22) [DATE] (9/23) [DATE] (9/24) […" at bounding box center [332, 437] width 200 height 36
select select "2025-09-24"
click at [232, 420] on select "The week of Mon (9/22) - Fri (9/26) [DATE] (9/22) [DATE] (9/23) [DATE] (9/24) […" at bounding box center [332, 437] width 200 height 36
click at [636, 424] on select "Traditional Format SWBAT Format" at bounding box center [548, 422] width 200 height 36
select select "legacy"
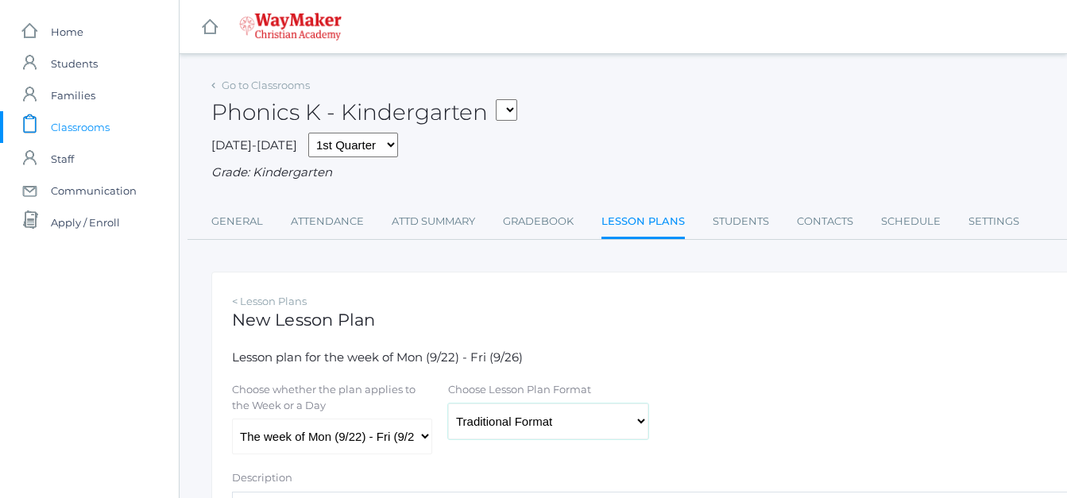
click at [448, 405] on select "Traditional Format SWBAT Format" at bounding box center [548, 422] width 200 height 36
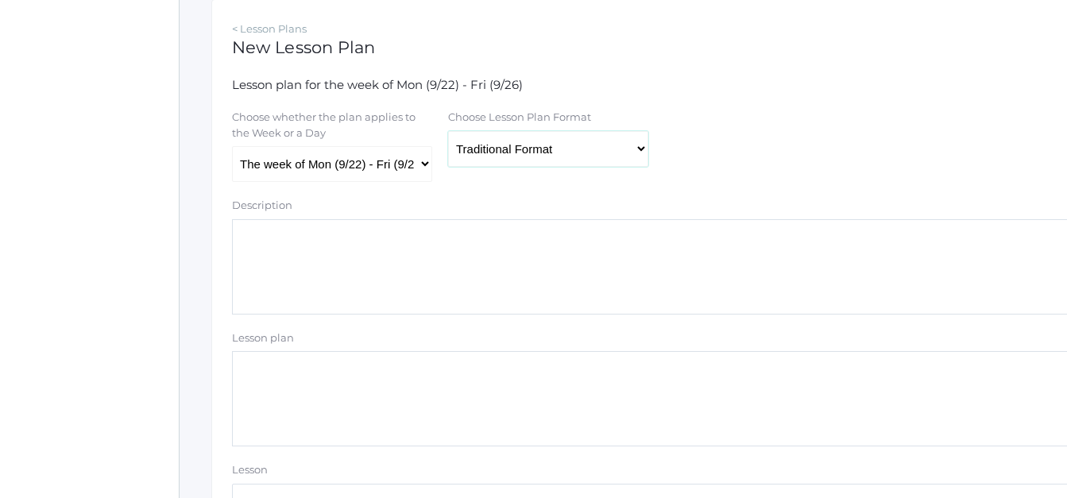
scroll to position [282, 0]
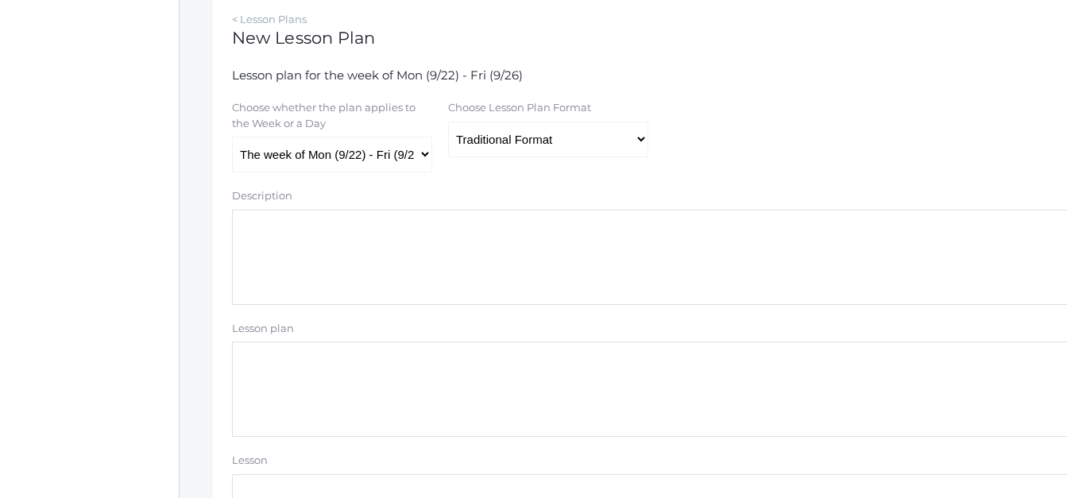
paste textarea "Sign Language ABC's Vowel Sounds Song Consonant Sounds Song Identify & write th…"
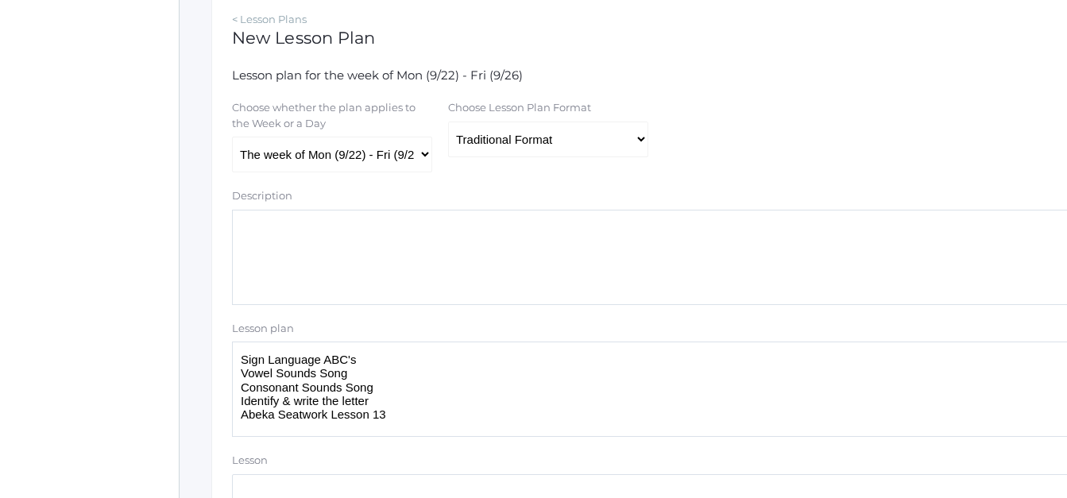
click at [378, 405] on textarea "Sign Language ABC's Vowel Sounds Song Consonant Sounds Song Identify & write th…" at bounding box center [656, 389] width 849 height 95
click at [391, 417] on textarea "Sign Language ABC's Vowel Sounds Song Consonant Sounds Song Intro: Sight Words …" at bounding box center [656, 389] width 849 height 95
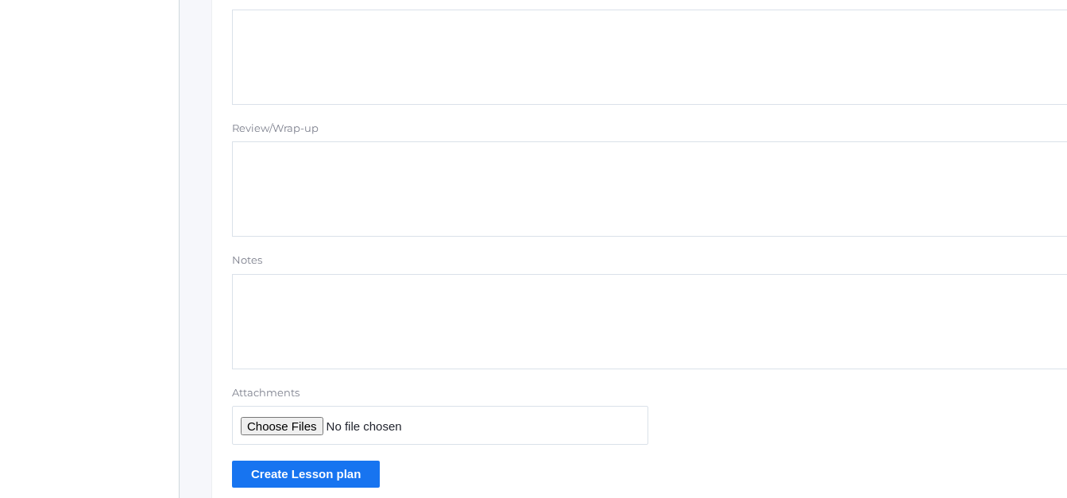
scroll to position [1488, 0]
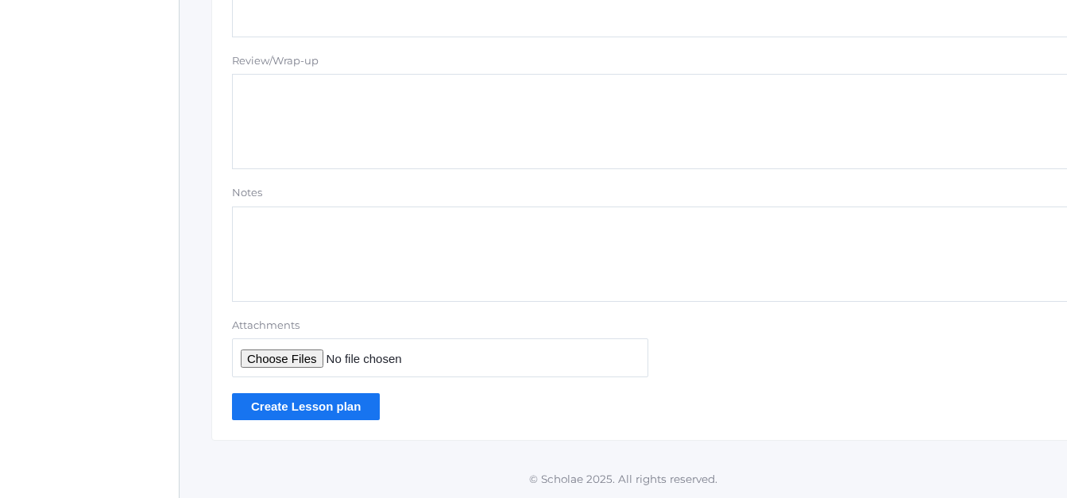
type textarea "Sign Language ABC's Vowel Sounds Song Consonant Sounds Song Intro: Sight Words …"
click at [301, 408] on input "Create Lesson plan" at bounding box center [306, 406] width 148 height 26
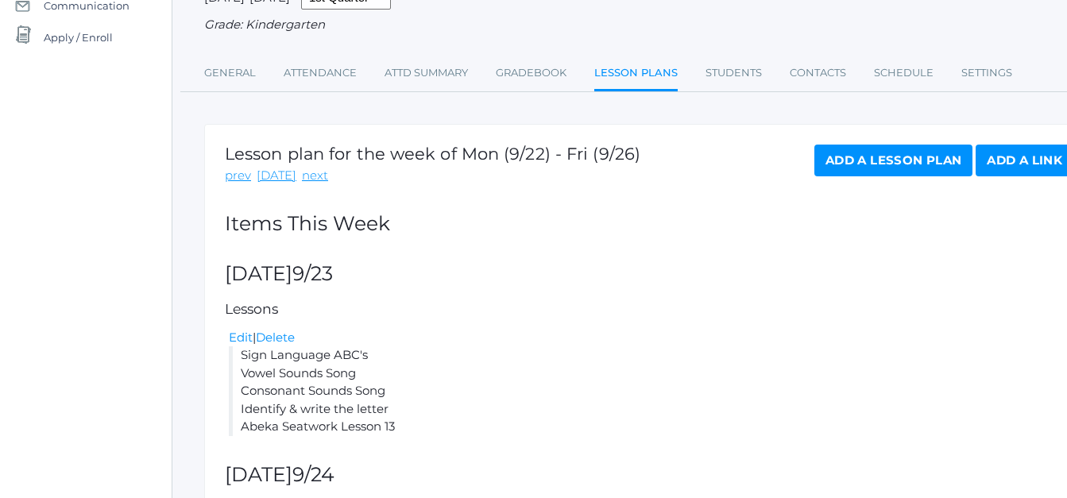
scroll to position [171, 7]
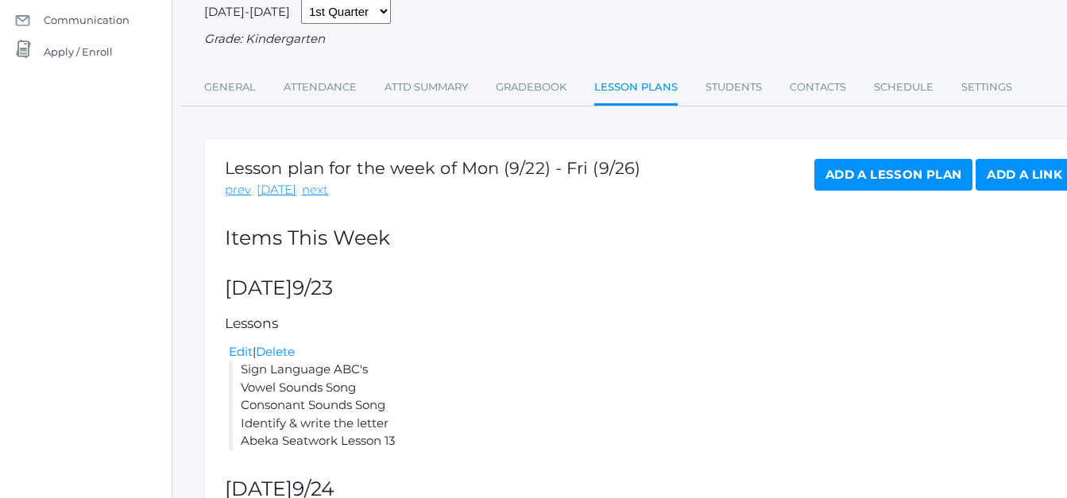
click at [892, 174] on link "Add a Lesson Plan" at bounding box center [894, 175] width 158 height 32
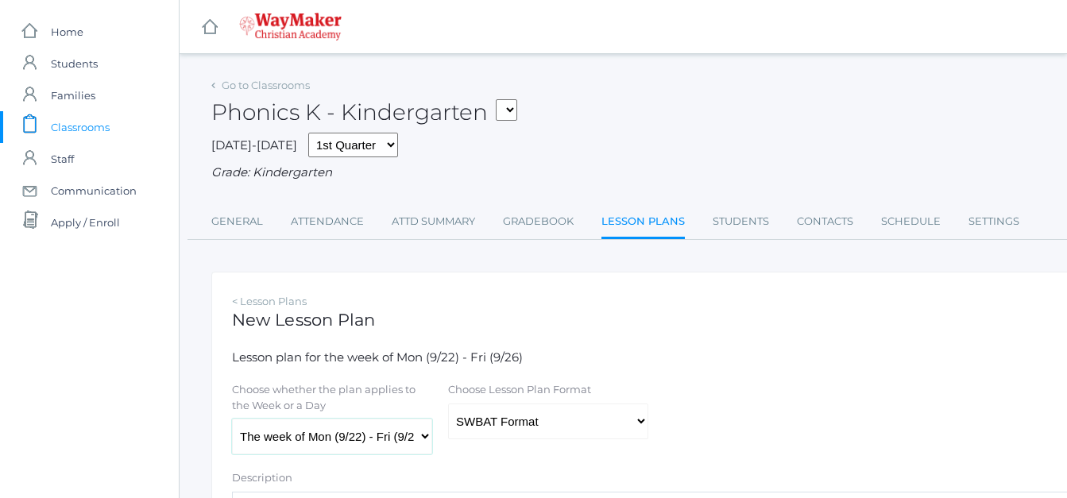
click at [428, 443] on select "The week of Mon (9/22) - Fri (9/26) [DATE] (9/22) [DATE] (9/23) [DATE] (9/24) […" at bounding box center [332, 437] width 200 height 36
select select "[DATE]"
click at [232, 420] on select "The week of Mon (9/22) - Fri (9/26) [DATE] (9/22) [DATE] (9/23) [DATE] (9/24) […" at bounding box center [332, 437] width 200 height 36
drag, startPoint x: 642, startPoint y: 422, endPoint x: 627, endPoint y: 430, distance: 17.1
click at [627, 430] on select "Traditional Format SWBAT Format" at bounding box center [548, 422] width 200 height 36
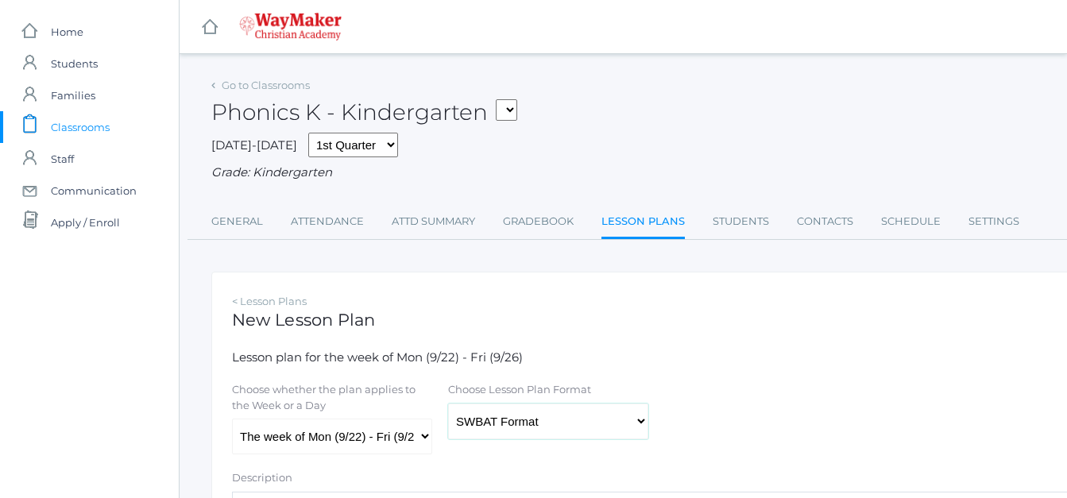
select select "legacy"
click at [448, 405] on select "Traditional Format SWBAT Format" at bounding box center [548, 422] width 200 height 36
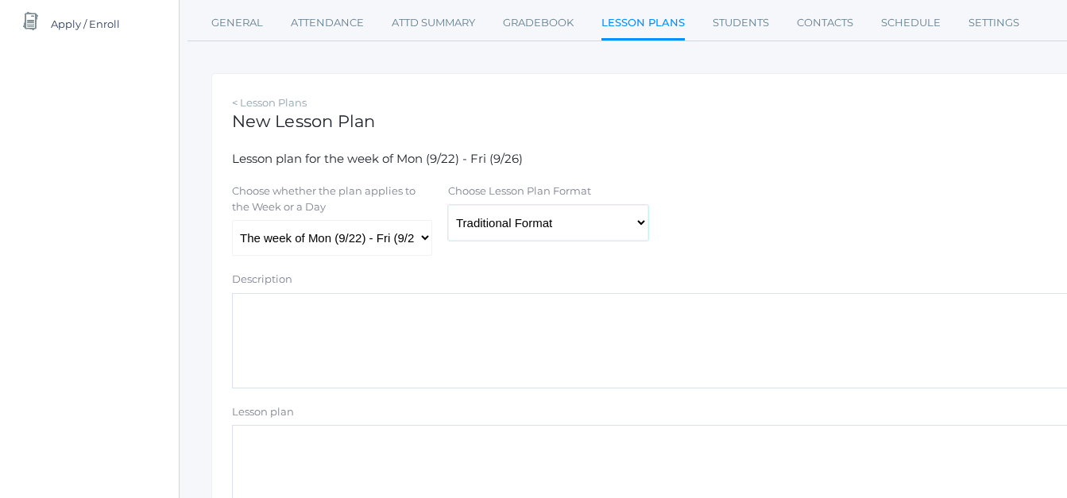
scroll to position [200, 0]
click at [261, 439] on textarea "Lesson plan" at bounding box center [656, 471] width 849 height 95
paste textarea "Sign Language ABC's Vowel Sounds Song Consonant Sounds Song Identify & write th…"
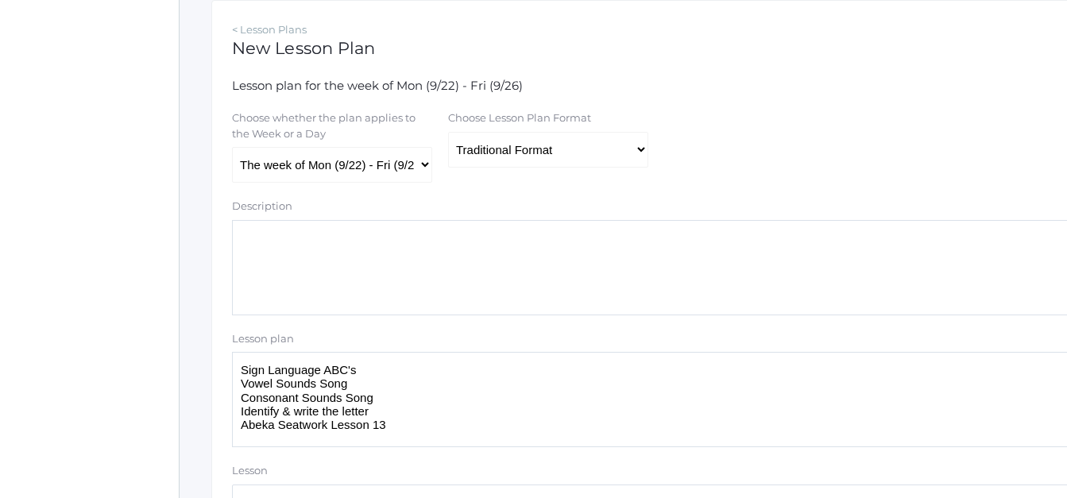
scroll to position [282, 0]
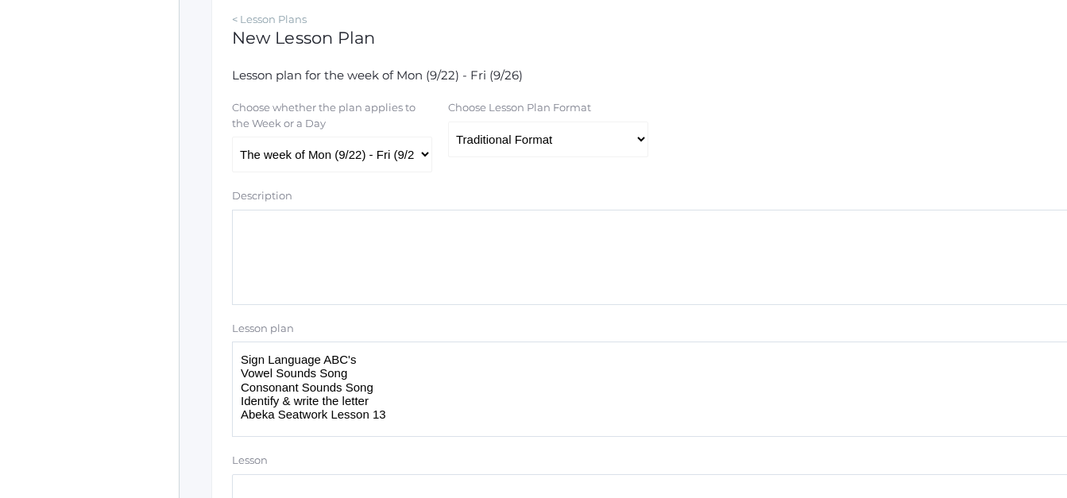
click at [376, 408] on textarea "Sign Language ABC's Vowel Sounds Song Consonant Sounds Song Identify & write th…" at bounding box center [656, 389] width 849 height 95
click at [386, 416] on textarea "Sign Language ABC's Vowel Sounds Song Consonant Sounds Song Build CVC Words wit…" at bounding box center [656, 389] width 849 height 95
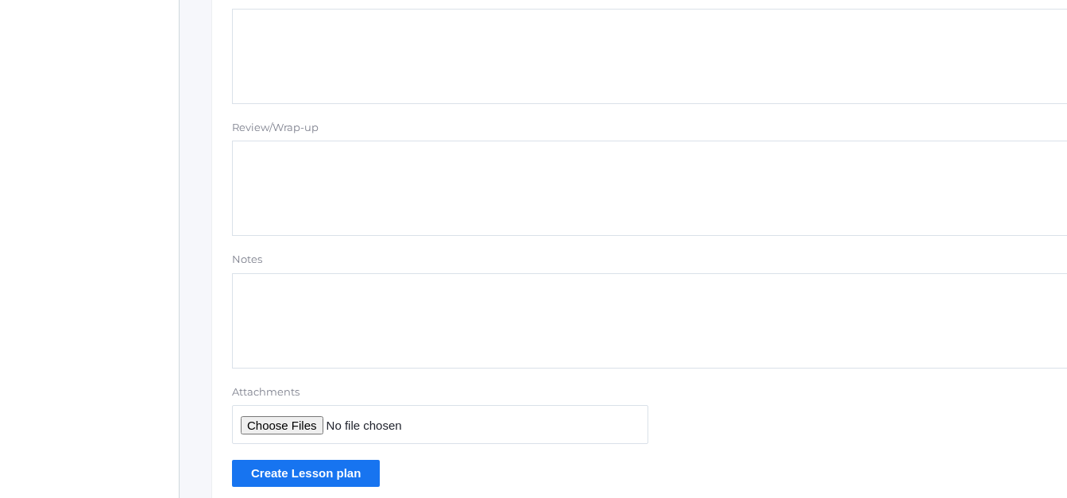
scroll to position [1488, 0]
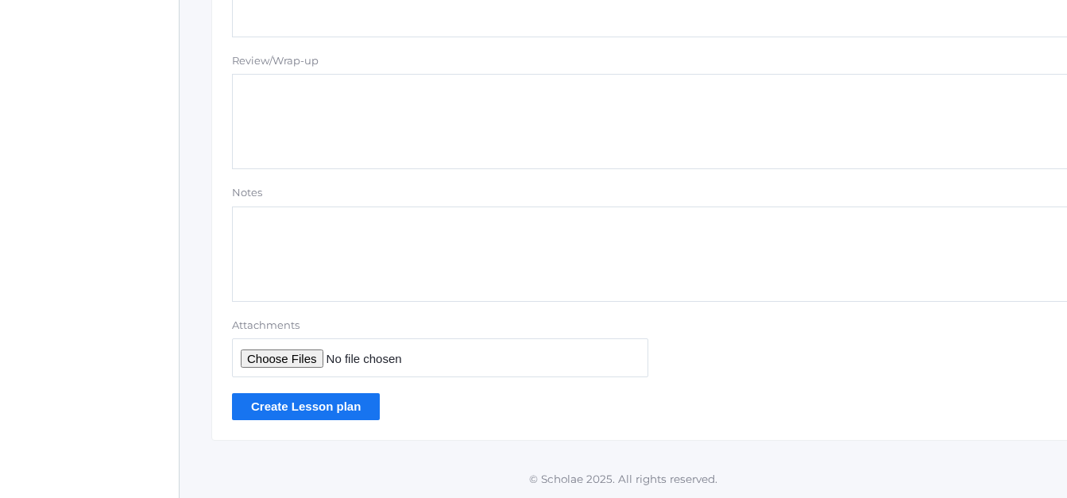
type textarea "Sign Language ABC's Vowel Sounds Song Consonant Sounds Song Build CVC Words wit…"
click at [277, 400] on input "Create Lesson plan" at bounding box center [306, 406] width 148 height 26
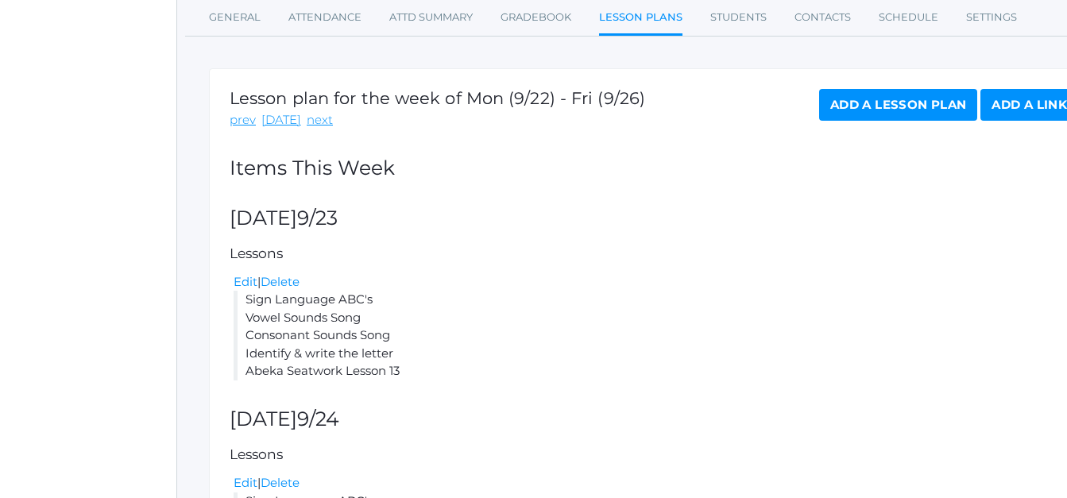
scroll to position [234, 2]
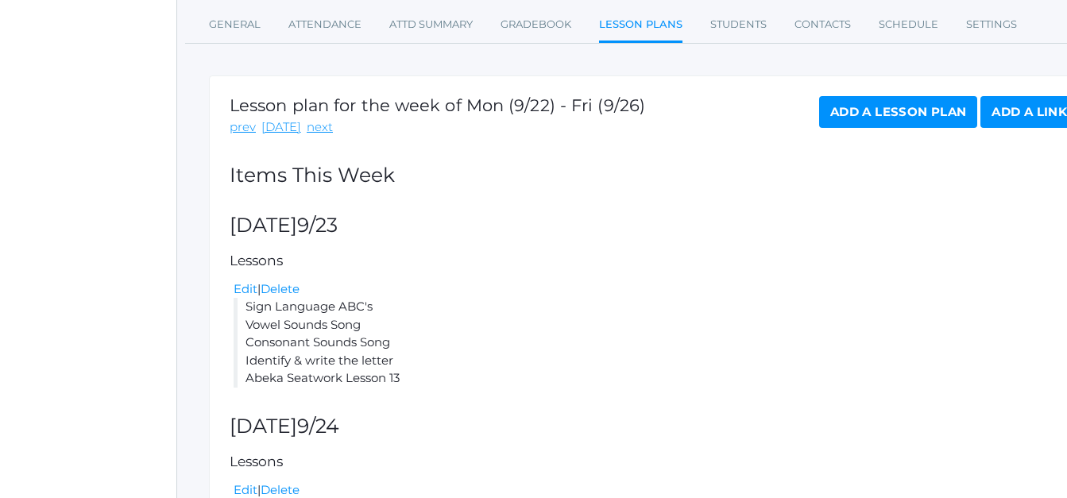
drag, startPoint x: 404, startPoint y: 381, endPoint x: 245, endPoint y: 308, distance: 175.0
click at [245, 308] on li "Sign Language ABC's Vowel Sounds Song Consonant Sounds Song Identify & write th…" at bounding box center [656, 343] width 845 height 90
copy li "Sign Language ABC's Vowel Sounds Song Consonant Sounds Song Identify & write th…"
click at [865, 108] on link "Add a Lesson Plan" at bounding box center [898, 112] width 158 height 32
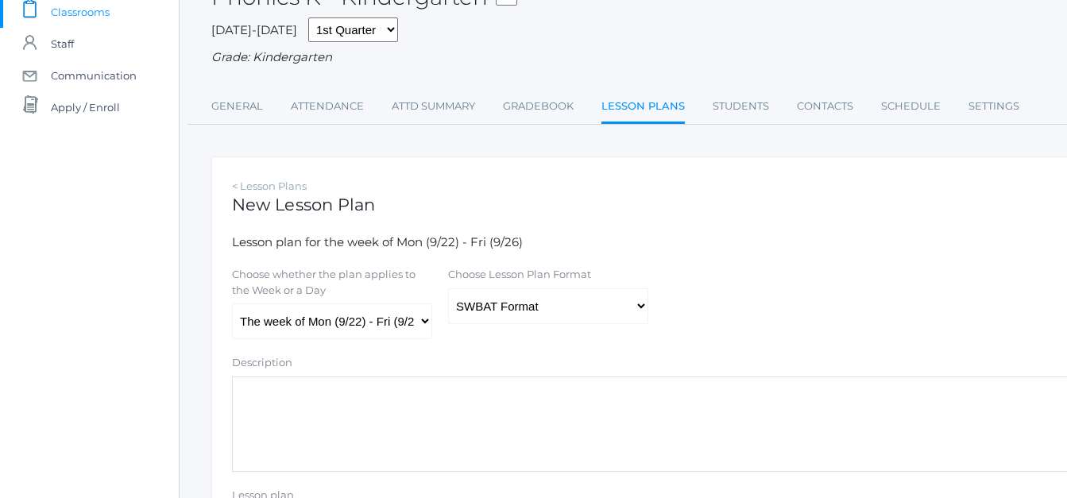
scroll to position [122, 0]
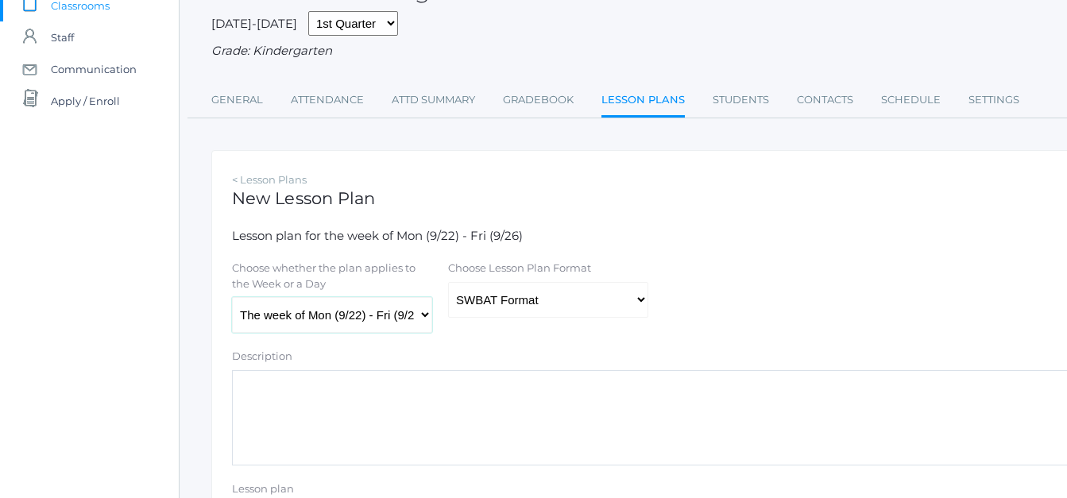
click at [426, 315] on select "The week of Mon (9/22) - Fri (9/26) [DATE] (9/22) [DATE] (9/23) [DATE] (9/24) […" at bounding box center [332, 315] width 200 height 36
select select "[DATE]"
click at [232, 299] on select "The week of Mon (9/22) - Fri (9/26) [DATE] (9/22) [DATE] (9/23) [DATE] (9/24) […" at bounding box center [332, 315] width 200 height 36
click at [645, 300] on select "Traditional Format SWBAT Format" at bounding box center [548, 300] width 200 height 36
select select "legacy"
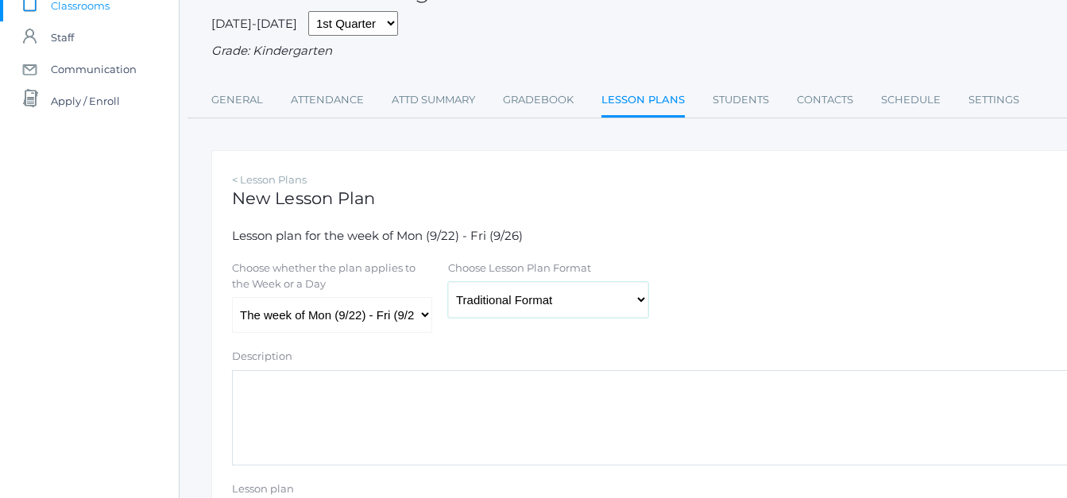
click at [448, 284] on select "Traditional Format SWBAT Format" at bounding box center [548, 300] width 200 height 36
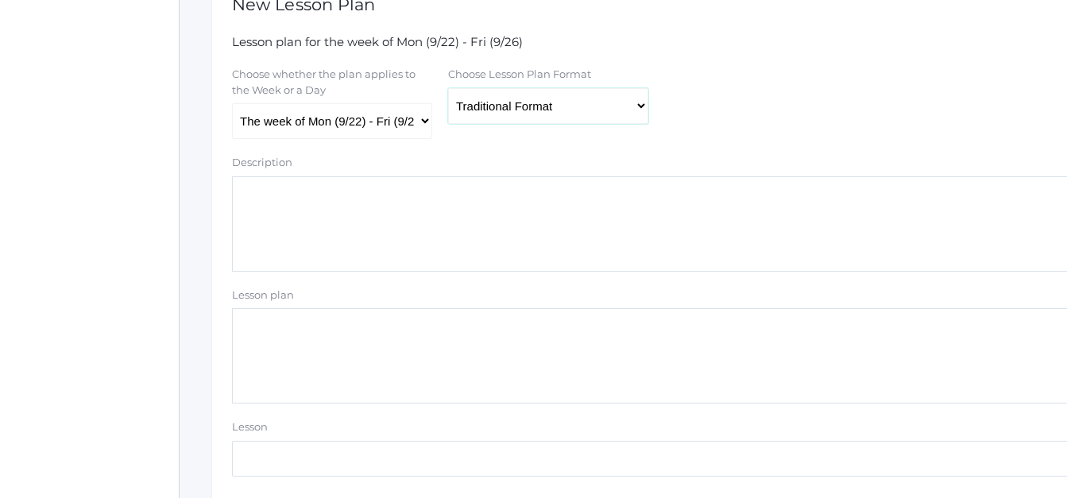
scroll to position [316, 0]
click at [258, 331] on textarea "Lesson plan" at bounding box center [656, 355] width 849 height 95
paste textarea "Sign Language ABC's Vowel Sounds Song Consonant Sounds Song Identify & write th…"
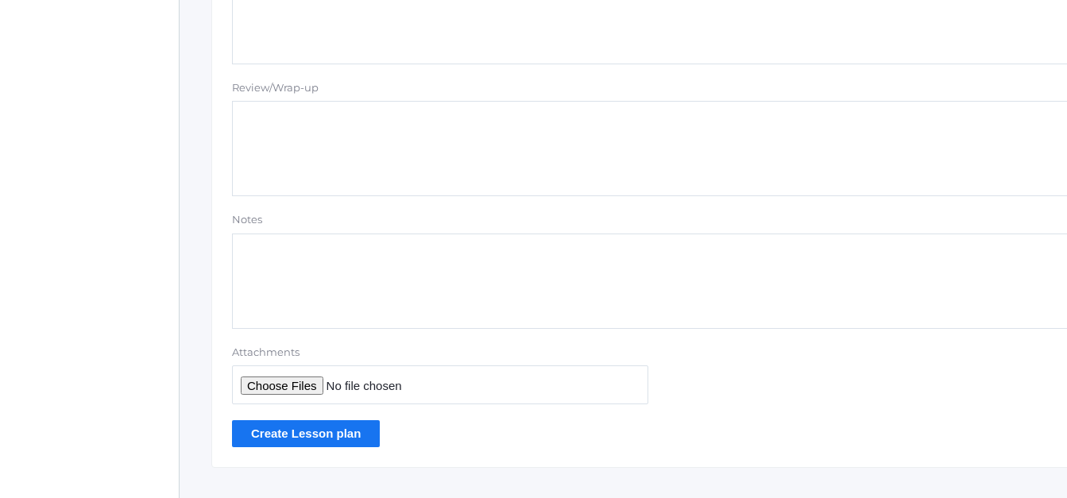
scroll to position [1488, 0]
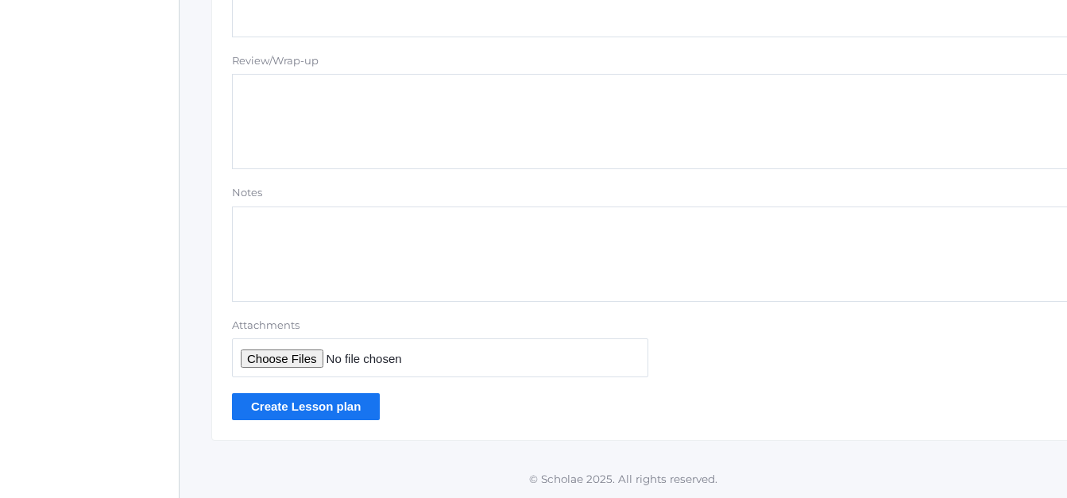
type textarea "Sign Language ABC's Vowel Sounds Song Consonant Sounds Song Identify & write th…"
click at [271, 408] on input "Create Lesson plan" at bounding box center [306, 406] width 148 height 26
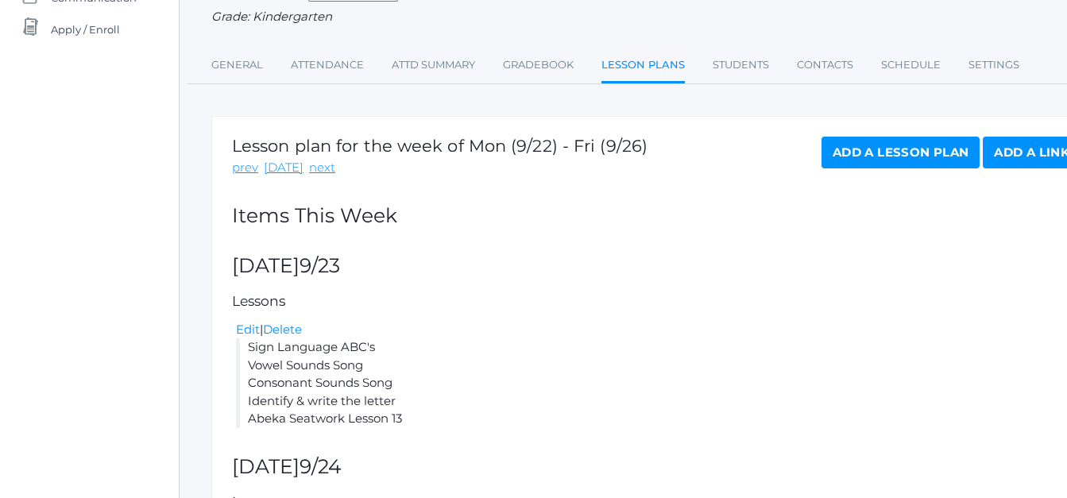
scroll to position [94, 0]
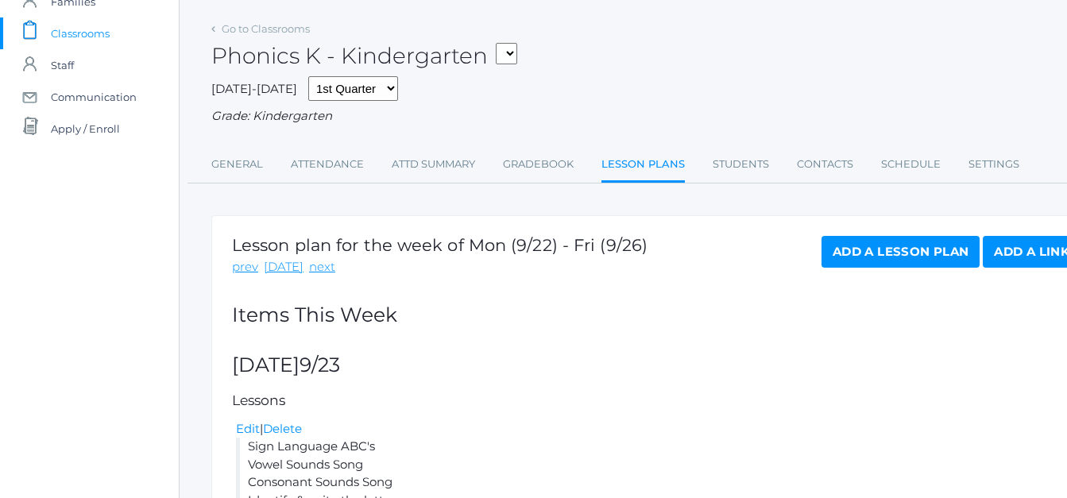
click at [517, 54] on select "KINDER - Small Group Reading & Writing K Kindergarten KINDER - Math K Kindergar…" at bounding box center [506, 53] width 21 height 21
select select "2557"
click at [501, 43] on select "KINDER - Small Group Reading & Writing K Kindergarten KINDER - Math K Kindergar…" at bounding box center [506, 53] width 21 height 21
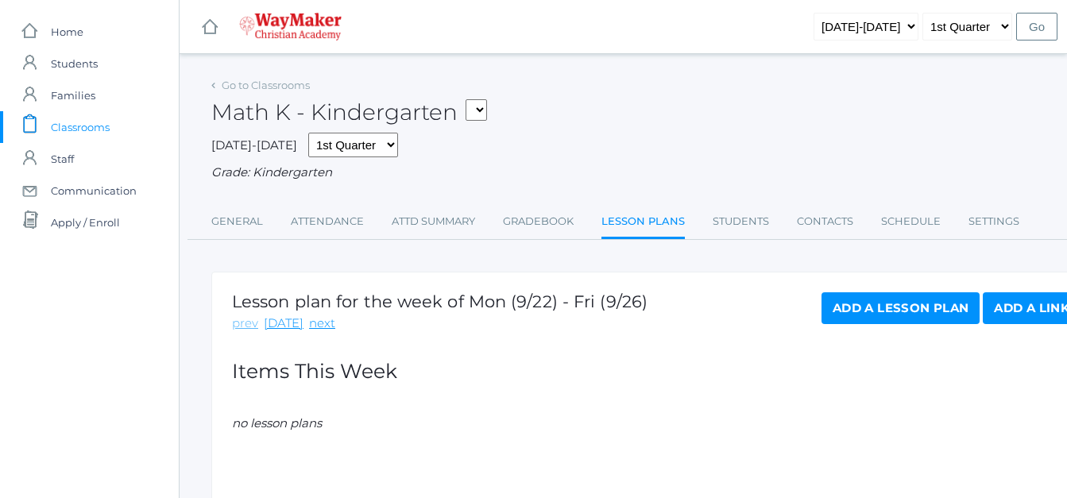
click at [244, 326] on link "prev" at bounding box center [245, 324] width 26 height 18
click at [904, 305] on link "Add a Lesson Plan" at bounding box center [901, 308] width 158 height 32
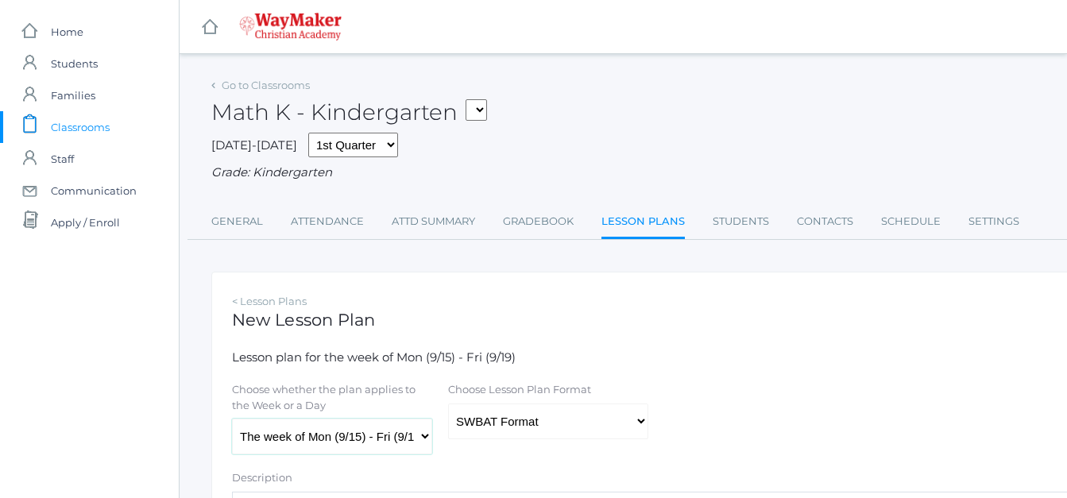
click at [426, 444] on select "The week of Mon (9/15) - Fri (9/19) Monday (9/15) Tuesday (9/16) Wednesday (9/1…" at bounding box center [332, 437] width 200 height 36
drag, startPoint x: 872, startPoint y: 357, endPoint x: 553, endPoint y: 140, distance: 385.5
click at [553, 140] on div "2025-2026 1st Quarter 2nd Quarter 3rd Quarter 4th Quarter Grade: Kindergarten" at bounding box center [656, 157] width 890 height 49
drag, startPoint x: 416, startPoint y: 440, endPoint x: 378, endPoint y: 446, distance: 38.6
click at [378, 446] on select "The week of Mon (9/15) - Fri (9/19) Monday (9/15) Tuesday (9/16) Wednesday (9/1…" at bounding box center [332, 437] width 200 height 36
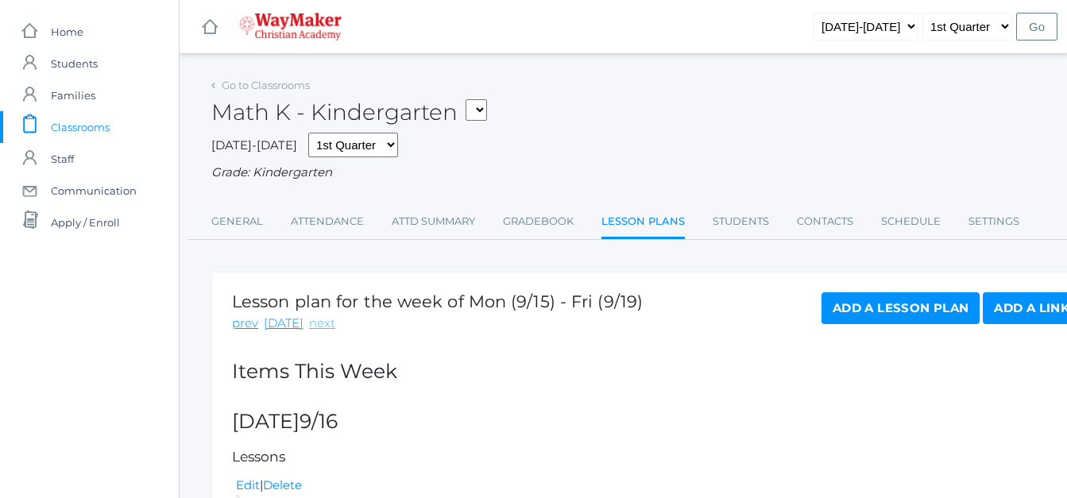
click at [318, 331] on link "next" at bounding box center [322, 324] width 26 height 18
click at [920, 308] on link "Add a Lesson Plan" at bounding box center [901, 308] width 158 height 32
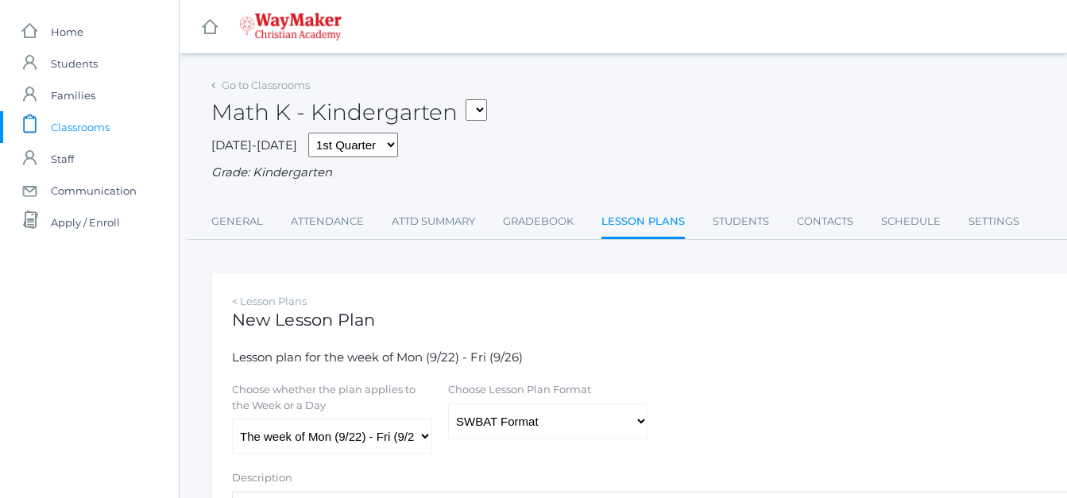
scroll to position [79, 0]
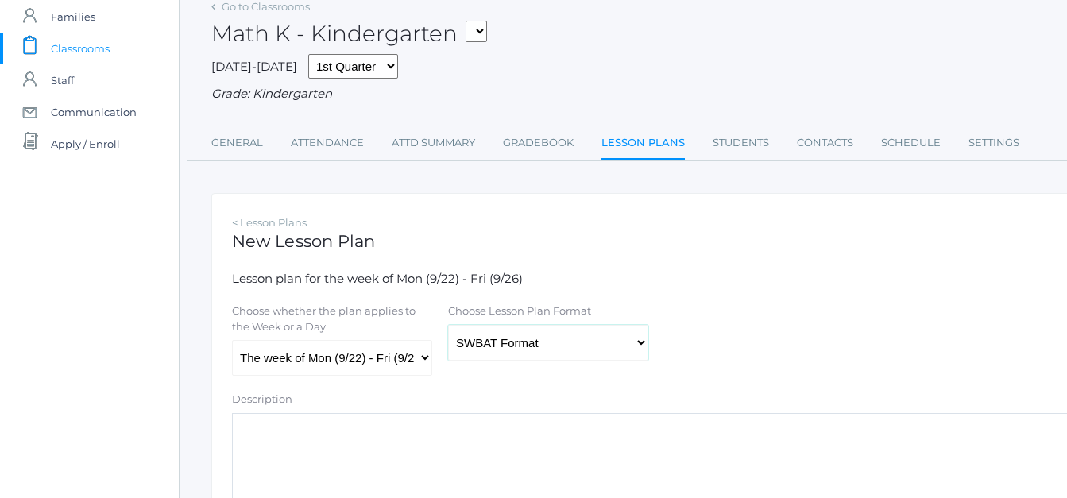
click at [643, 344] on select "Traditional Format SWBAT Format" at bounding box center [548, 343] width 200 height 36
select select "legacy"
click at [448, 327] on select "Traditional Format SWBAT Format" at bounding box center [548, 343] width 200 height 36
click at [428, 357] on select "The week of Mon (9/22) - Fri (9/26) [DATE] (9/22) [DATE] (9/23) [DATE] (9/24) […" at bounding box center [332, 358] width 200 height 36
select select "2025-09-23"
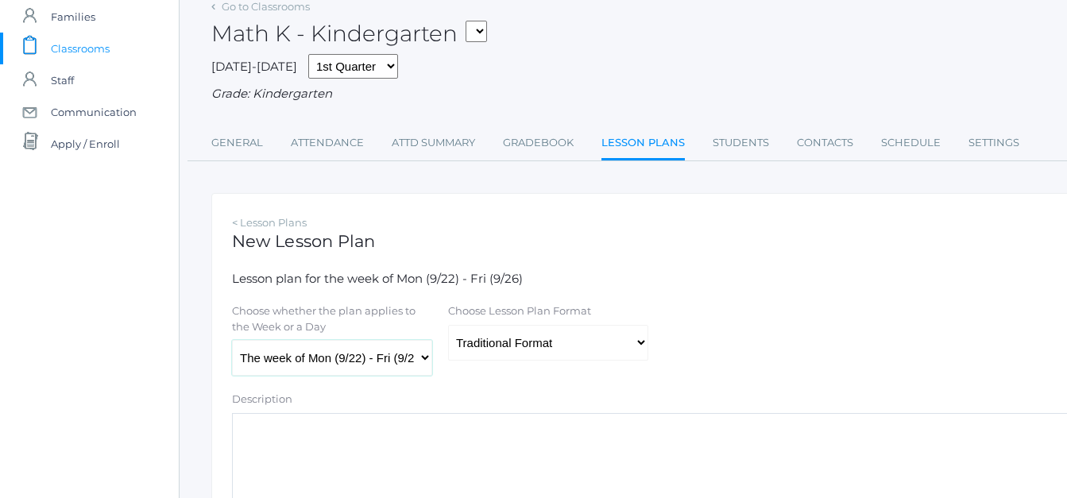
click at [232, 342] on select "The week of Mon (9/22) - Fri (9/26) [DATE] (9/22) [DATE] (9/23) [DATE] (9/24) […" at bounding box center [332, 358] width 200 height 36
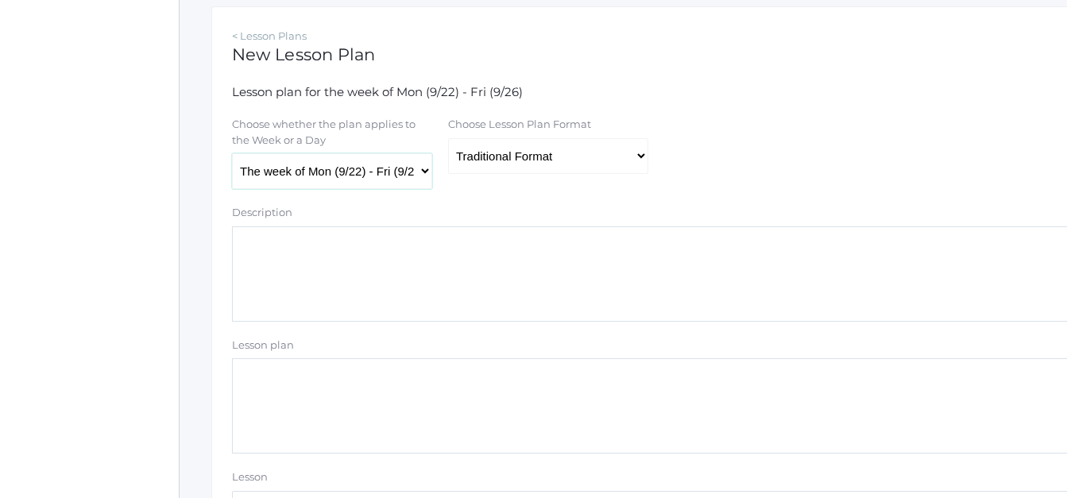
scroll to position [267, 0]
click at [249, 392] on textarea "Lesson plan" at bounding box center [656, 404] width 849 height 95
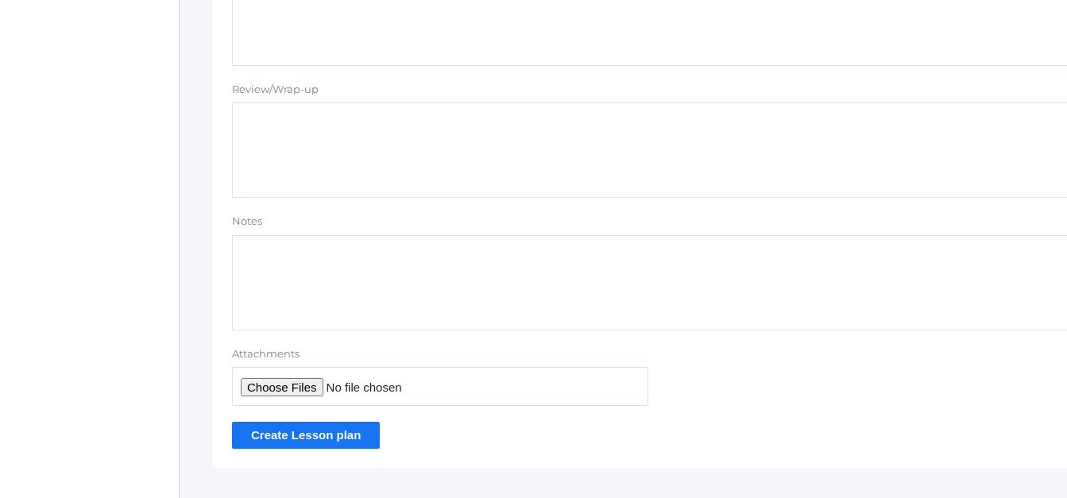
scroll to position [1488, 0]
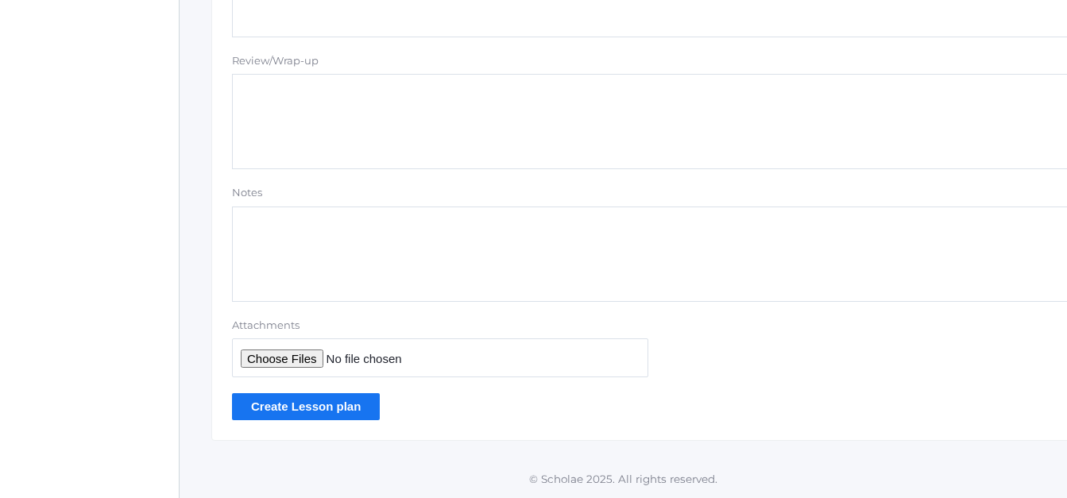
type textarea "Count by 10's Intro: Coin the penny Review & Build Unit of Ten & Teen Numbers 1…"
click at [323, 407] on input "Create Lesson plan" at bounding box center [306, 406] width 148 height 26
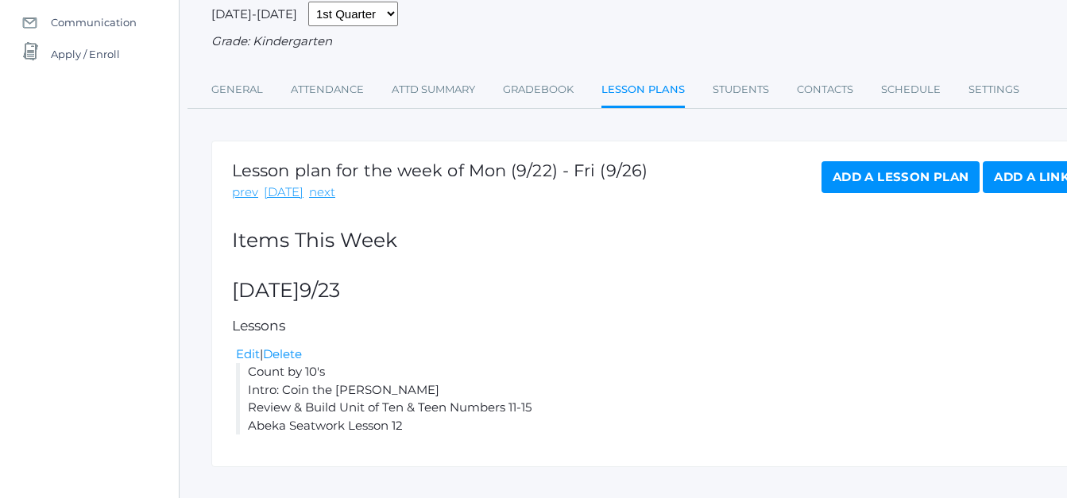
scroll to position [197, 0]
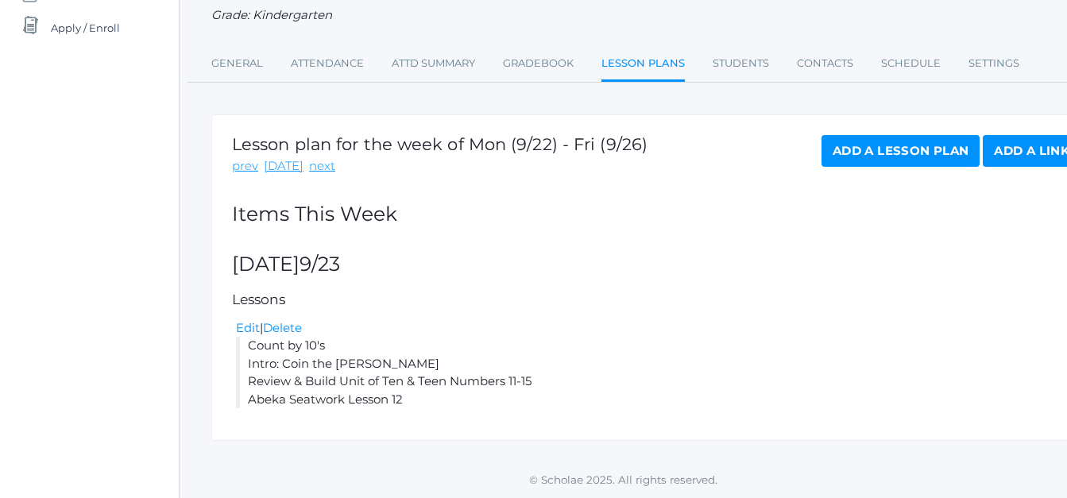
click at [844, 151] on link "Add a Lesson Plan" at bounding box center [901, 151] width 158 height 32
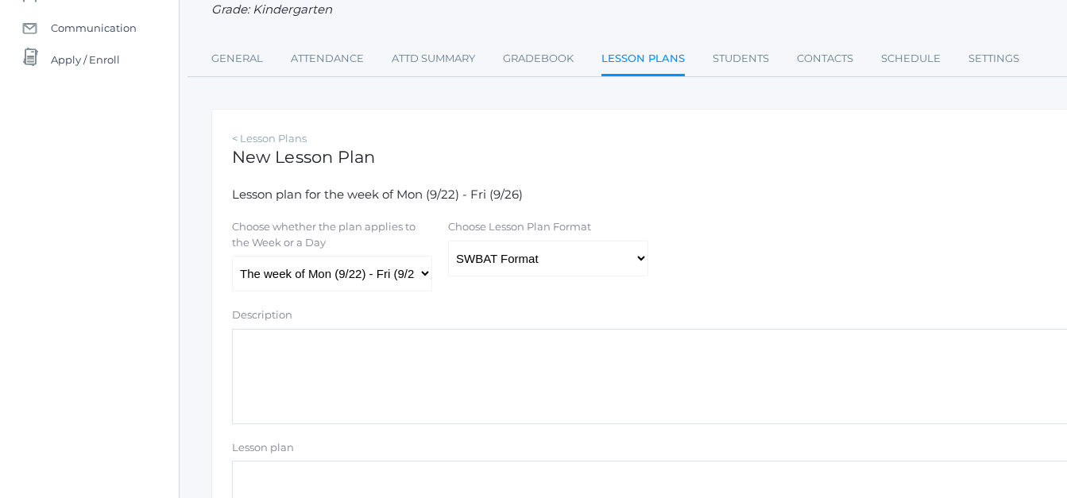
scroll to position [188, 0]
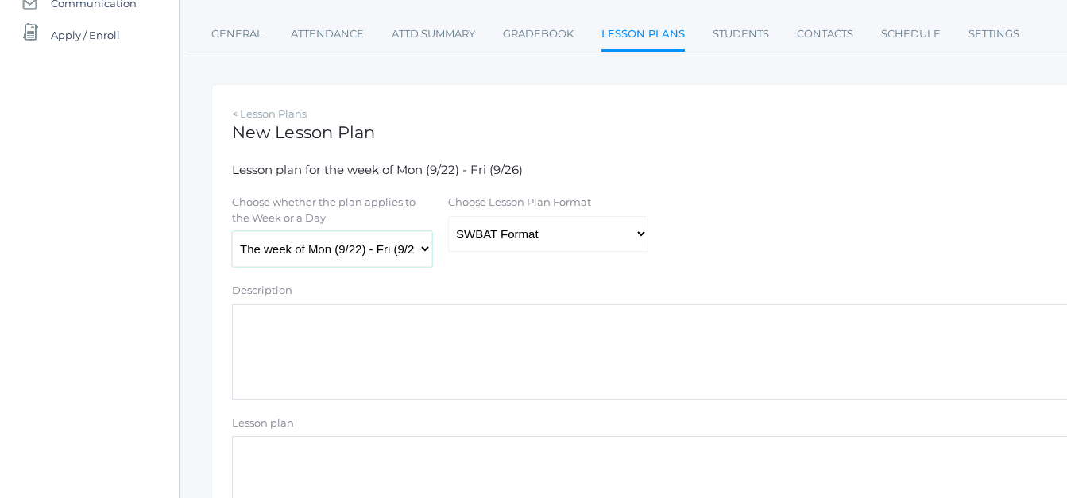
click at [427, 258] on select "The week of Mon (9/22) - Fri (9/26) [DATE] (9/22) [DATE] (9/23) [DATE] (9/24) […" at bounding box center [332, 249] width 200 height 36
select select "[DATE]"
click at [232, 233] on select "The week of Mon (9/22) - Fri (9/26) [DATE] (9/22) [DATE] (9/23) [DATE] (9/24) […" at bounding box center [332, 249] width 200 height 36
click at [637, 234] on select "Traditional Format SWBAT Format" at bounding box center [548, 234] width 200 height 36
select select "legacy"
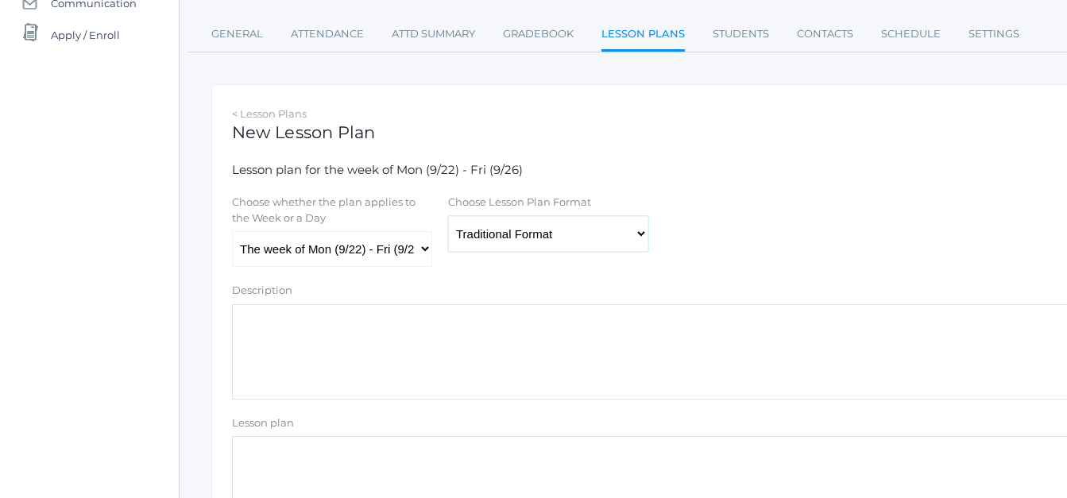
click at [448, 218] on select "Traditional Format SWBAT Format" at bounding box center [548, 234] width 200 height 36
click at [311, 459] on textarea "Lesson plan" at bounding box center [656, 483] width 849 height 95
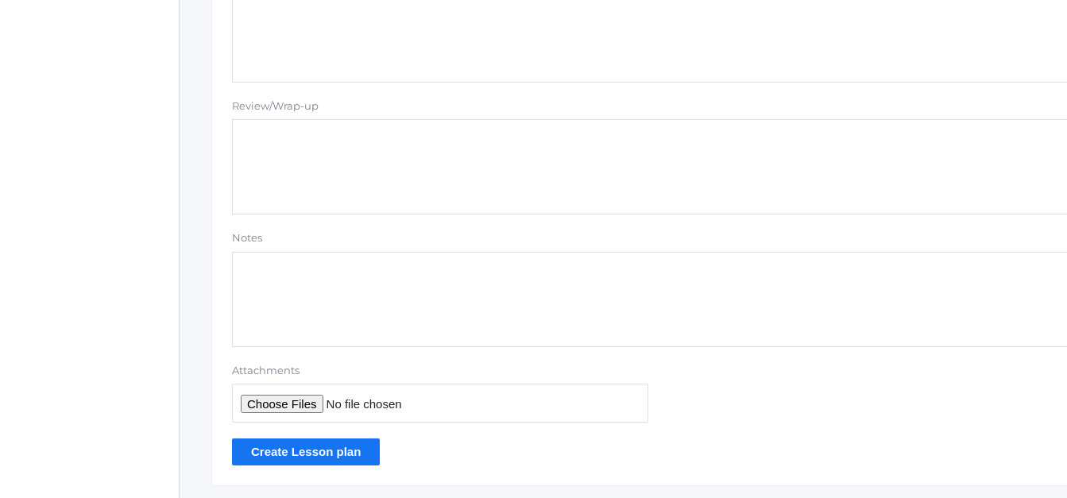
scroll to position [1488, 0]
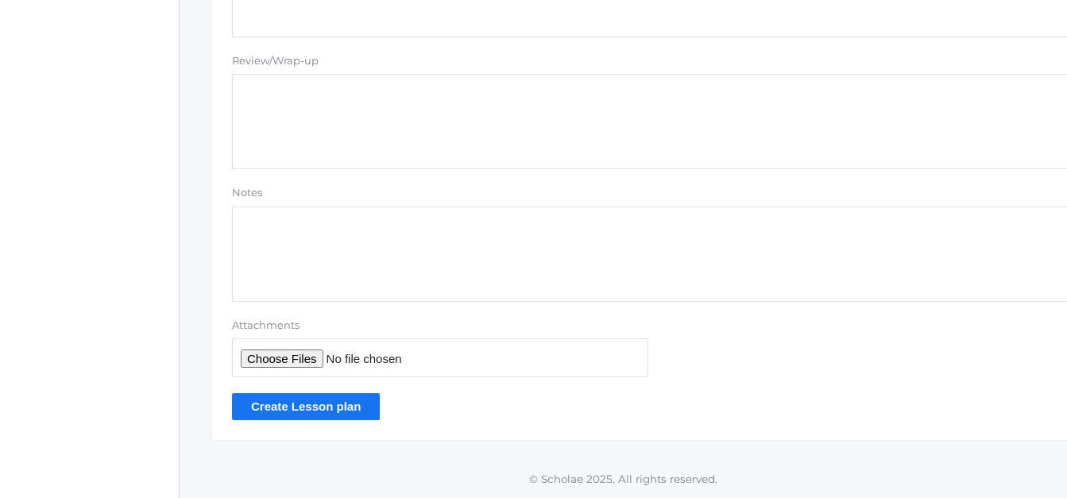
type textarea "Identify and write teen numbers 11-15 Identify and Write 0-10 Abeka Seatwork Le…"
click at [293, 418] on input "Create Lesson plan" at bounding box center [306, 406] width 148 height 26
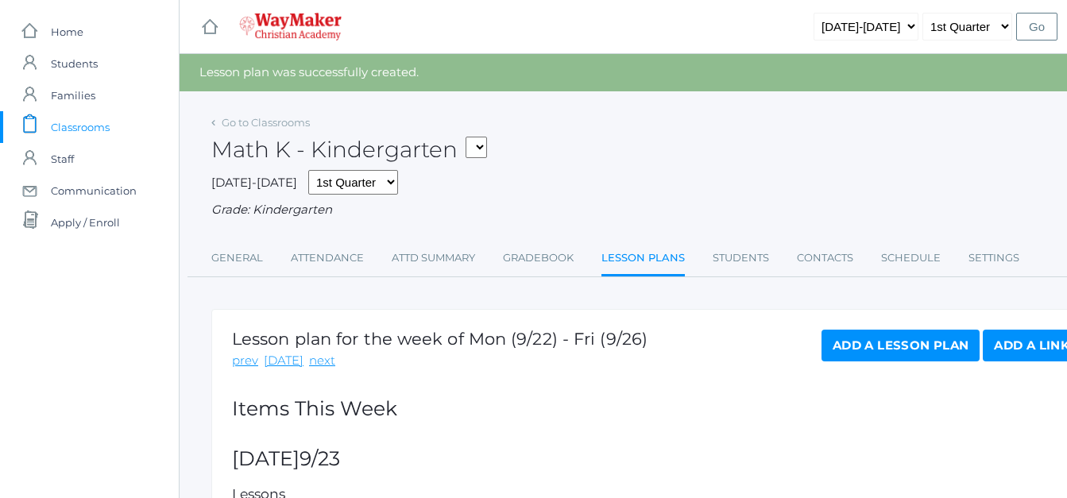
click at [895, 337] on link "Add a Lesson Plan" at bounding box center [901, 346] width 158 height 32
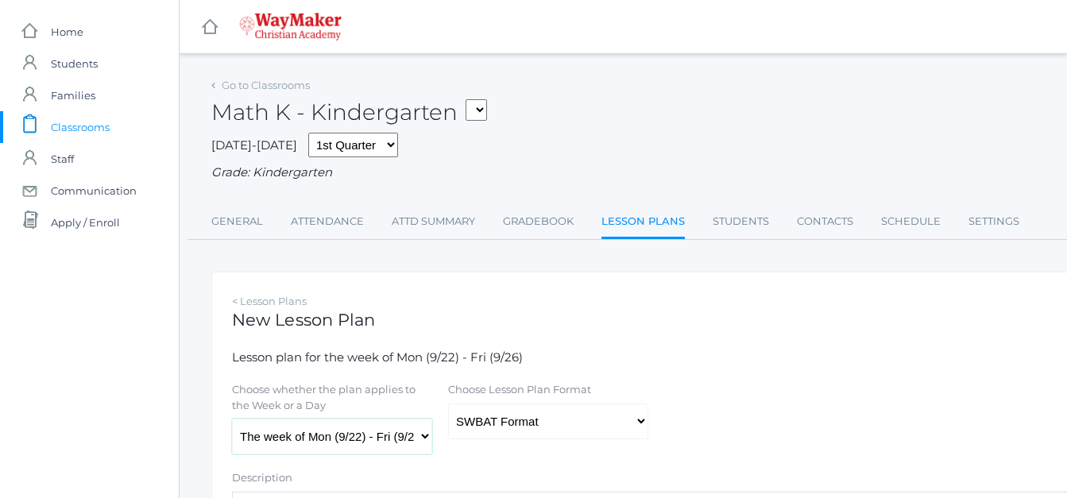
click at [427, 440] on select "The week of Mon (9/22) - Fri (9/26) [DATE] (9/22) [DATE] (9/23) [DATE] (9/24) […" at bounding box center [332, 437] width 200 height 36
select select "[DATE]"
click at [232, 420] on select "The week of Mon (9/22) - Fri (9/26) [DATE] (9/22) [DATE] (9/23) [DATE] (9/24) […" at bounding box center [332, 437] width 200 height 36
click at [643, 421] on select "Traditional Format SWBAT Format" at bounding box center [548, 422] width 200 height 36
select select "legacy"
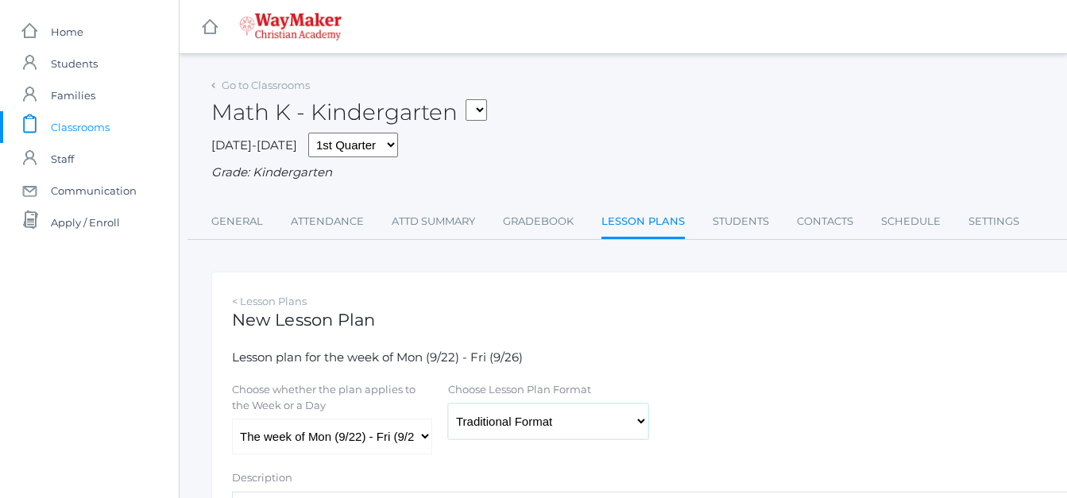
click at [448, 405] on select "Traditional Format SWBAT Format" at bounding box center [548, 422] width 200 height 36
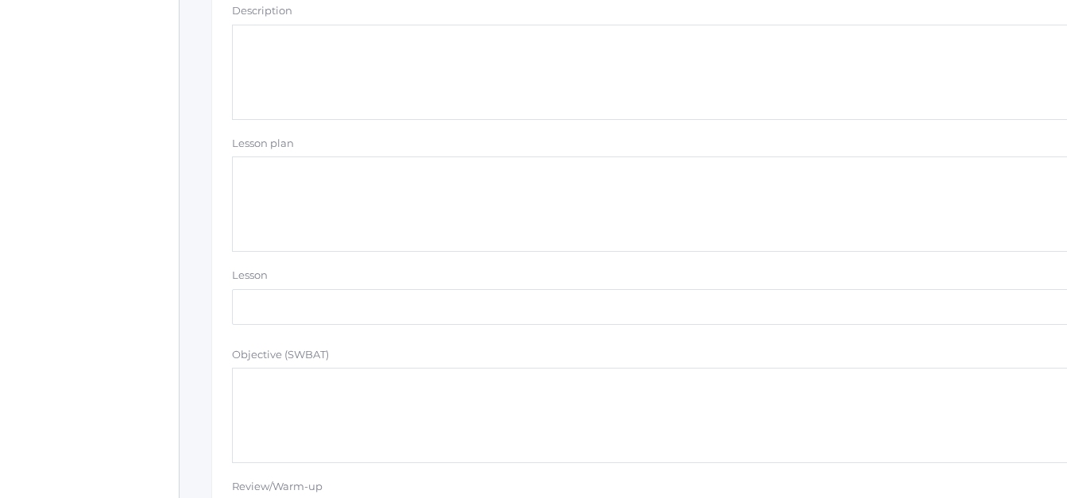
scroll to position [471, 0]
click at [248, 186] on textarea "Lesson plan" at bounding box center [656, 200] width 849 height 95
paste textarea "Sign Language ABC's Vowel Sounds Song Consonant Sounds Song Identify & write th…"
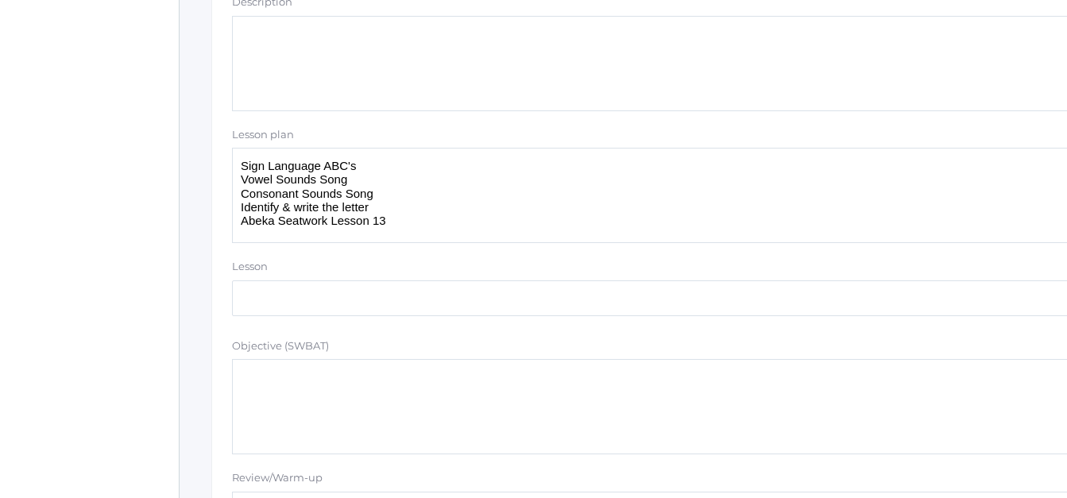
scroll to position [483, 0]
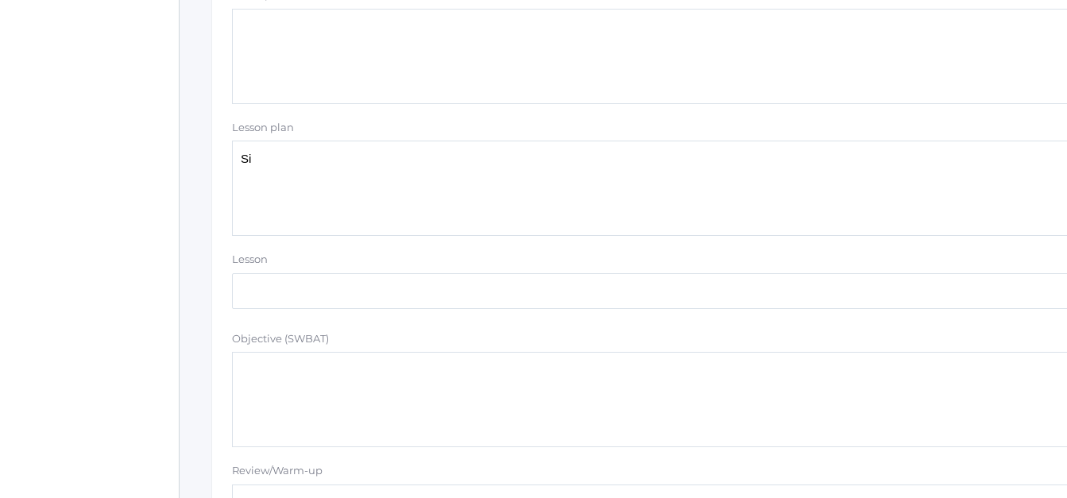
type textarea "S"
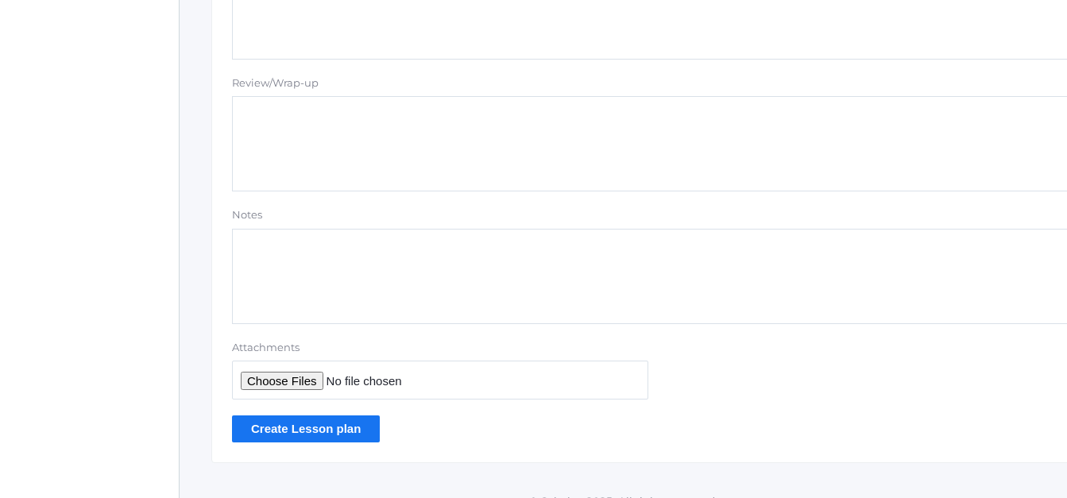
scroll to position [1465, 0]
type textarea "Count by 10's Review Unit of Ten Build Teen Numbers with Math Cubes Abeka Seatw…"
click at [296, 437] on input "Create Lesson plan" at bounding box center [306, 427] width 148 height 26
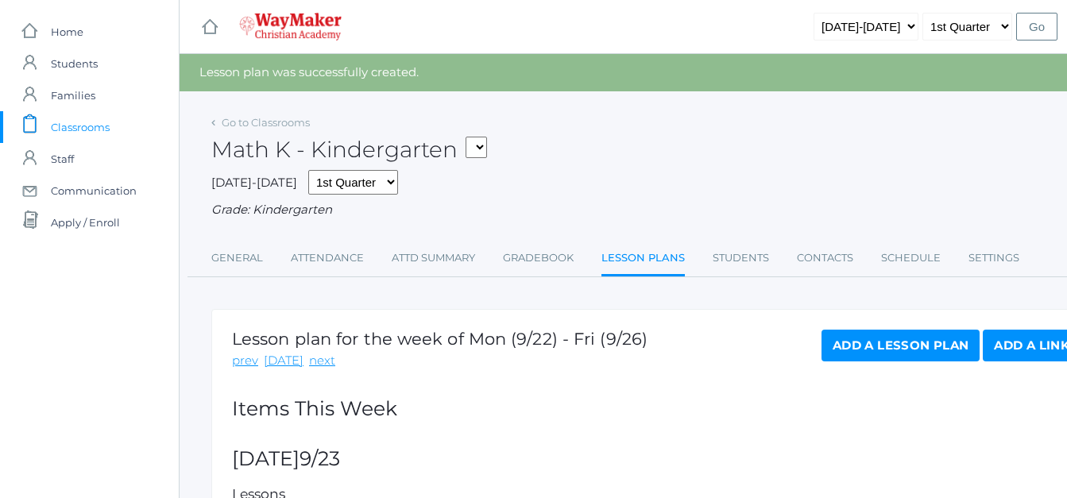
click at [870, 351] on link "Add a Lesson Plan" at bounding box center [901, 346] width 158 height 32
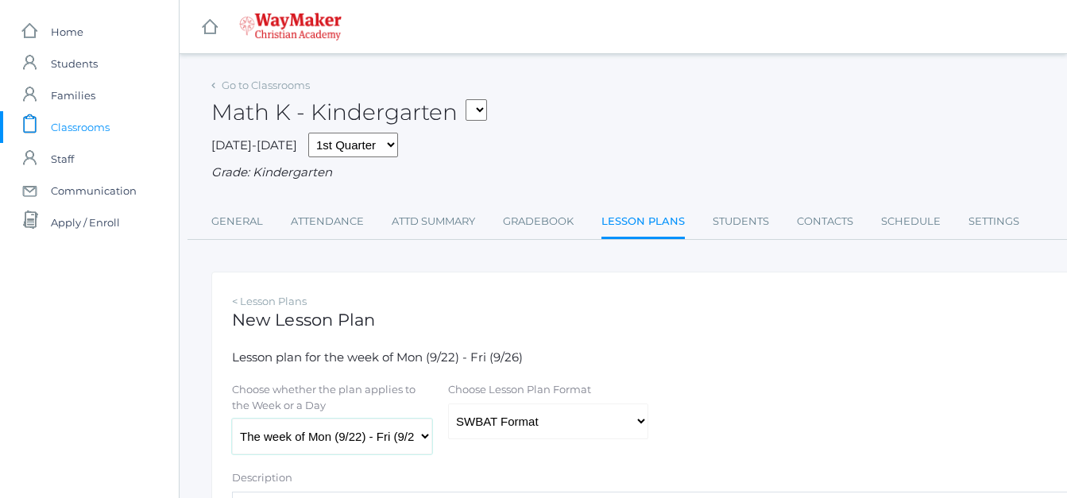
click at [431, 439] on select "The week of Mon (9/22) - Fri (9/26) [DATE] (9/22) [DATE] (9/23) [DATE] (9/24) […" at bounding box center [332, 437] width 200 height 36
select select "[DATE]"
click at [232, 420] on select "The week of Mon (9/22) - Fri (9/26) [DATE] (9/22) [DATE] (9/23) [DATE] (9/24) […" at bounding box center [332, 437] width 200 height 36
click at [636, 425] on select "Traditional Format SWBAT Format" at bounding box center [548, 422] width 200 height 36
select select "legacy"
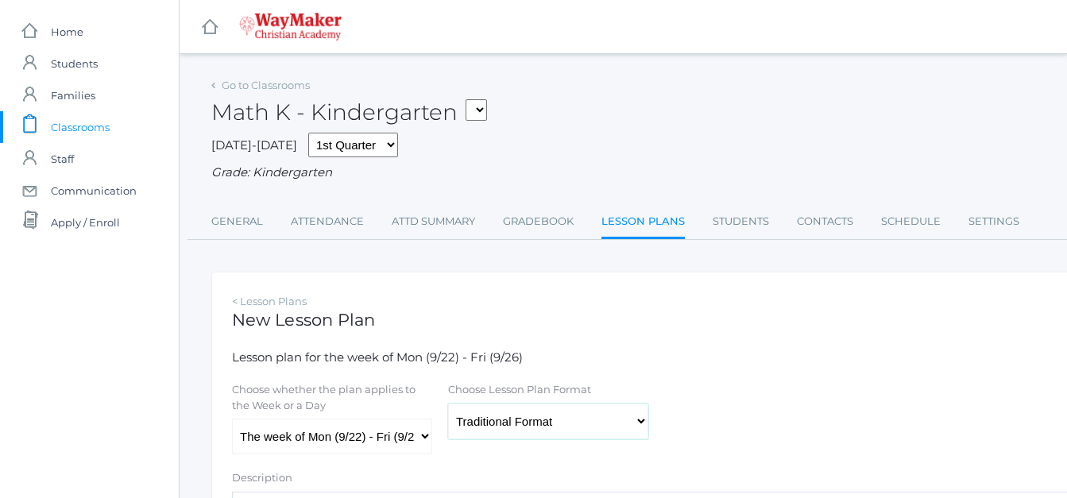
click at [448, 405] on select "Traditional Format SWBAT Format" at bounding box center [548, 422] width 200 height 36
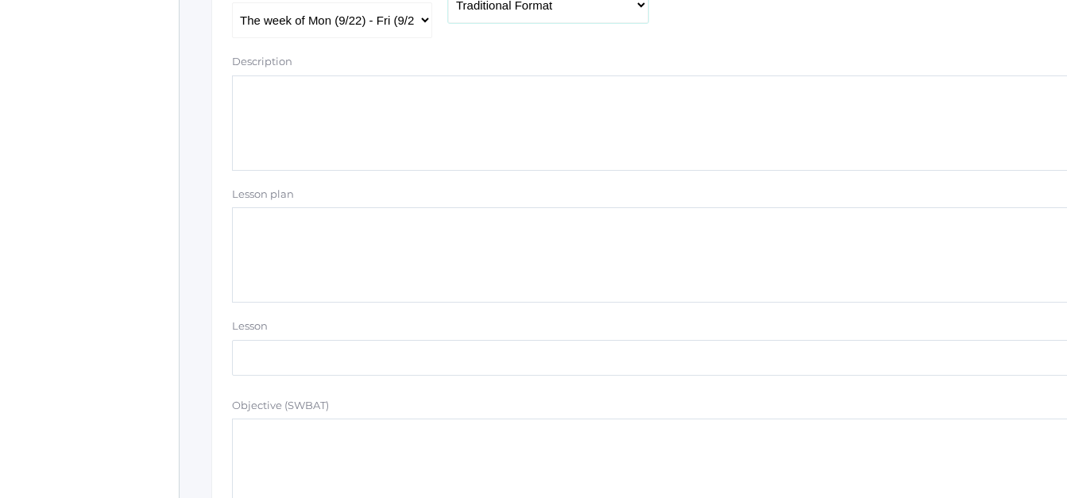
scroll to position [417, 0]
click at [273, 216] on textarea "Lesson plan" at bounding box center [656, 254] width 849 height 95
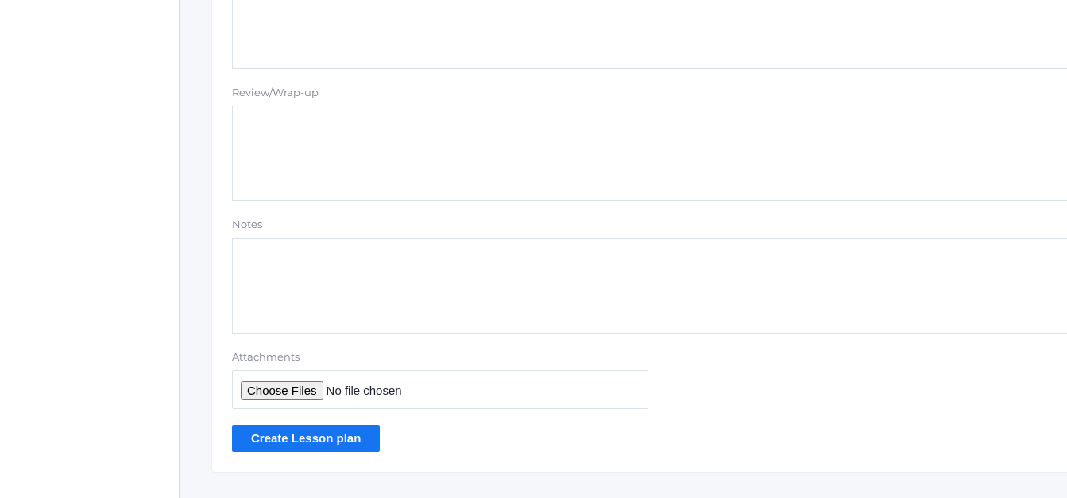
scroll to position [1457, 0]
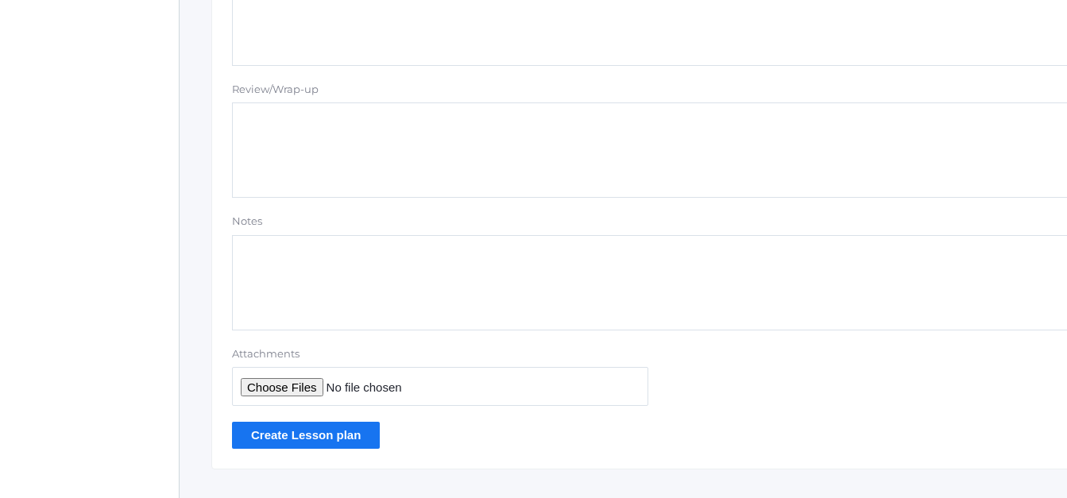
type textarea "Count Teen Numbers 15-20 using Abeka Number Flashcards Build Teen Numbers Using…"
click at [265, 441] on input "Create Lesson plan" at bounding box center [306, 435] width 148 height 26
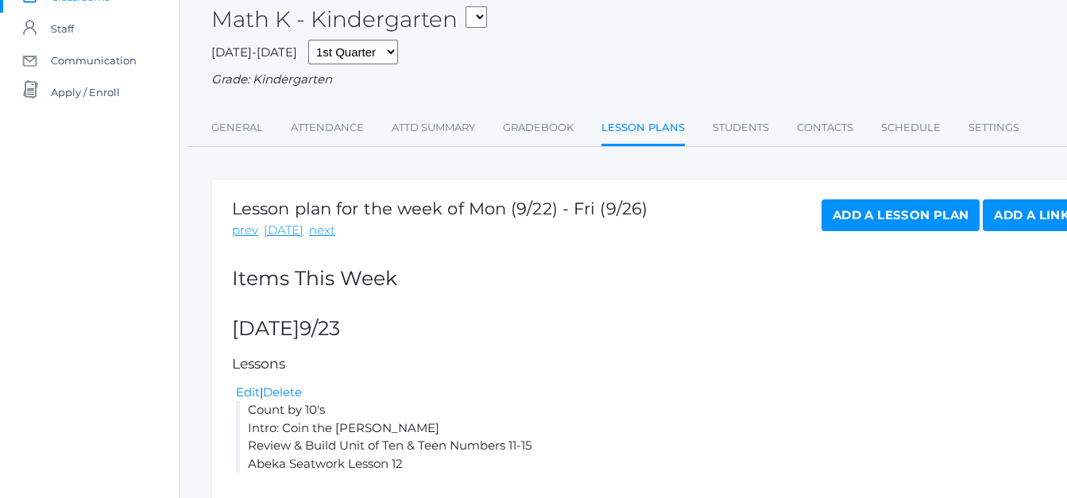
scroll to position [119, 0]
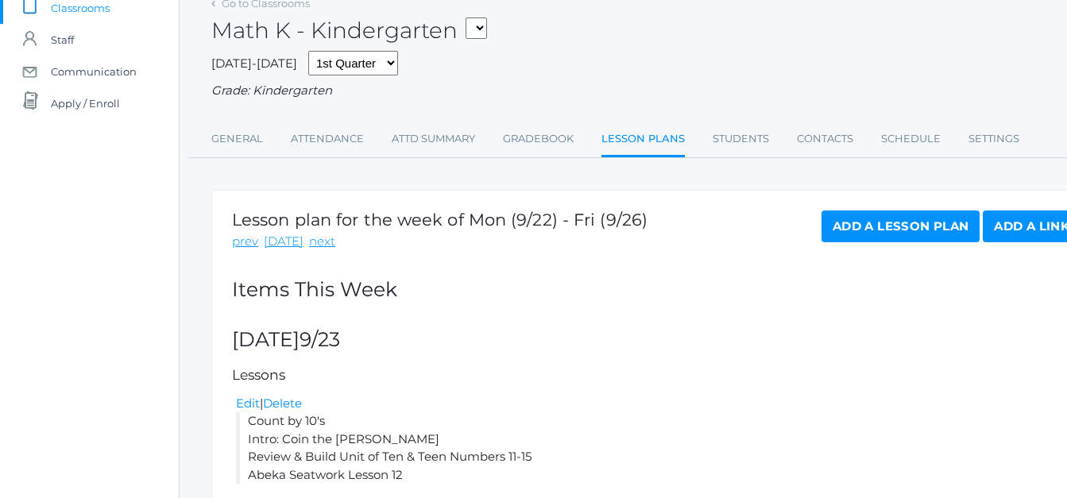
click at [480, 28] on select "KINDER - Small Group Reading & Writing K Kindergarten KINDER - Math K Kindergar…" at bounding box center [476, 27] width 21 height 21
select select "2558"
click at [471, 17] on select "KINDER - Small Group Reading & Writing K Kindergarten KINDER - Math K Kindergar…" at bounding box center [476, 27] width 21 height 21
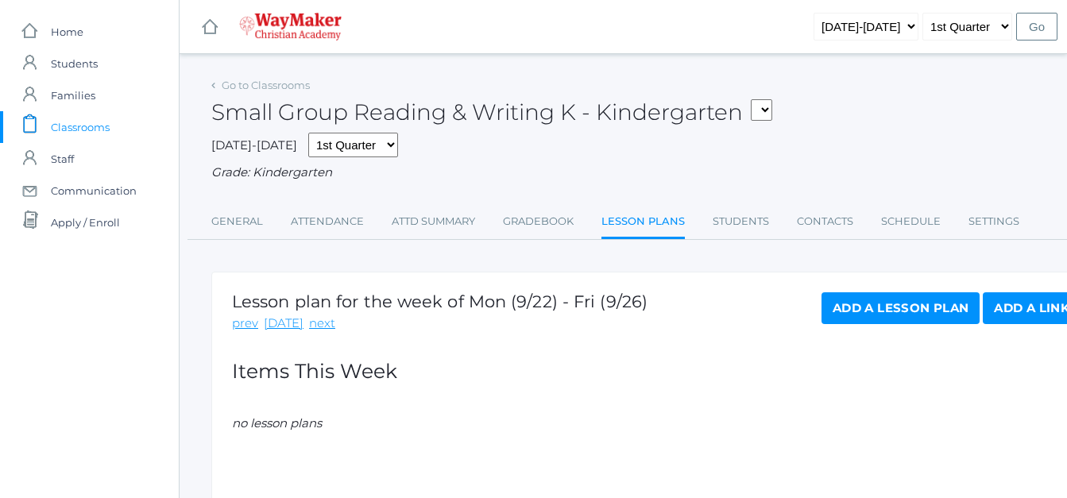
click at [904, 300] on link "Add a Lesson Plan" at bounding box center [901, 308] width 158 height 32
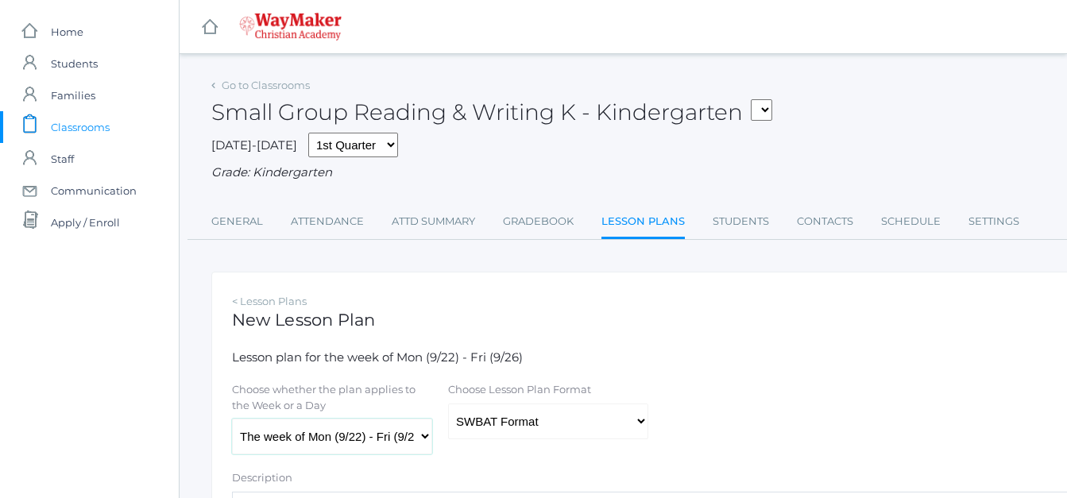
click at [421, 436] on select "The week of Mon (9/22) - Fri (9/26) [DATE] (9/22) [DATE] (9/23) [DATE] (9/24) […" at bounding box center [332, 437] width 200 height 36
select select "[DATE]"
click at [232, 420] on select "The week of Mon (9/22) - Fri (9/26) [DATE] (9/22) [DATE] (9/23) [DATE] (9/24) […" at bounding box center [332, 437] width 200 height 36
click at [639, 423] on select "Traditional Format SWBAT Format" at bounding box center [548, 422] width 200 height 36
select select "legacy"
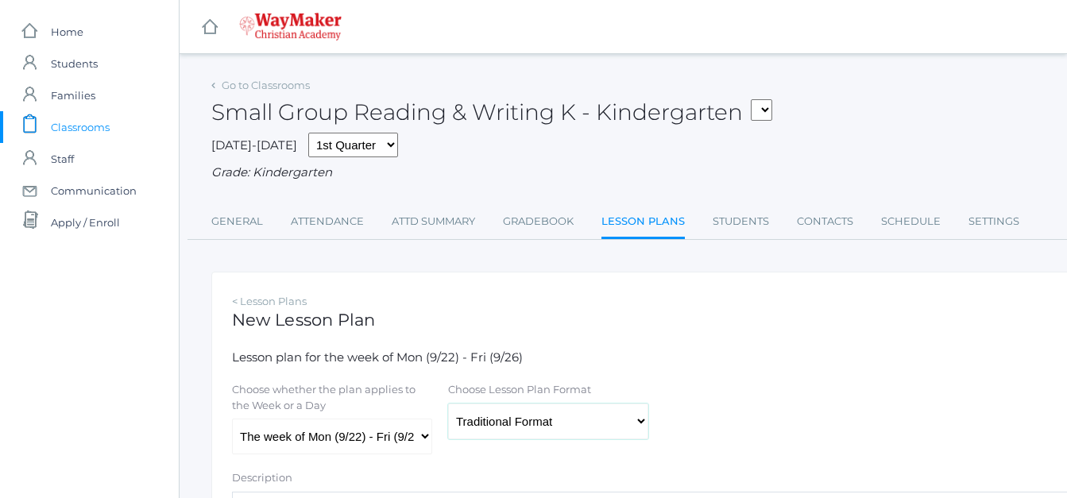
click at [448, 405] on select "Traditional Format SWBAT Format" at bounding box center [548, 422] width 200 height 36
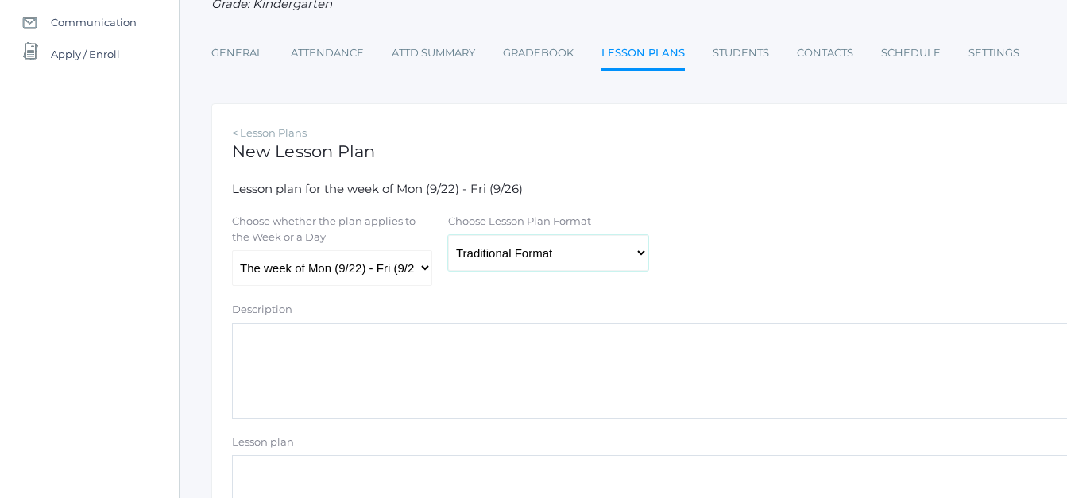
scroll to position [169, 0]
click at [265, 467] on textarea "Lesson plan" at bounding box center [656, 502] width 849 height 95
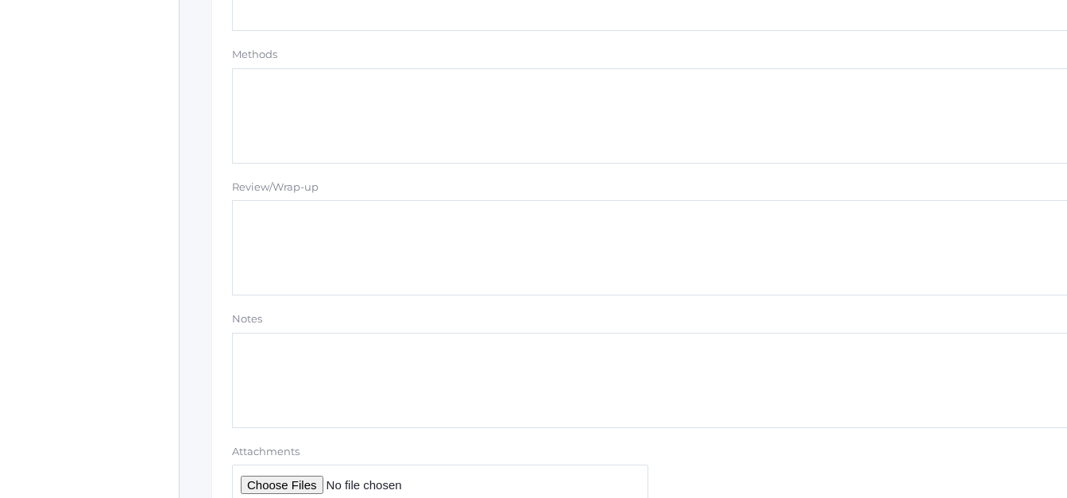
scroll to position [1488, 0]
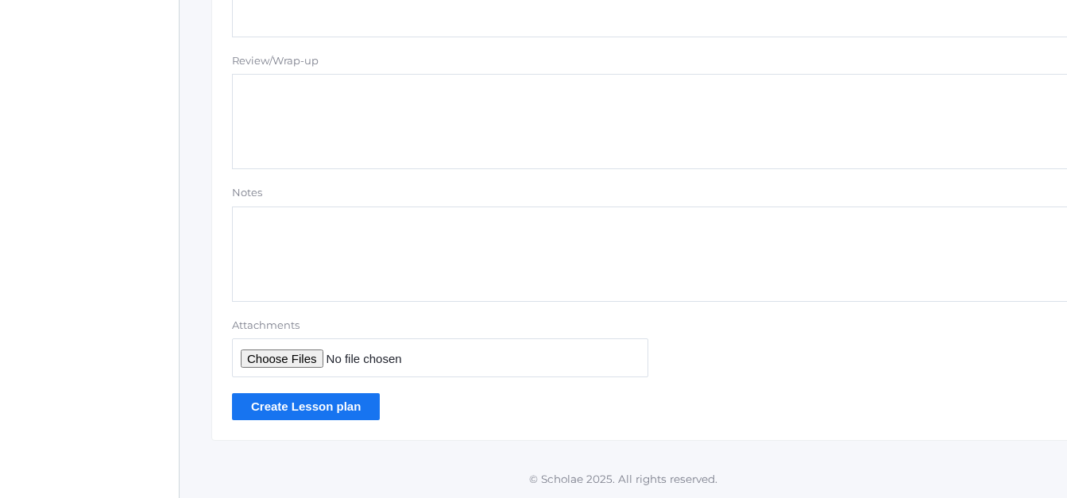
type textarea "Abeka Manuscript Lesson 8 Name Practice (emphasis on lowercase letters)"
click at [354, 403] on input "Create Lesson plan" at bounding box center [306, 406] width 148 height 26
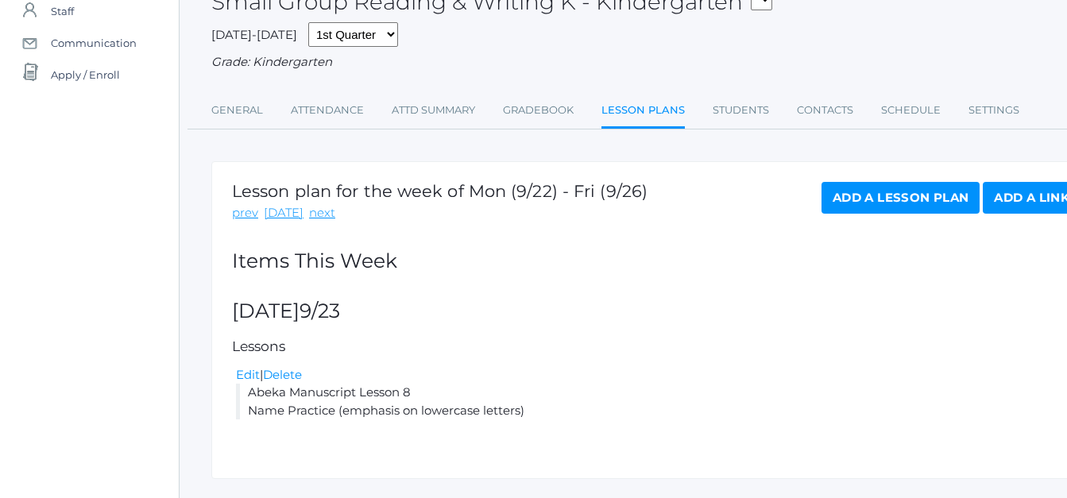
scroll to position [176, 0]
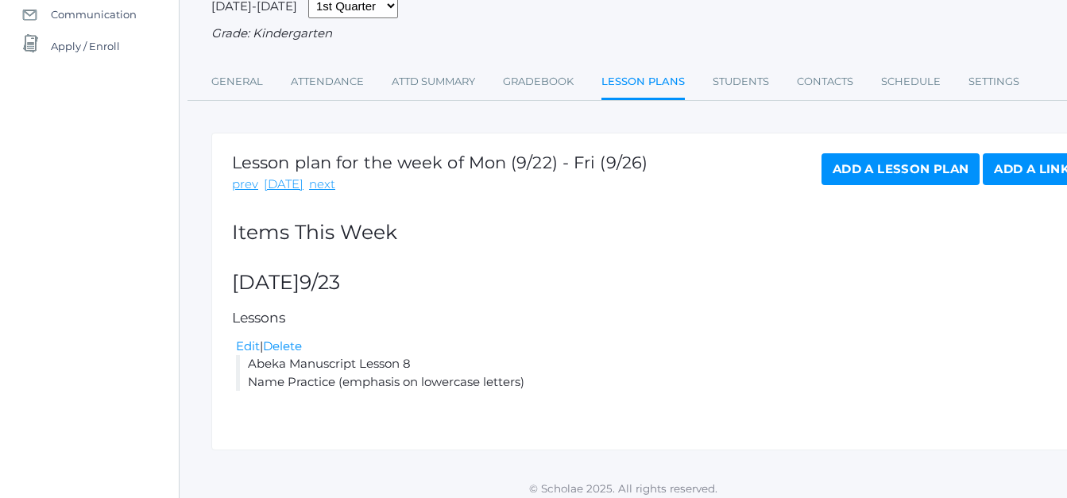
click at [894, 166] on link "Add a Lesson Plan" at bounding box center [901, 169] width 158 height 32
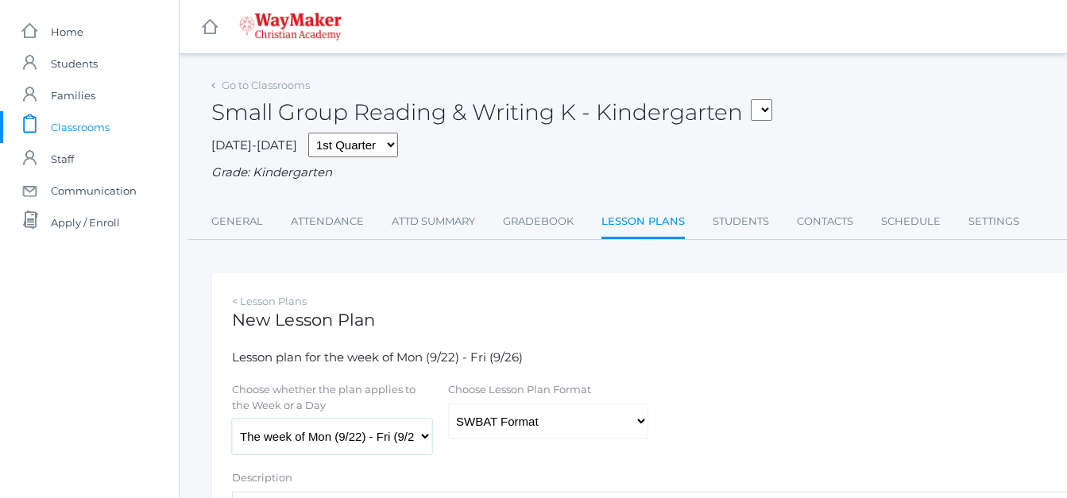
click at [427, 435] on select "The week of Mon (9/22) - Fri (9/26) Monday (9/22) Tuesday (9/23) Wednesday (9/2…" at bounding box center [332, 437] width 200 height 36
select select "2025-09-24"
click at [232, 420] on select "The week of Mon (9/22) - Fri (9/26) Monday (9/22) Tuesday (9/23) Wednesday (9/2…" at bounding box center [332, 437] width 200 height 36
click at [643, 421] on select "Traditional Format SWBAT Format" at bounding box center [548, 422] width 200 height 36
select select "legacy"
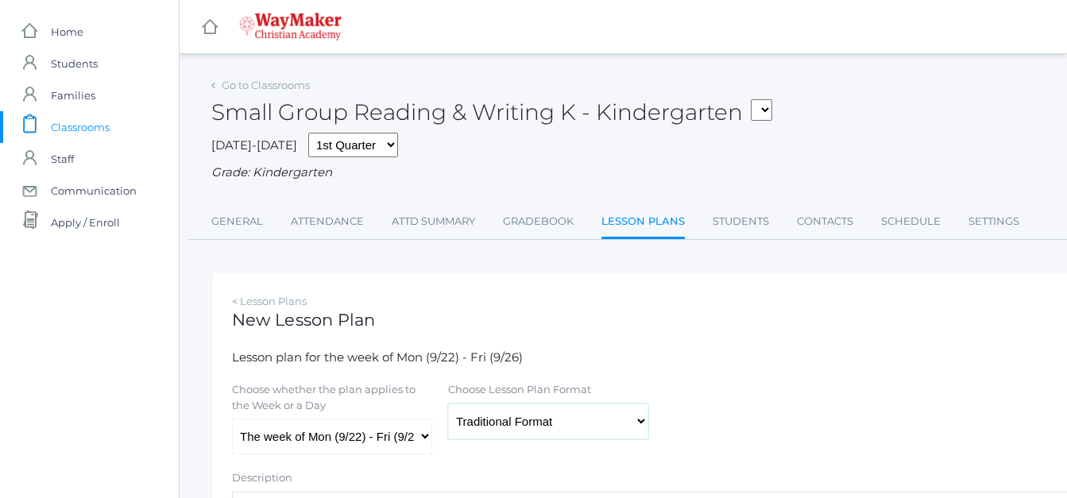
click at [448, 405] on select "Traditional Format SWBAT Format" at bounding box center [548, 422] width 200 height 36
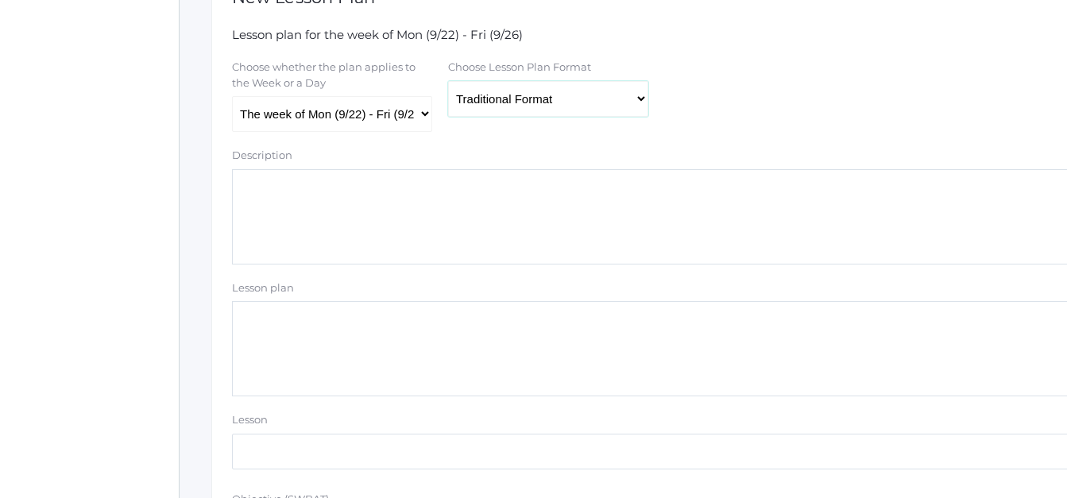
scroll to position [326, 0]
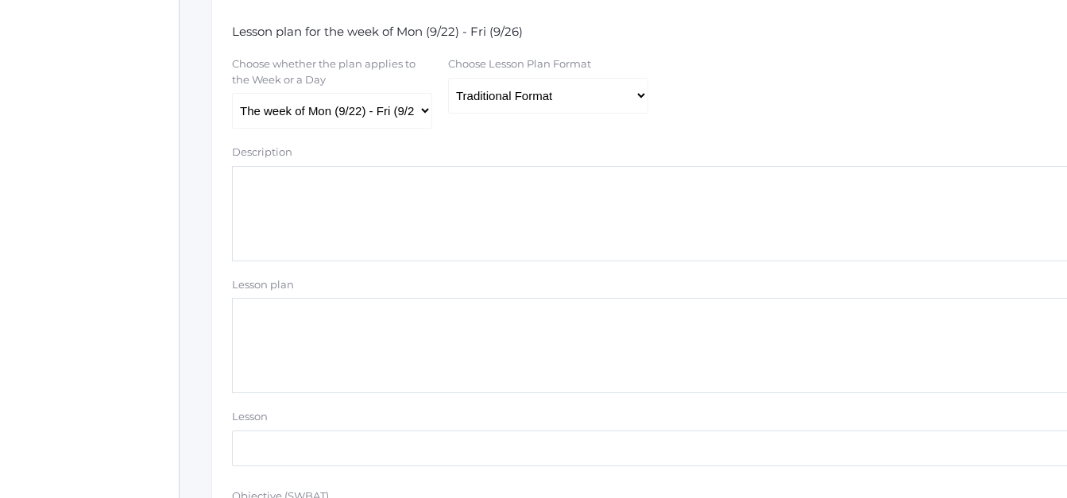
click at [280, 194] on textarea "Description" at bounding box center [656, 213] width 849 height 95
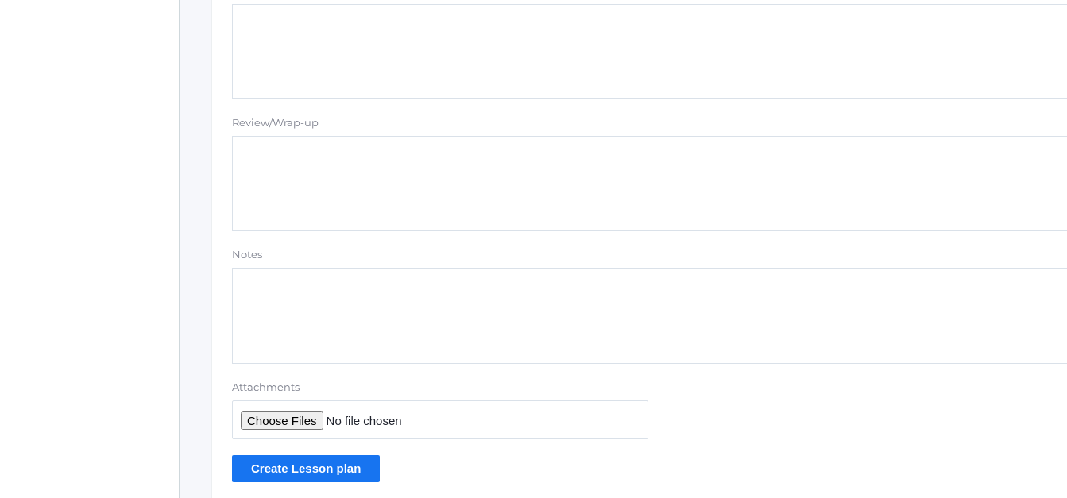
scroll to position [1488, 0]
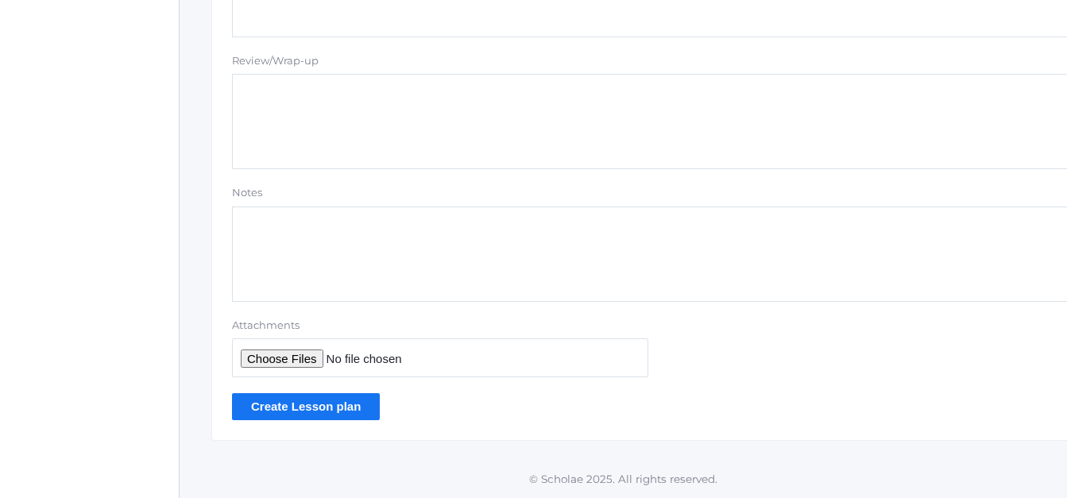
type textarea "Abeka Manuscript Lesson 9 Name Practice (emphasis on lowercase letters)"
click at [276, 406] on input "Create Lesson plan" at bounding box center [306, 406] width 148 height 26
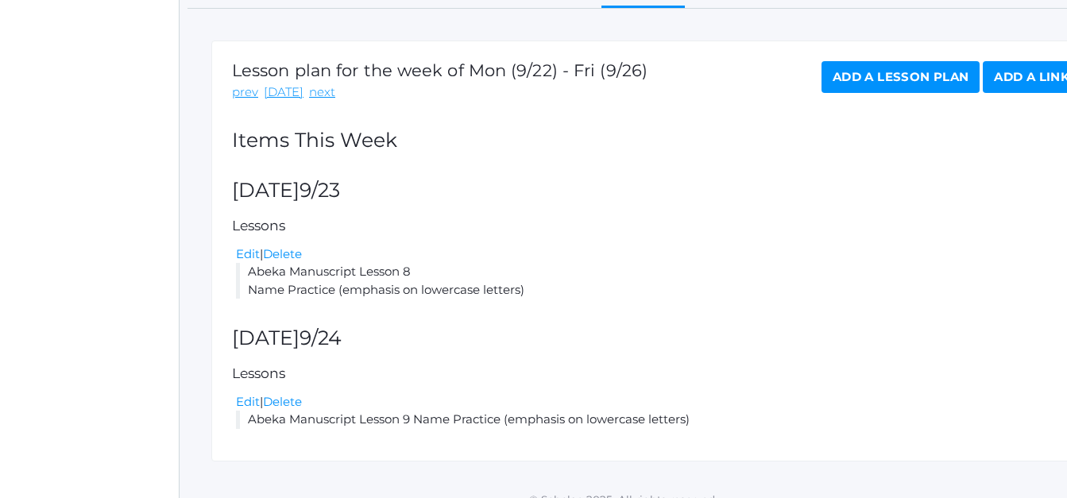
scroll to position [273, 0]
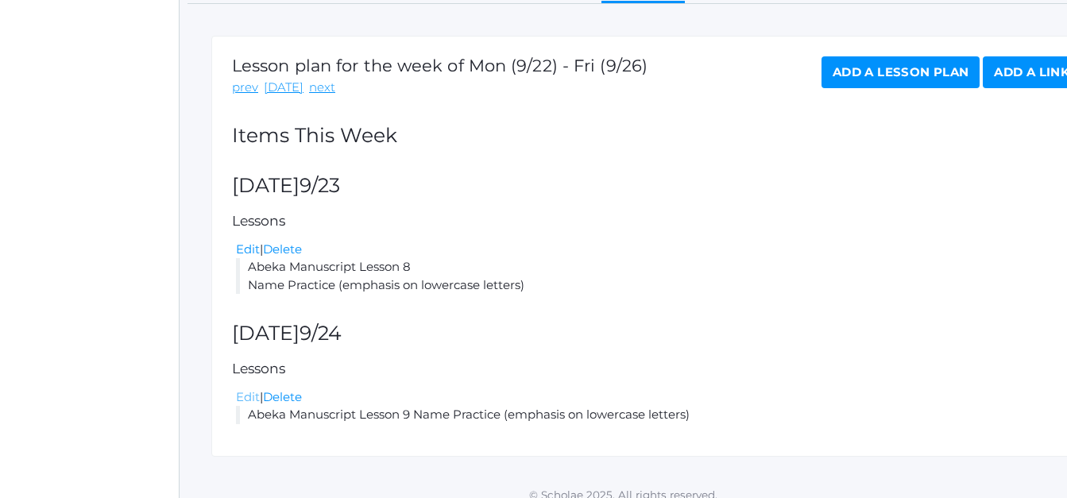
click at [246, 399] on link "Edit" at bounding box center [248, 396] width 24 height 15
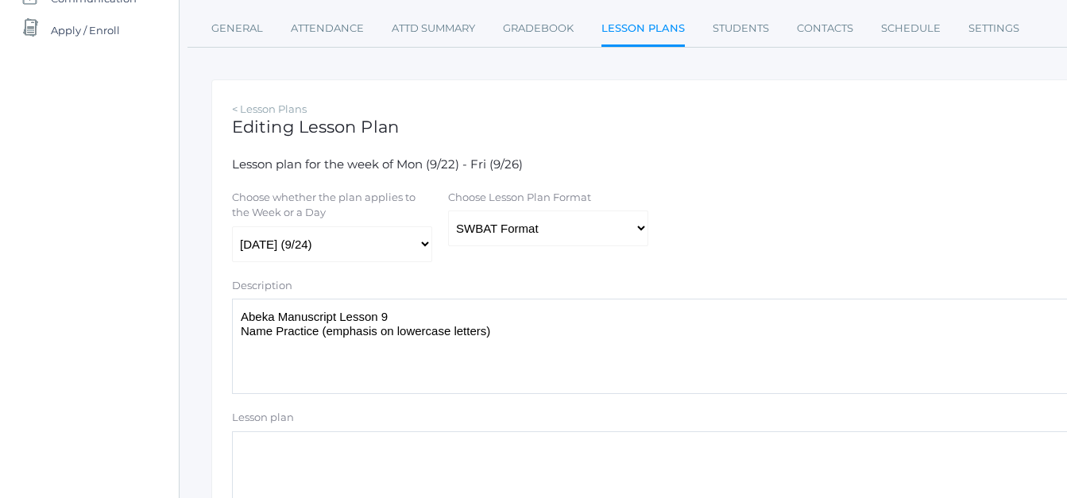
scroll to position [196, 0]
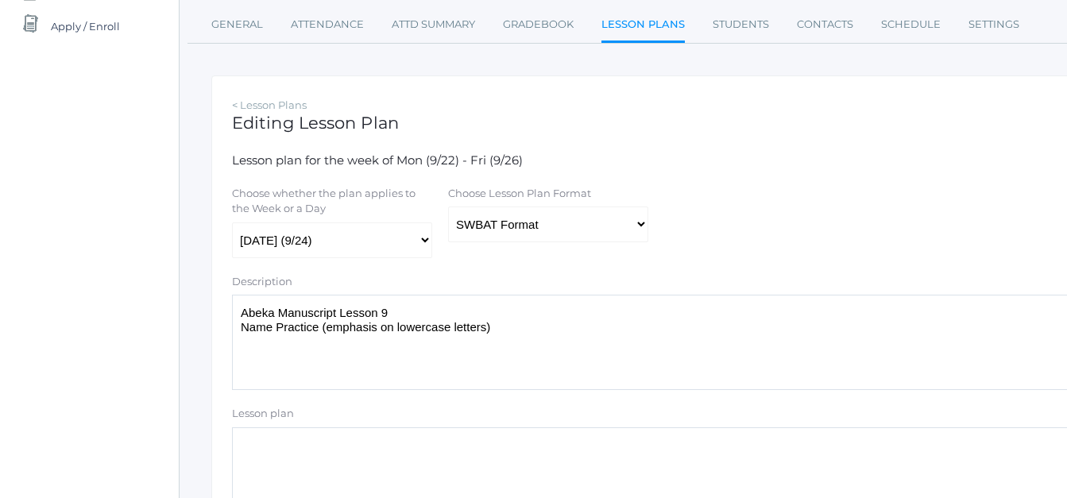
drag, startPoint x: 498, startPoint y: 327, endPoint x: 240, endPoint y: 308, distance: 258.2
click at [240, 308] on textarea "Abeka Manuscript Lesson 9 Name Practice (emphasis on lowercase letters)" at bounding box center [656, 342] width 849 height 95
click at [267, 445] on textarea "Lesson plan" at bounding box center [656, 475] width 849 height 95
paste textarea "Abeka Manuscript Lesson 9 Name Practice (emphasis on lowercase letters)"
type textarea "Abeka Manuscript Lesson 9 Name Practice (emphasis on lowercase letters)"
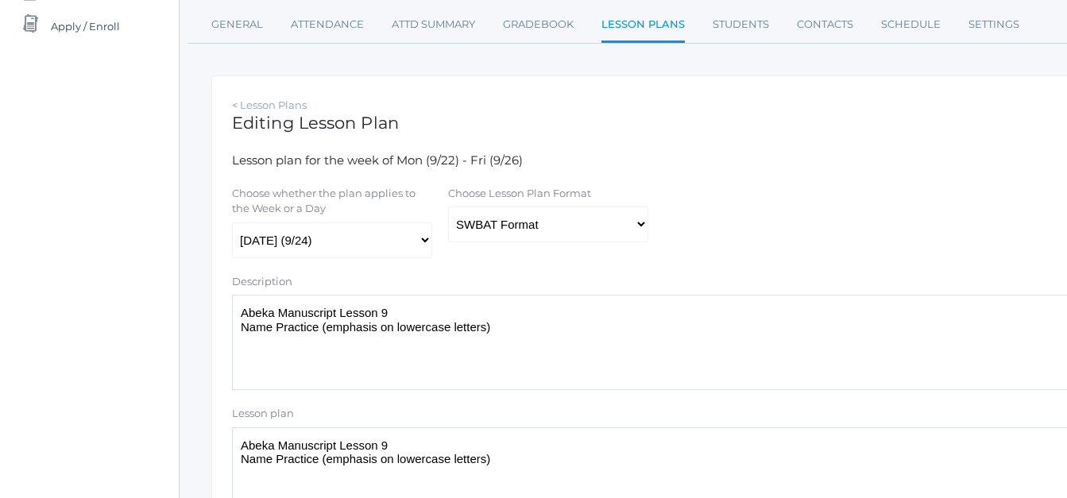
drag, startPoint x: 497, startPoint y: 335, endPoint x: 238, endPoint y: 318, distance: 259.6
click at [238, 318] on textarea "Abeka Manuscript Lesson 9 Name Practice (emphasis on lowercase letters)" at bounding box center [656, 342] width 849 height 95
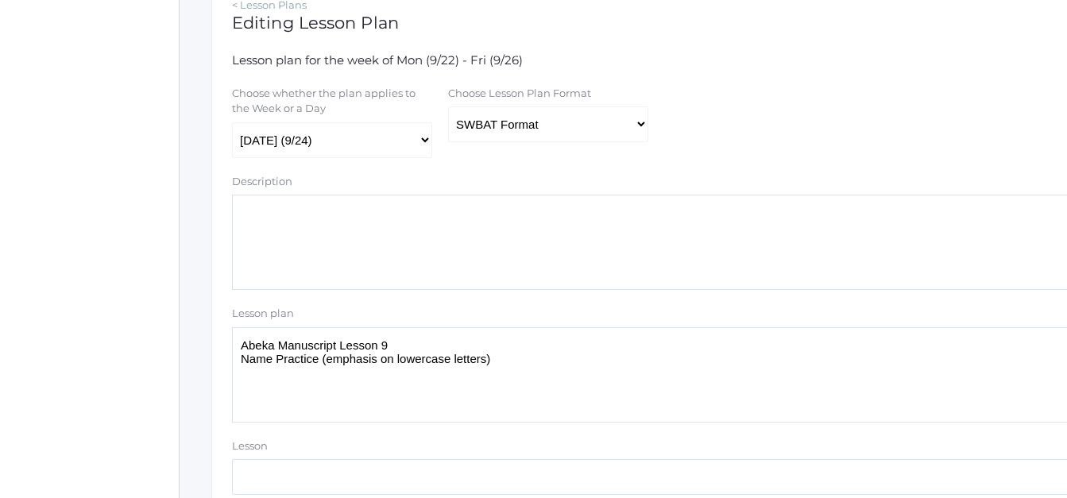
scroll to position [289, 0]
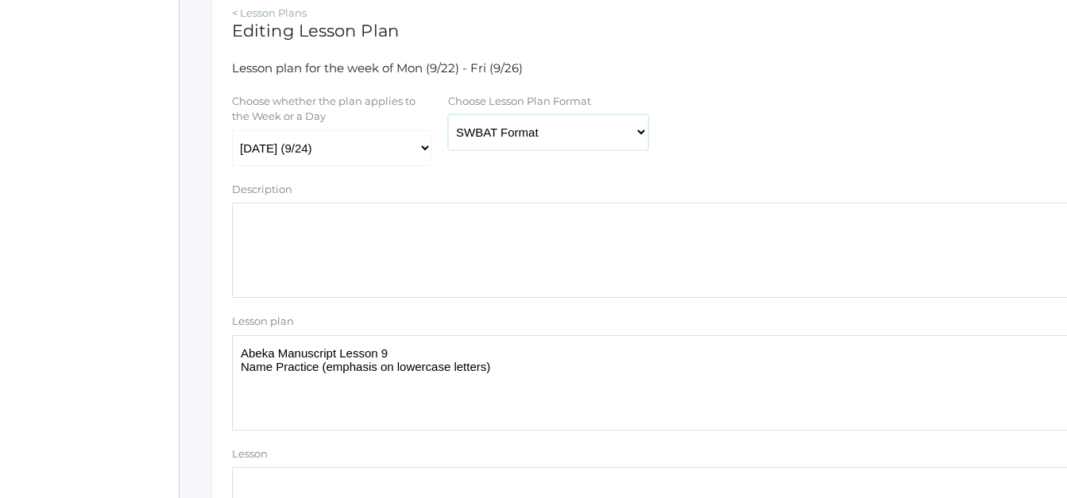
click at [645, 137] on select "Traditional Format SWBAT Format" at bounding box center [548, 132] width 200 height 36
click at [637, 135] on select "Traditional Format SWBAT Format" at bounding box center [548, 132] width 200 height 36
select select "legacy"
click at [448, 117] on select "Traditional Format SWBAT Format" at bounding box center [548, 132] width 200 height 36
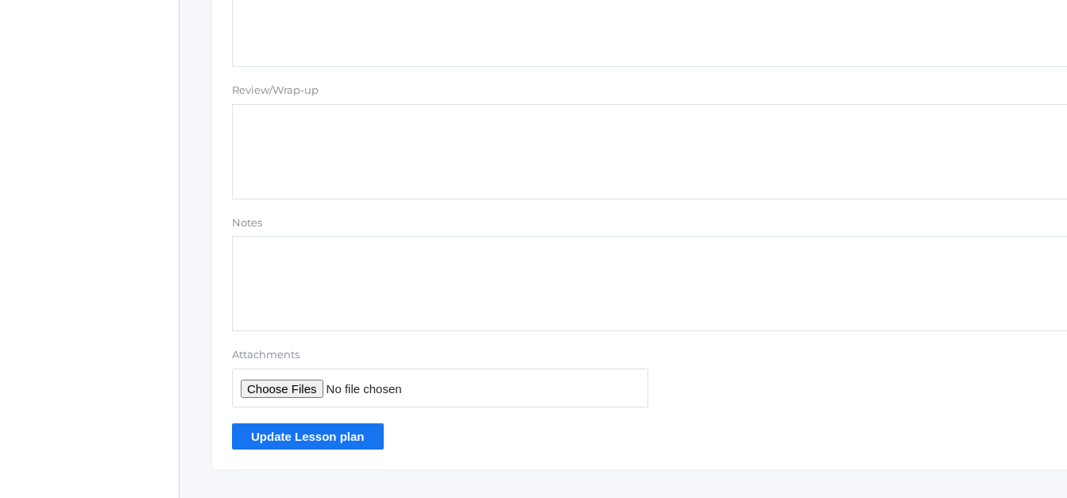
scroll to position [1488, 0]
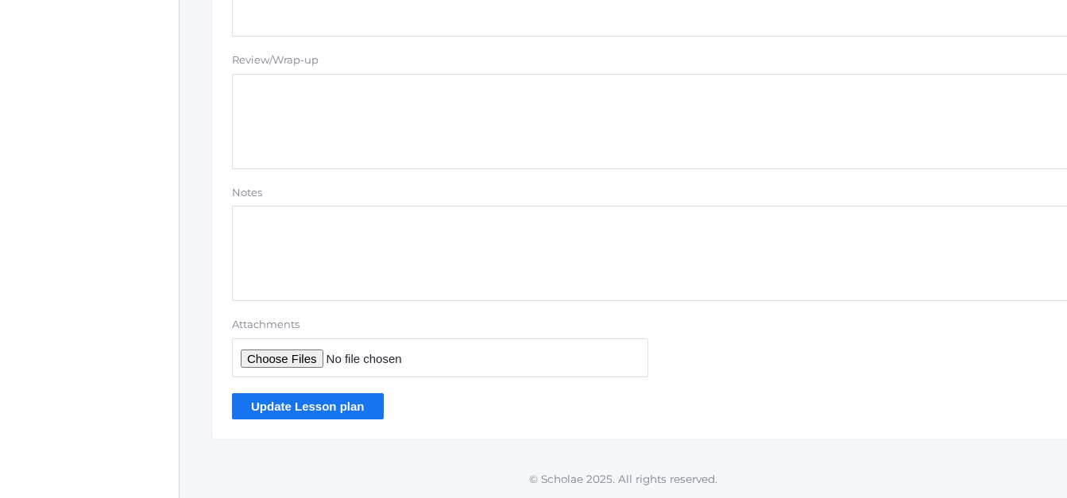
click at [321, 408] on input "Update Lesson plan" at bounding box center [308, 406] width 152 height 26
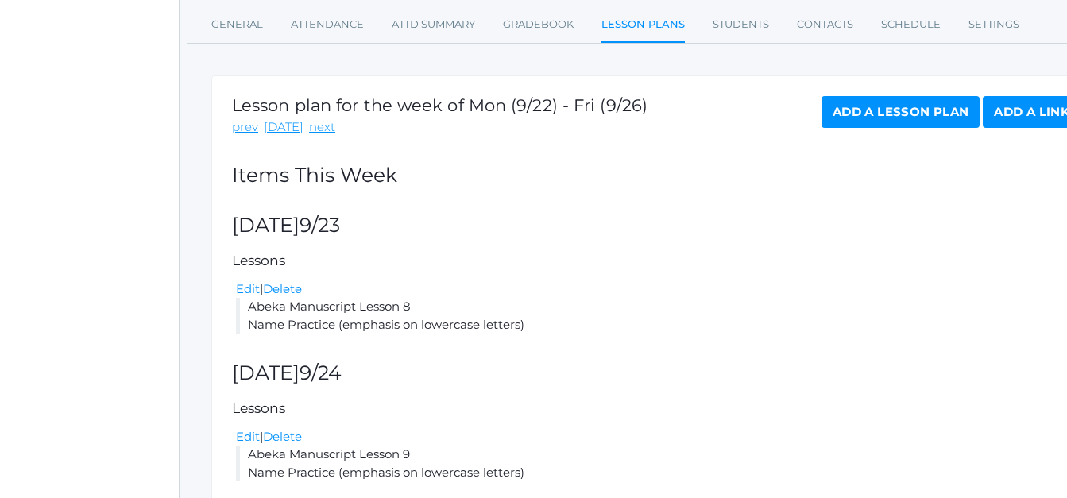
scroll to position [233, 0]
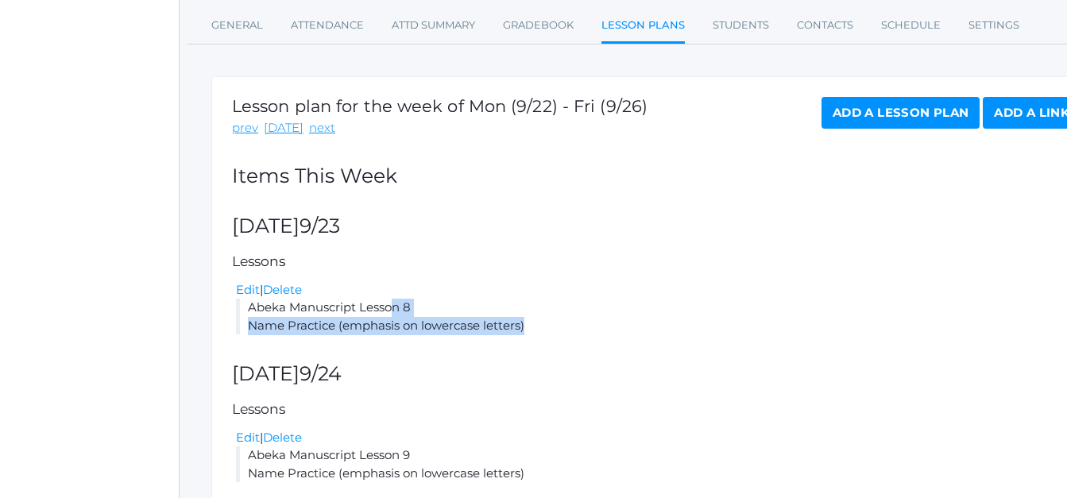
drag, startPoint x: 247, startPoint y: 308, endPoint x: 536, endPoint y: 330, distance: 290.2
click at [536, 330] on li "Abeka Manuscript Lesson 8 Name Practice (emphasis on lowercase letters)" at bounding box center [658, 317] width 845 height 36
copy li "Abeka Manuscript Lesson 8 Name Practice (emphasis on lowercase letters)"
click at [938, 112] on link "Add a Lesson Plan" at bounding box center [901, 113] width 158 height 32
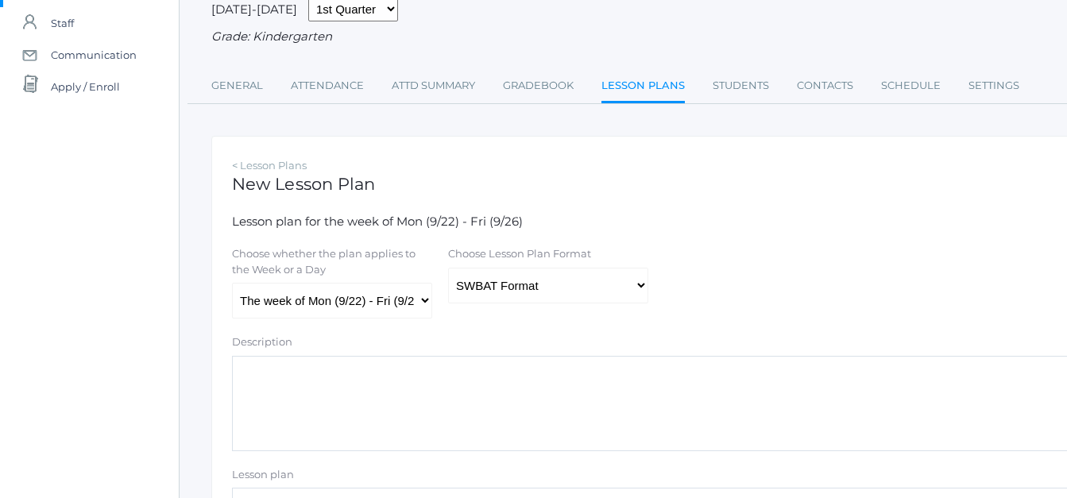
scroll to position [137, 0]
click at [428, 305] on select "The week of Mon (9/22) - Fri (9/26) [DATE] (9/22) [DATE] (9/23) [DATE] (9/24) […" at bounding box center [332, 300] width 200 height 36
select select "[DATE]"
click at [232, 284] on select "The week of Mon (9/22) - Fri (9/26) [DATE] (9/22) [DATE] (9/23) [DATE] (9/24) […" at bounding box center [332, 300] width 200 height 36
click at [638, 291] on select "Traditional Format SWBAT Format" at bounding box center [548, 285] width 200 height 36
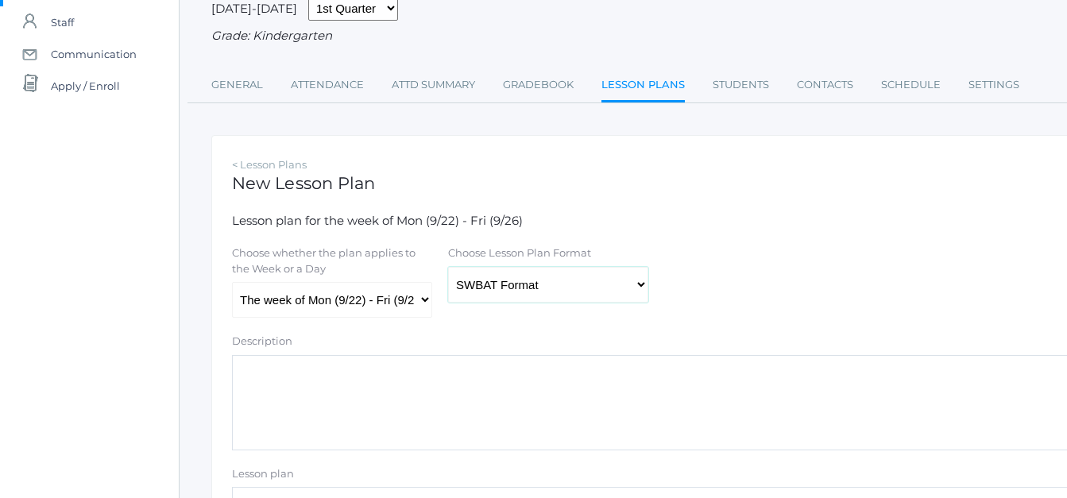
select select "legacy"
click at [448, 269] on select "Traditional Format SWBAT Format" at bounding box center [548, 285] width 200 height 36
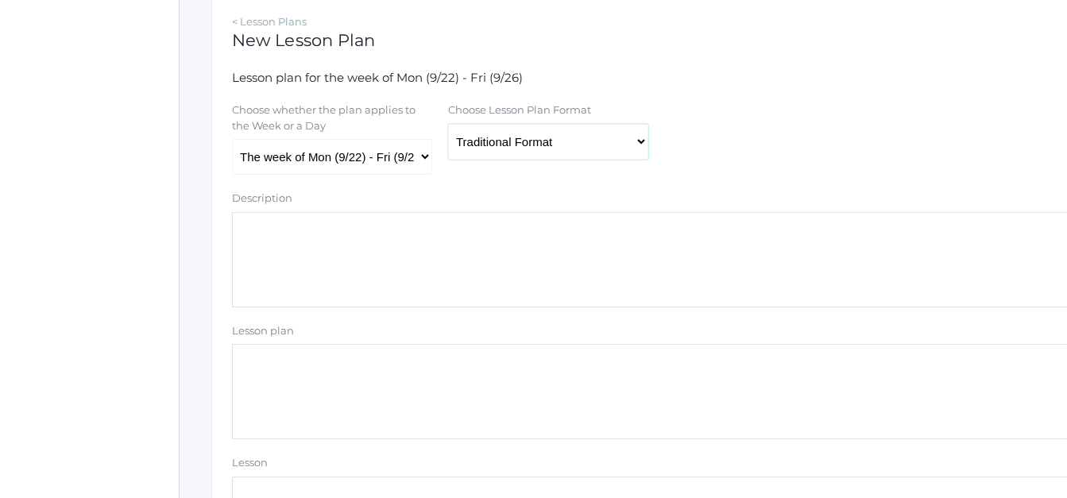
scroll to position [287, 0]
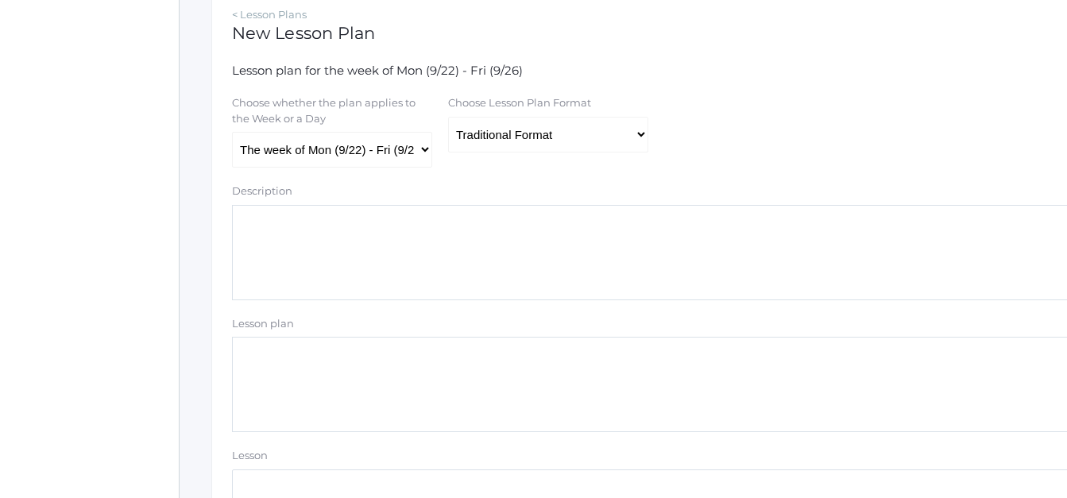
click at [269, 378] on textarea "Lesson plan" at bounding box center [656, 384] width 849 height 95
paste textarea "Abeka Manuscript Lesson 8 Name Practice (emphasis on lowercase letters)"
click at [390, 356] on textarea "Abeka Manuscript Lesson 8 Name Practice (emphasis on lowercase letters)" at bounding box center [656, 384] width 849 height 95
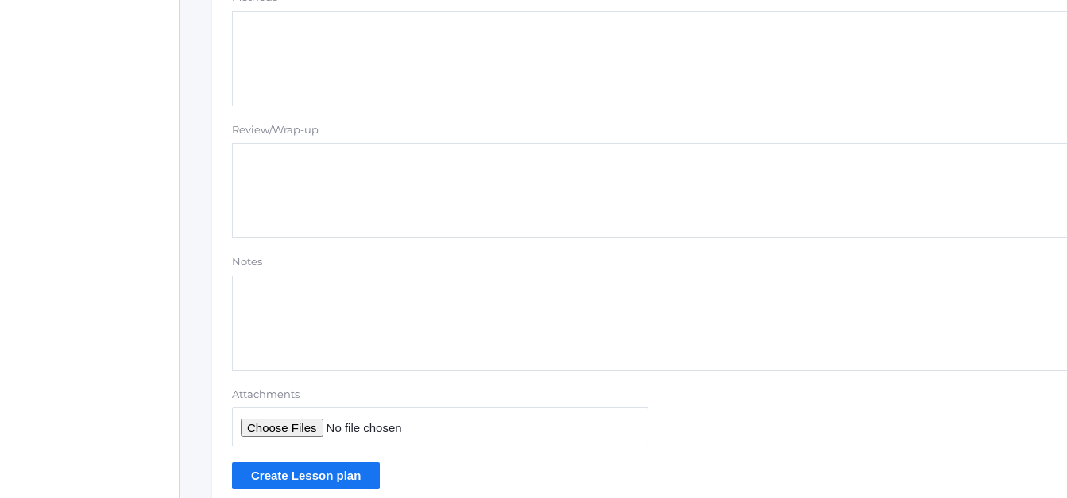
scroll to position [1423, 0]
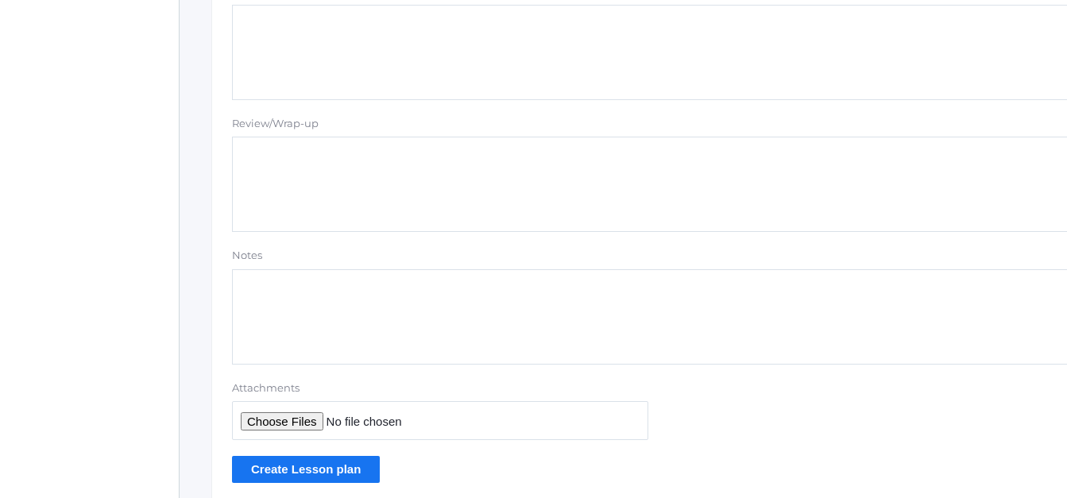
type textarea "Abeka Manuscript Lesson 10 Name Practice (emphasis on lowercase letters)"
click at [341, 467] on input "Create Lesson plan" at bounding box center [306, 469] width 148 height 26
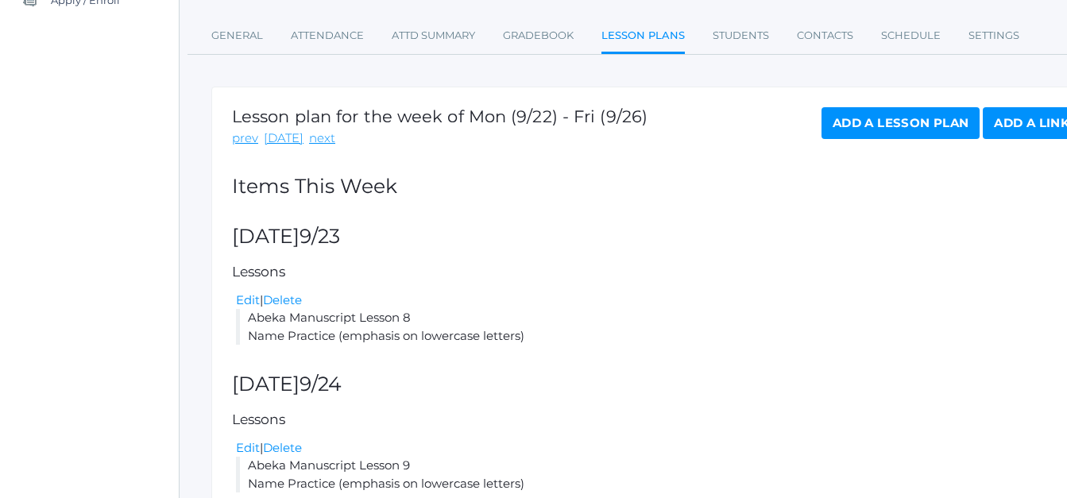
scroll to position [218, 0]
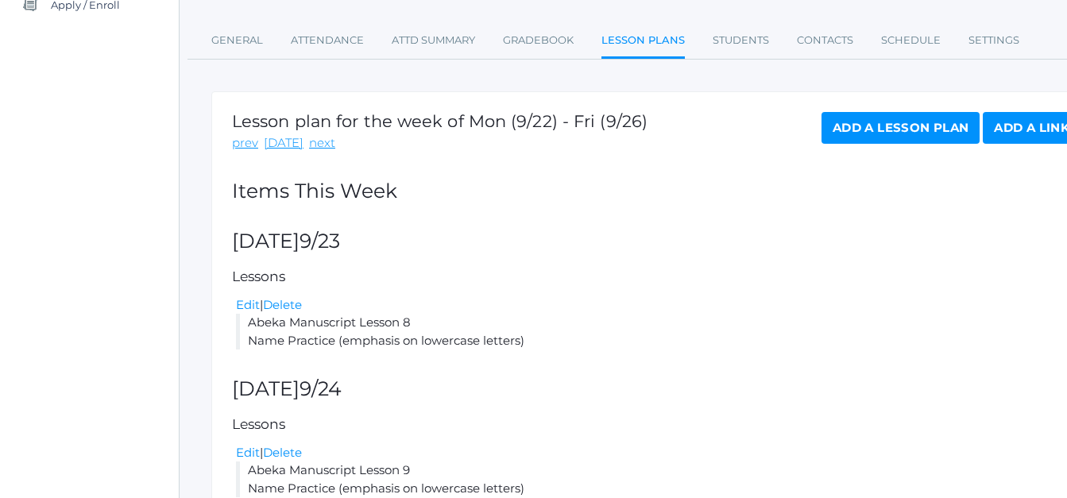
click at [864, 133] on link "Add a Lesson Plan" at bounding box center [901, 128] width 158 height 32
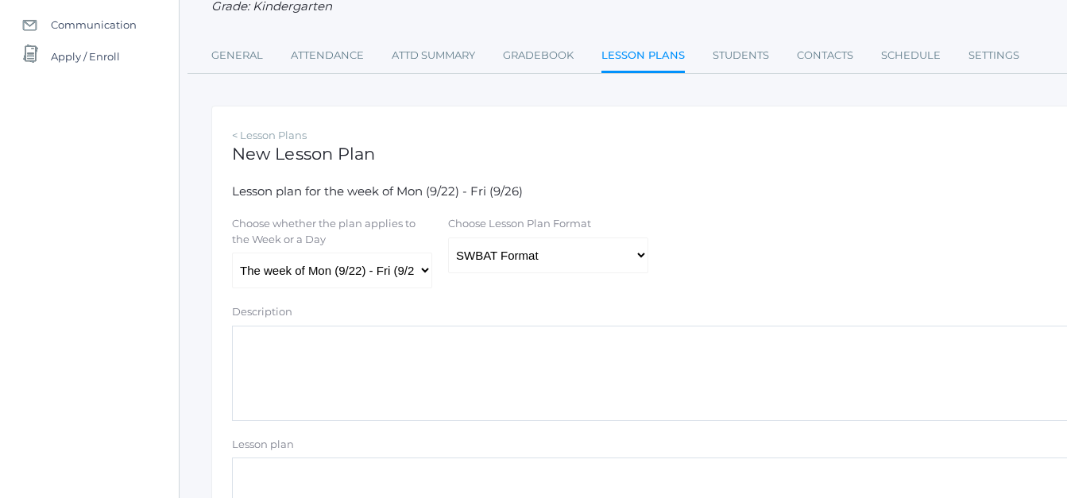
scroll to position [172, 0]
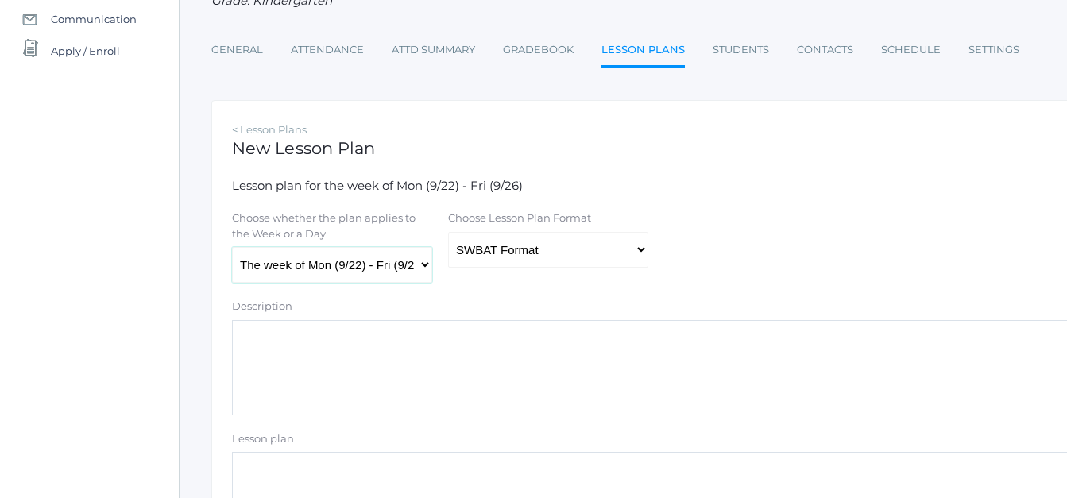
click at [431, 263] on select "The week of Mon (9/22) - Fri (9/26) Monday (9/22) Tuesday (9/23) Wednesday (9/2…" at bounding box center [332, 265] width 200 height 36
select select "2025-09-26"
click at [232, 249] on select "The week of Mon (9/22) - Fri (9/26) Monday (9/22) Tuesday (9/23) Wednesday (9/2…" at bounding box center [332, 265] width 200 height 36
click at [645, 249] on select "Traditional Format SWBAT Format" at bounding box center [548, 250] width 200 height 36
select select "legacy"
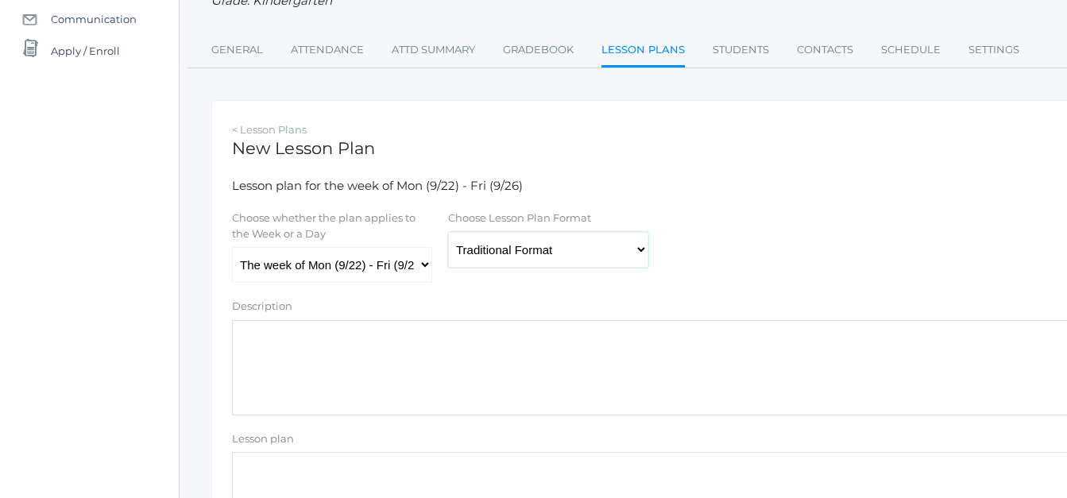
click at [448, 234] on select "Traditional Format SWBAT Format" at bounding box center [548, 250] width 200 height 36
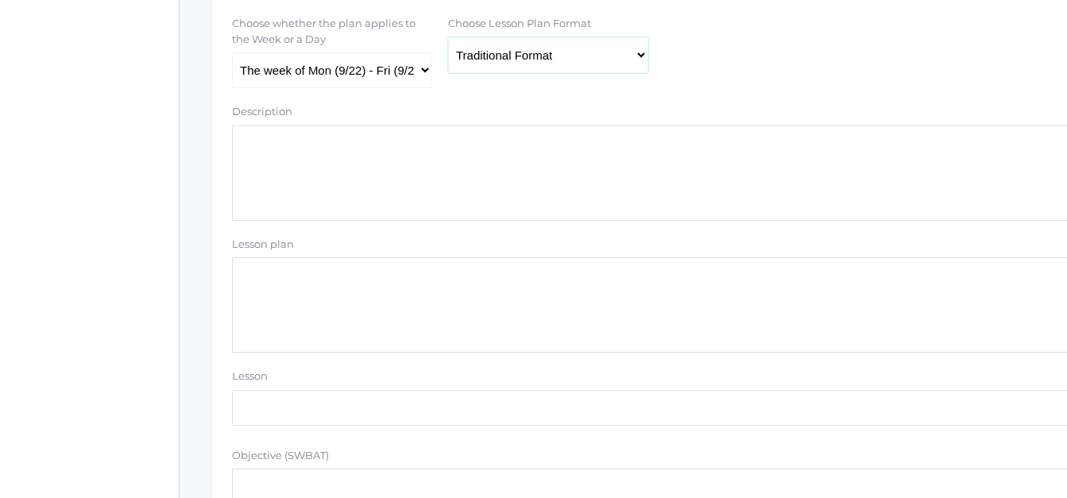
scroll to position [369, 0]
paste textarea "Abeka Manuscript Lesson 8 Name Practice (emphasis on lowercase letters)"
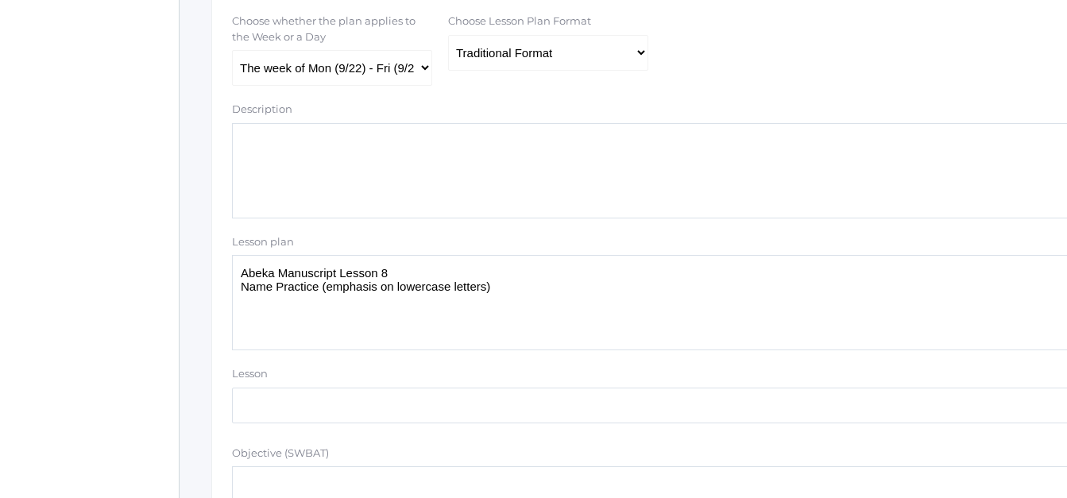
click at [392, 275] on textarea "Abeka Manuscript Lesson 8 Name Practice (emphasis on lowercase letters)" at bounding box center [656, 302] width 849 height 95
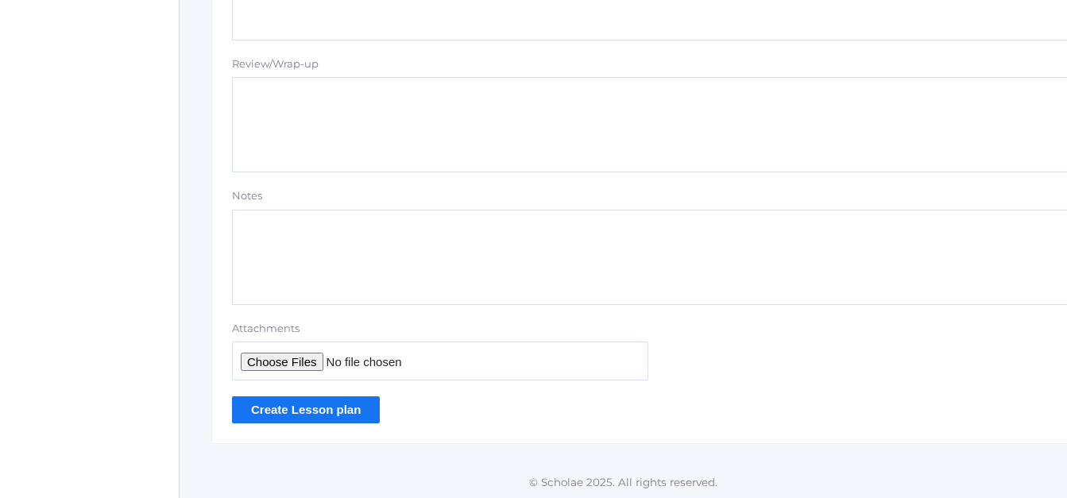
scroll to position [1488, 0]
type textarea "Abeka Manuscript Lesson 11 Name Practice (emphasis on lowercase letters)"
click at [292, 406] on input "Create Lesson plan" at bounding box center [306, 406] width 148 height 26
